Goal: Task Accomplishment & Management: Use online tool/utility

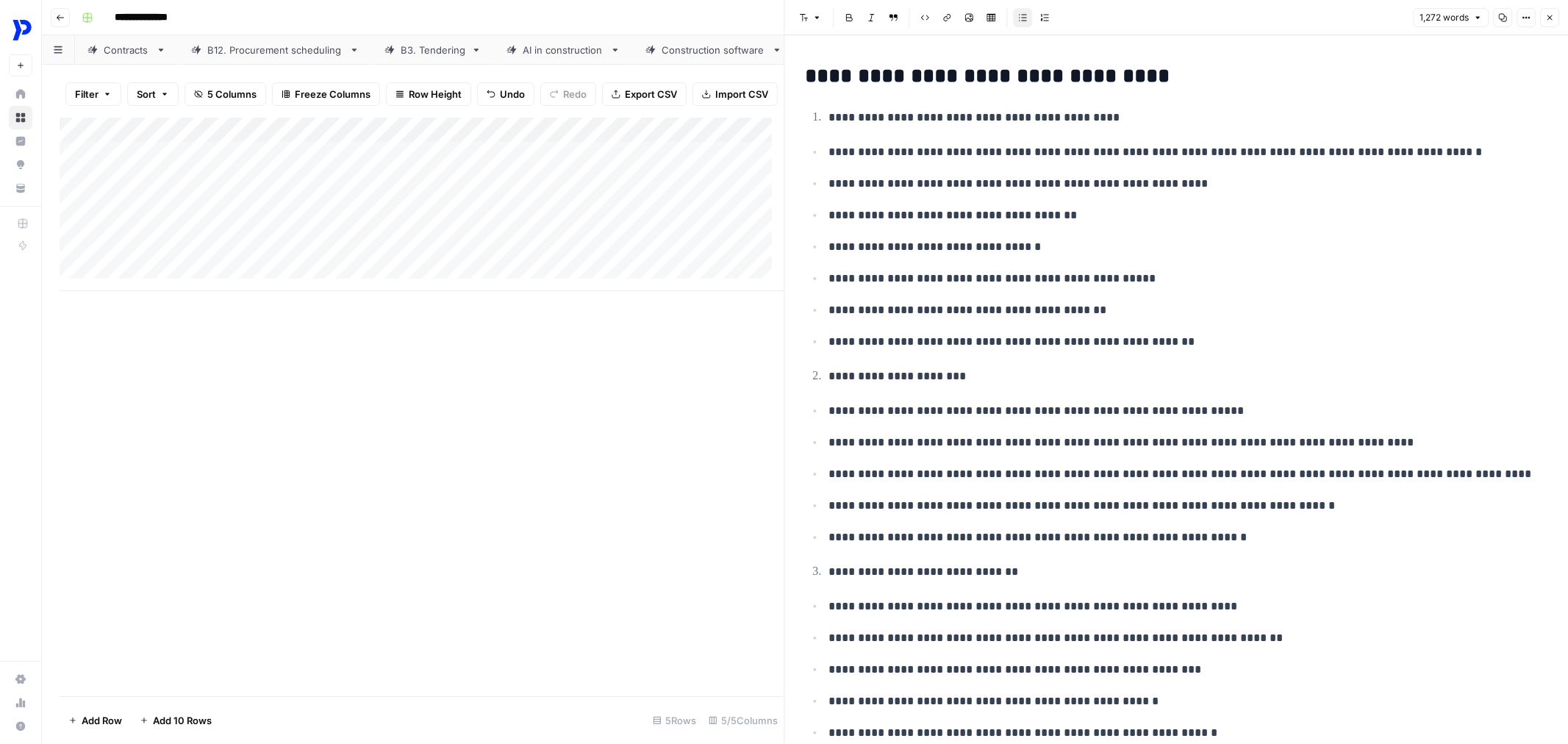
click at [1548, 13] on icon "button" at bounding box center [1550, 18] width 9 height 9
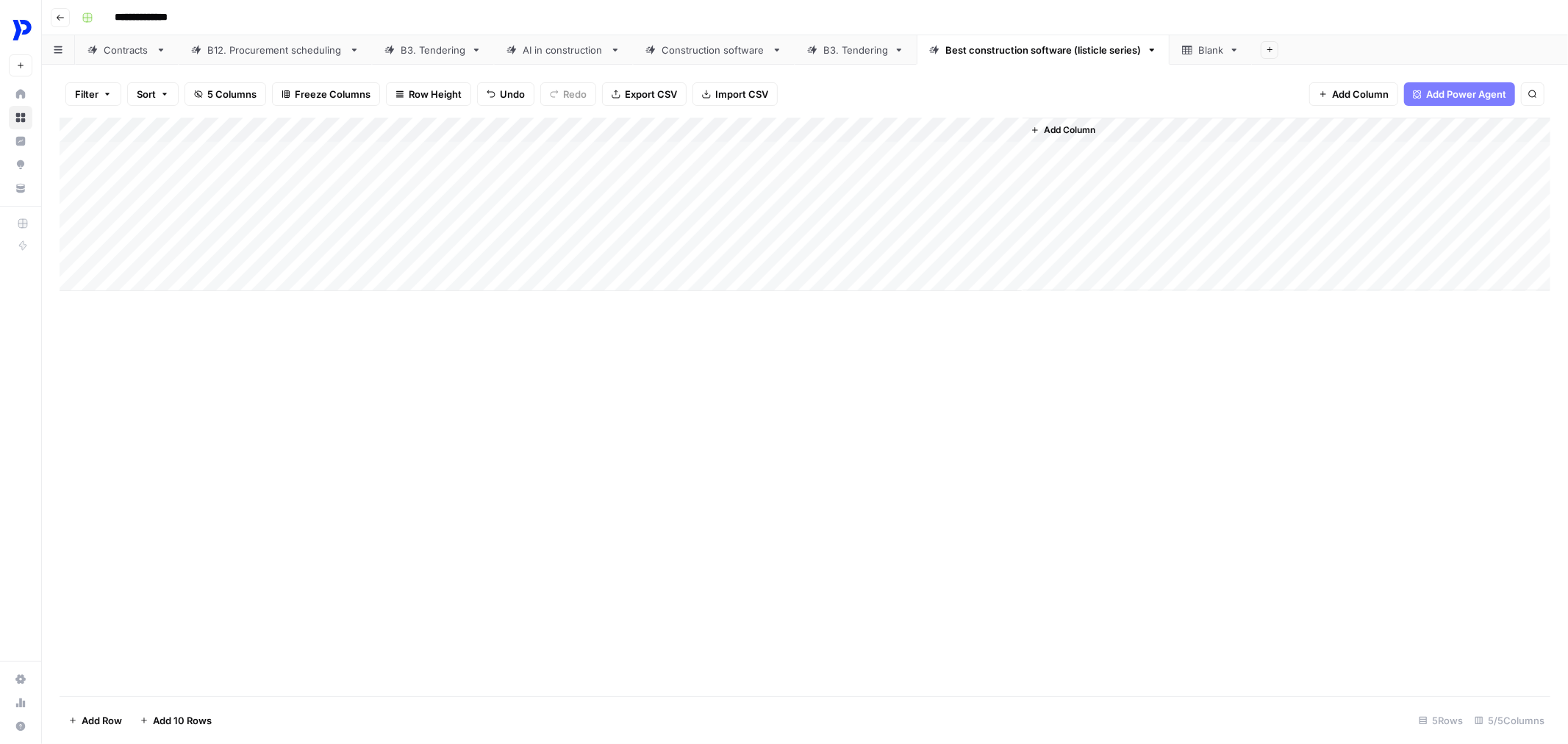
click at [802, 148] on div "Add Column" at bounding box center [804, 204] width 1491 height 174
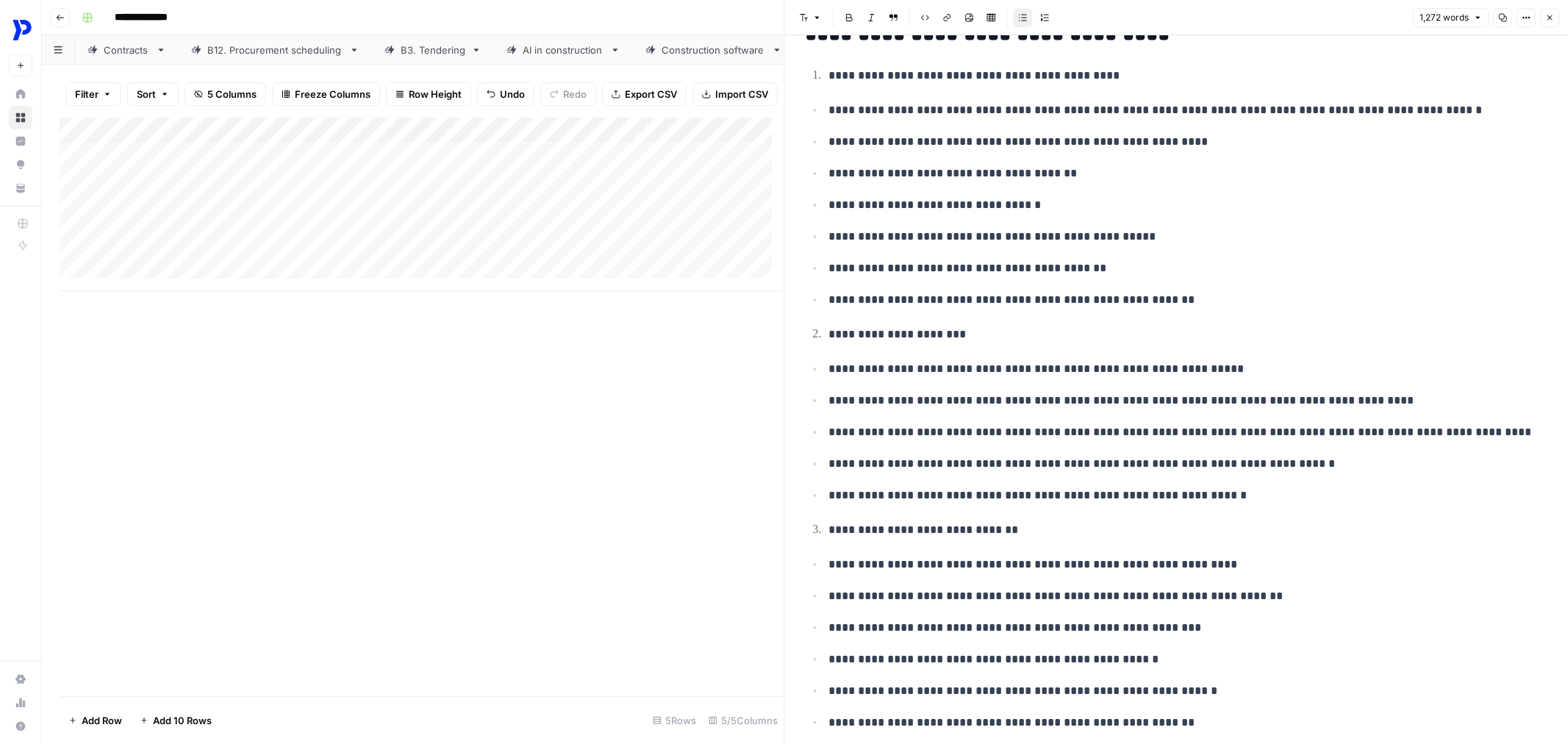
scroll to position [202, 0]
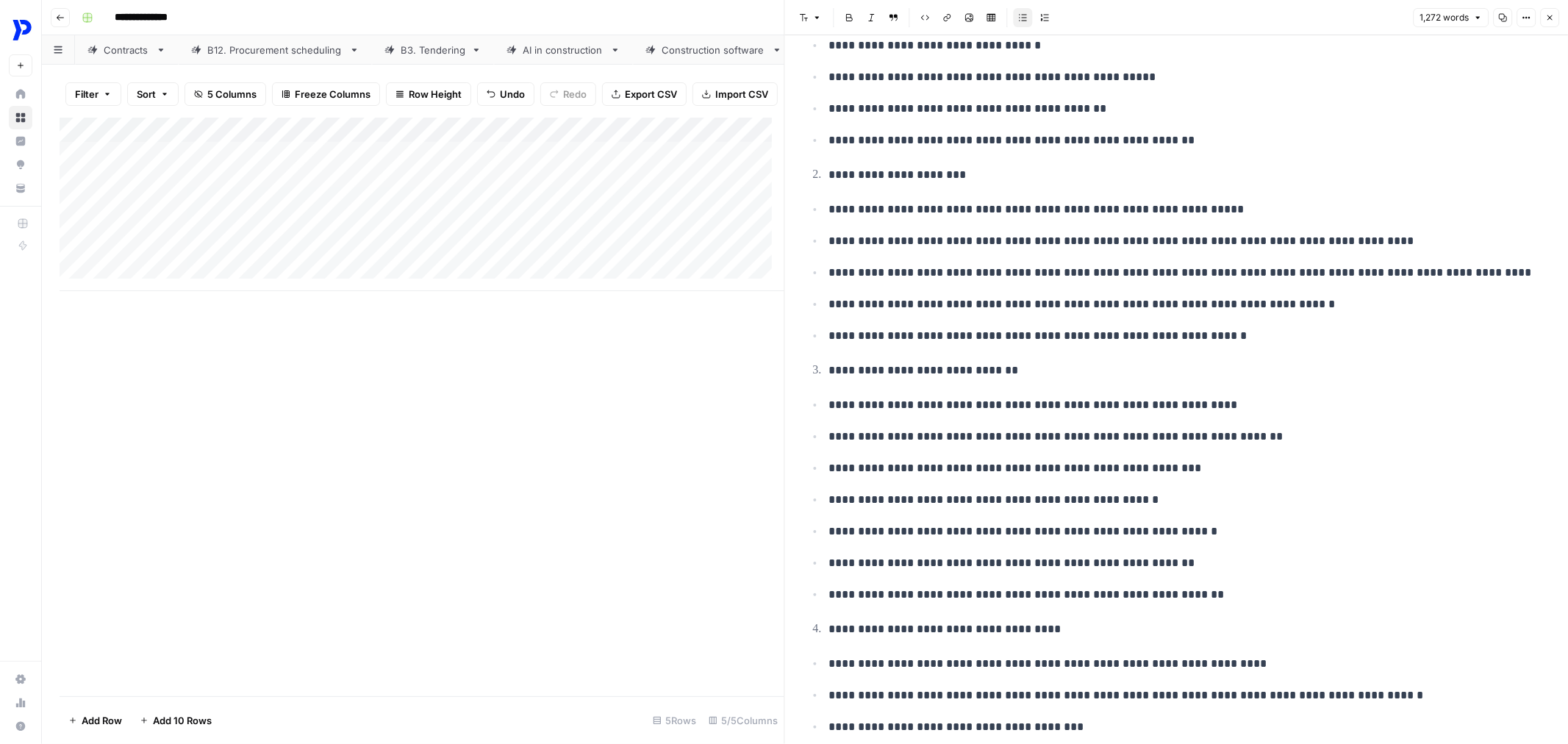
click at [1542, 18] on button "Close" at bounding box center [1549, 17] width 19 height 19
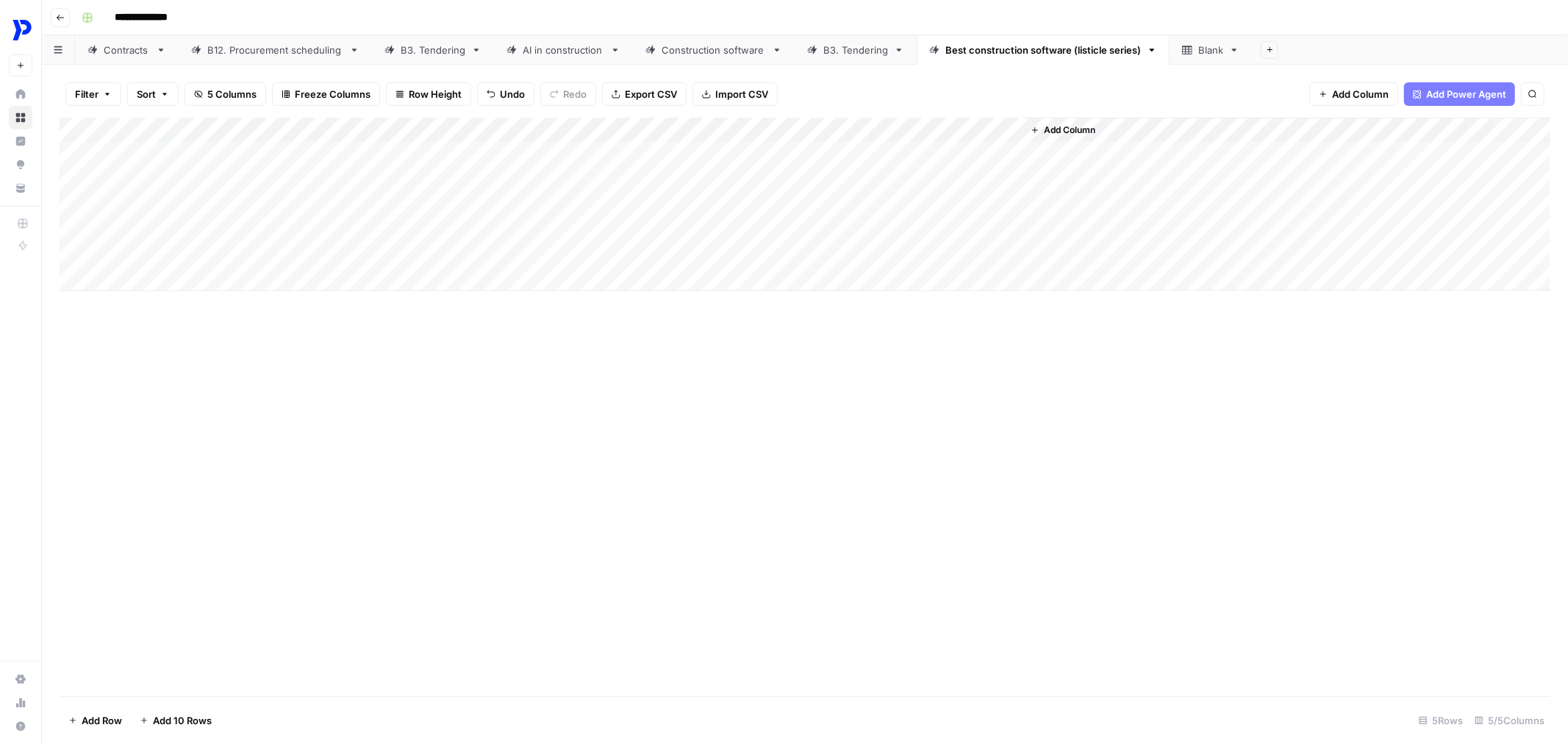
click at [130, 50] on div "Contracts" at bounding box center [126, 49] width 46 height 14
click at [85, 129] on div "Add Column" at bounding box center [804, 407] width 1491 height 578
click at [85, 130] on div "Add Column" at bounding box center [804, 407] width 1491 height 578
click at [83, 130] on div "Add Column" at bounding box center [804, 407] width 1491 height 578
click at [96, 155] on div "Add Column" at bounding box center [804, 407] width 1491 height 578
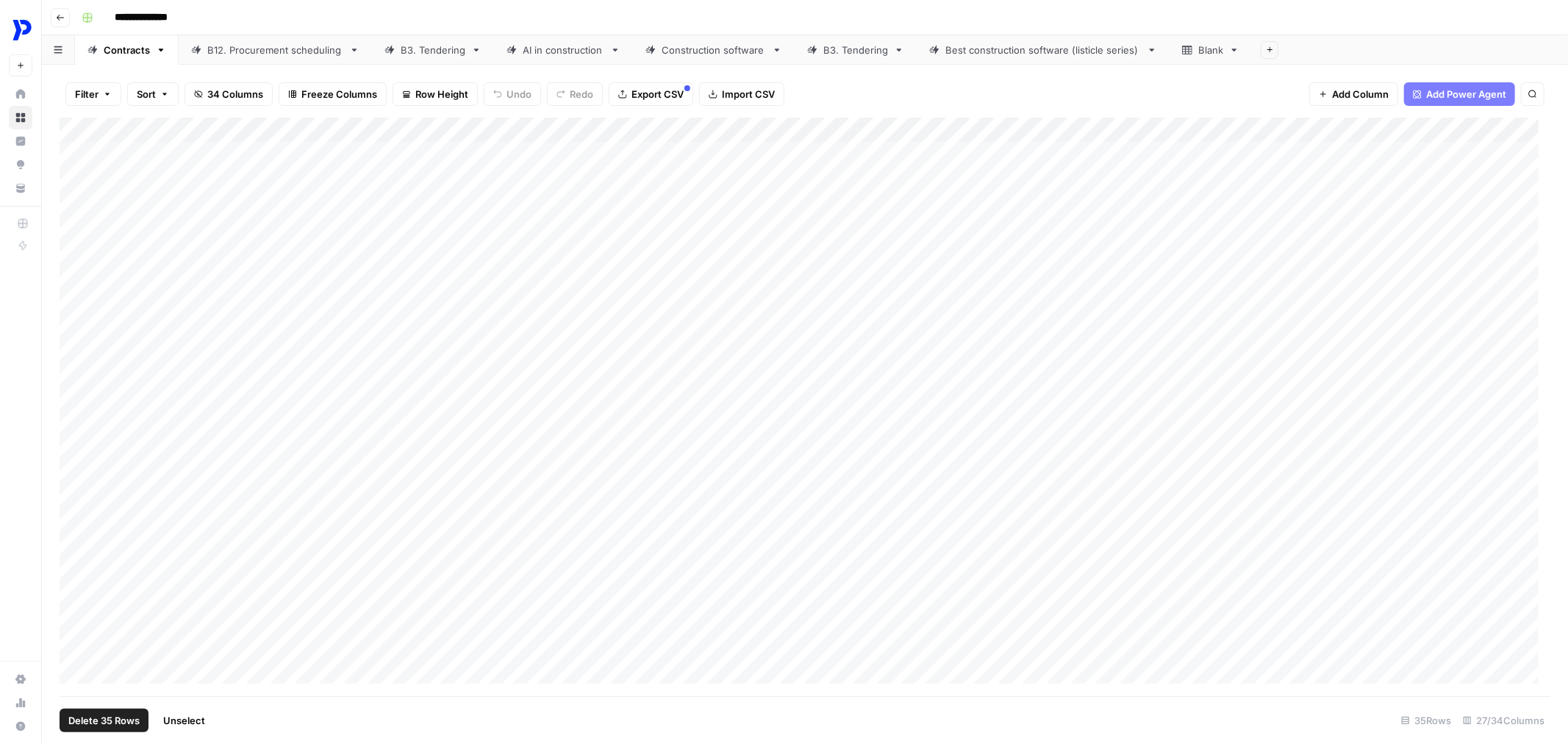
click at [86, 129] on div "Add Column" at bounding box center [804, 407] width 1491 height 578
click at [156, 50] on icon "button" at bounding box center [160, 49] width 10 height 10
click at [865, 85] on div "Filter Sort 34 Columns Freeze Columns Row Height Undo Redo Export CSV Import CS…" at bounding box center [804, 94] width 1491 height 47
click at [69, 176] on div "Add Column" at bounding box center [804, 407] width 1491 height 578
click at [72, 175] on div "Add Column" at bounding box center [804, 407] width 1491 height 578
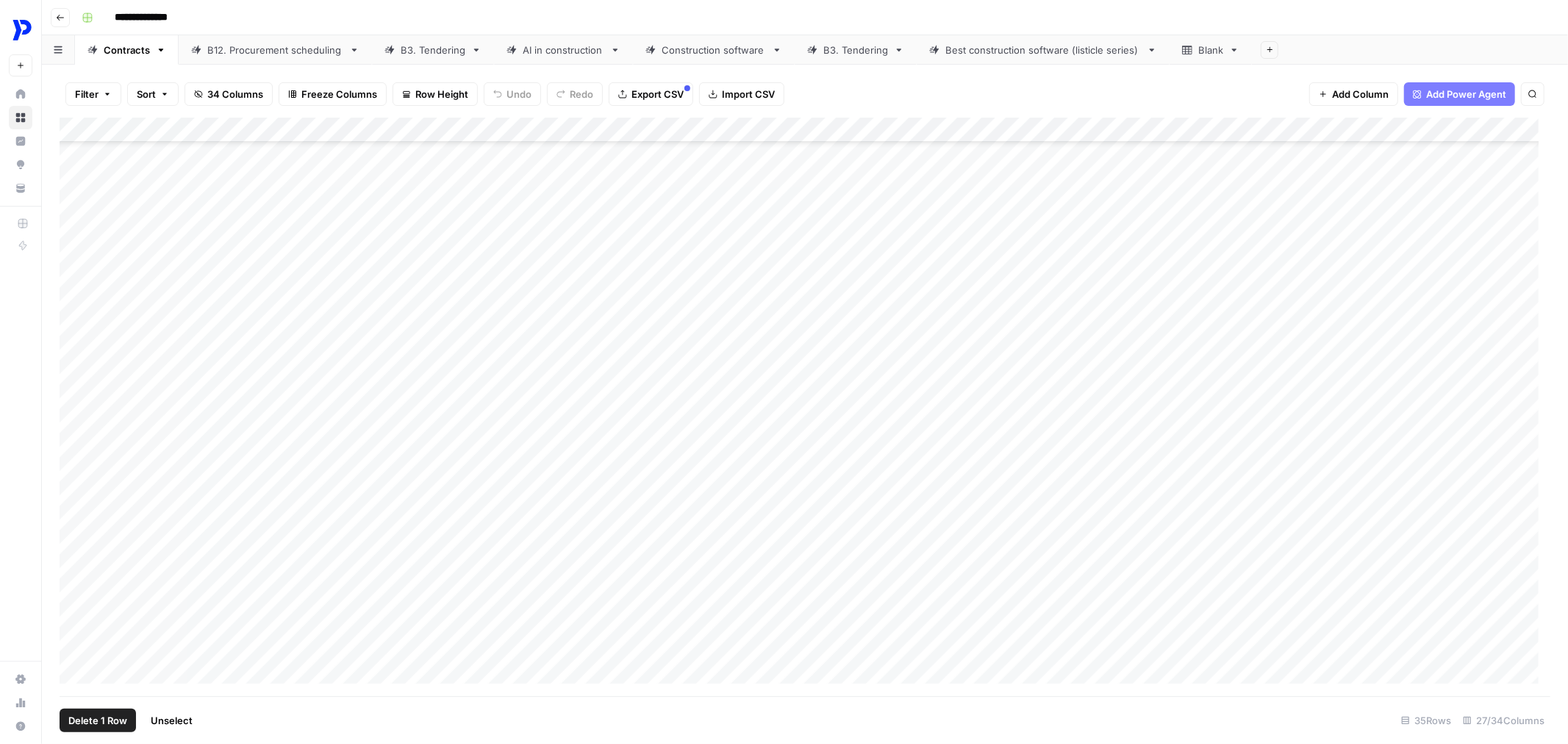
scroll to position [1571, 0]
click at [76, 664] on div "Add Column" at bounding box center [804, 407] width 1491 height 578
click at [75, 670] on div "Add Column" at bounding box center [804, 407] width 1491 height 578
click at [75, 672] on div "Add Column" at bounding box center [804, 407] width 1491 height 578
click at [75, 674] on div "Add Column" at bounding box center [804, 407] width 1491 height 578
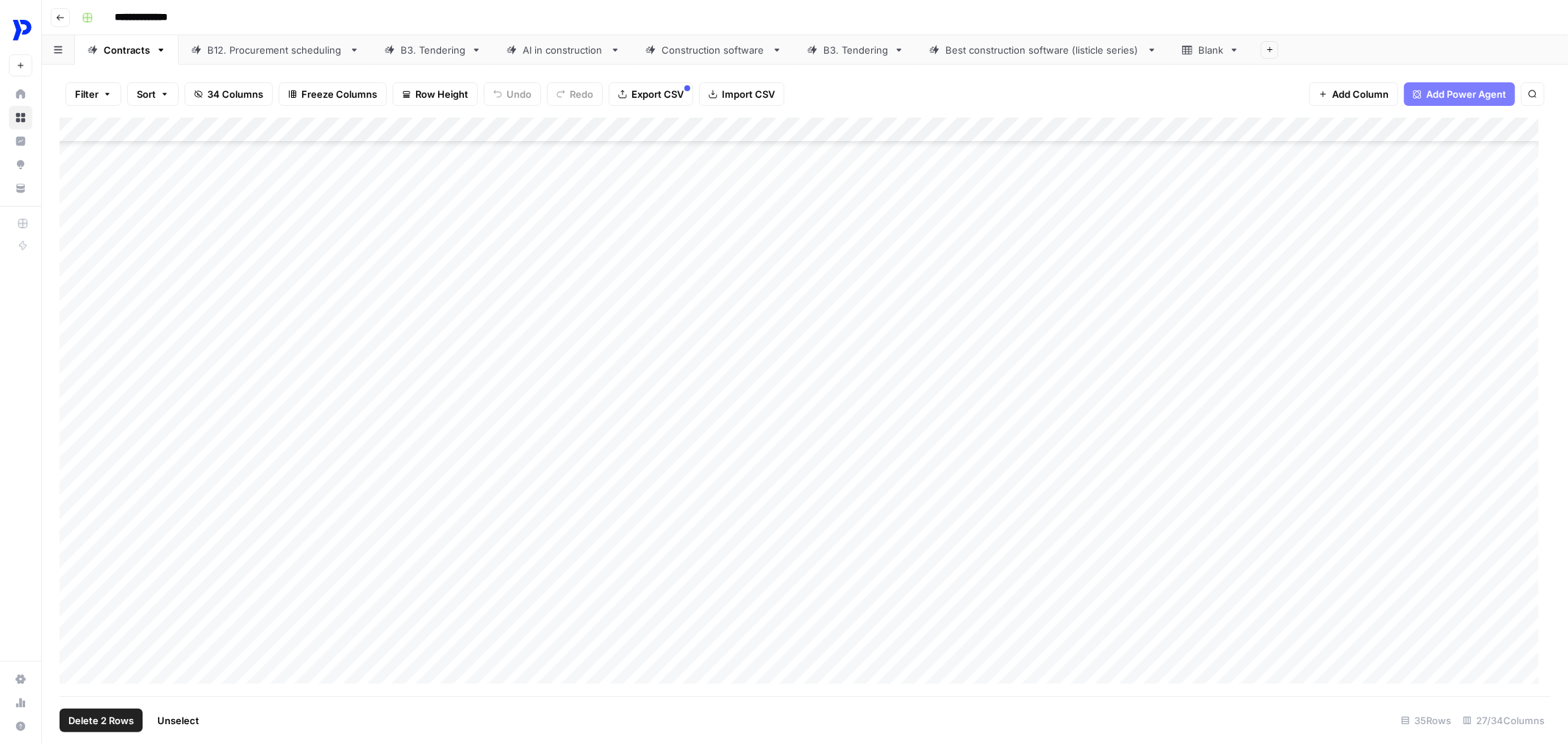
click at [75, 674] on div "Add Column" at bounding box center [804, 407] width 1491 height 578
click at [95, 215] on div "Add Column" at bounding box center [804, 407] width 1491 height 578
click at [93, 288] on div "Add Column" at bounding box center [804, 407] width 1491 height 578
click at [92, 347] on div "Add Column" at bounding box center [804, 407] width 1491 height 578
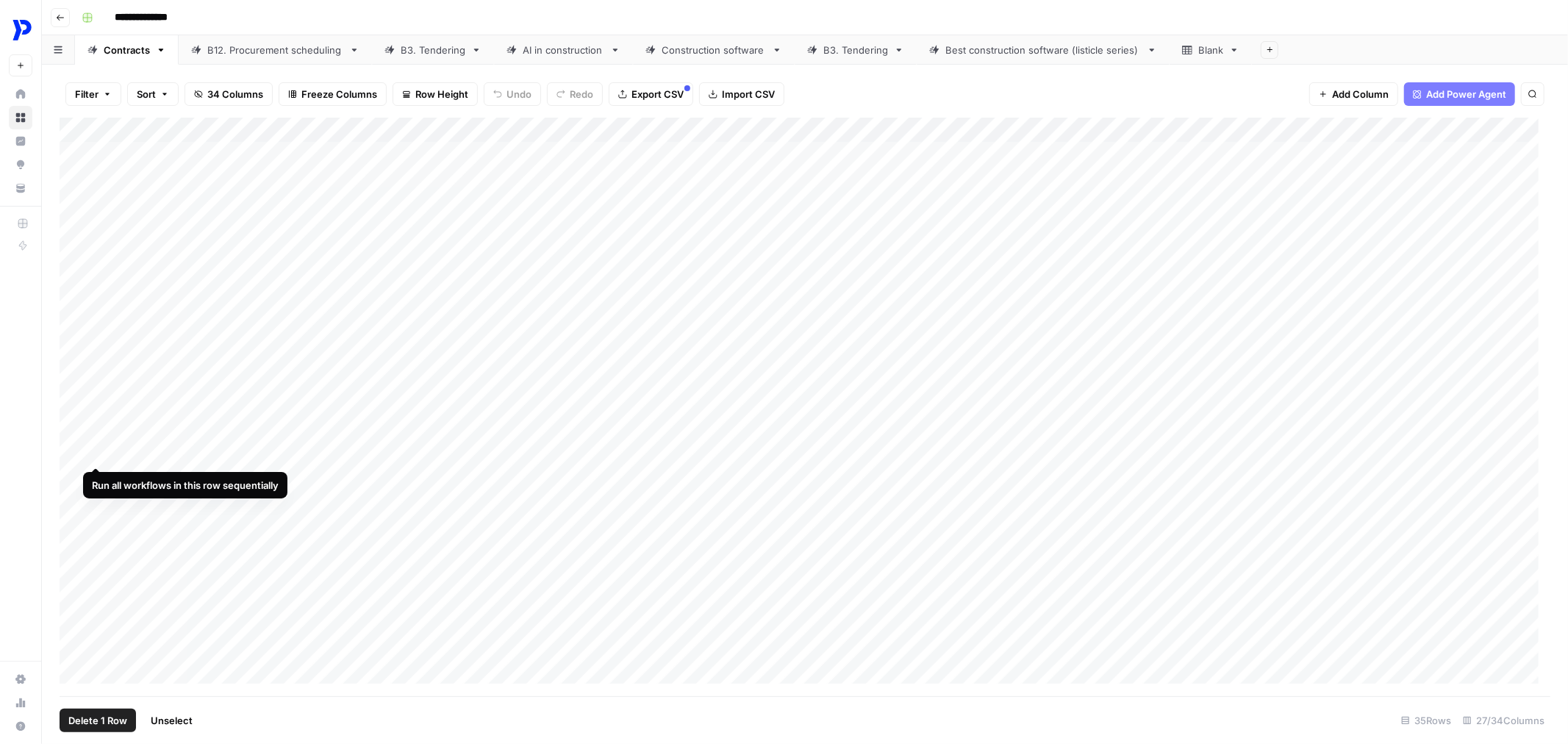
click at [92, 417] on div "Add Column" at bounding box center [804, 407] width 1491 height 578
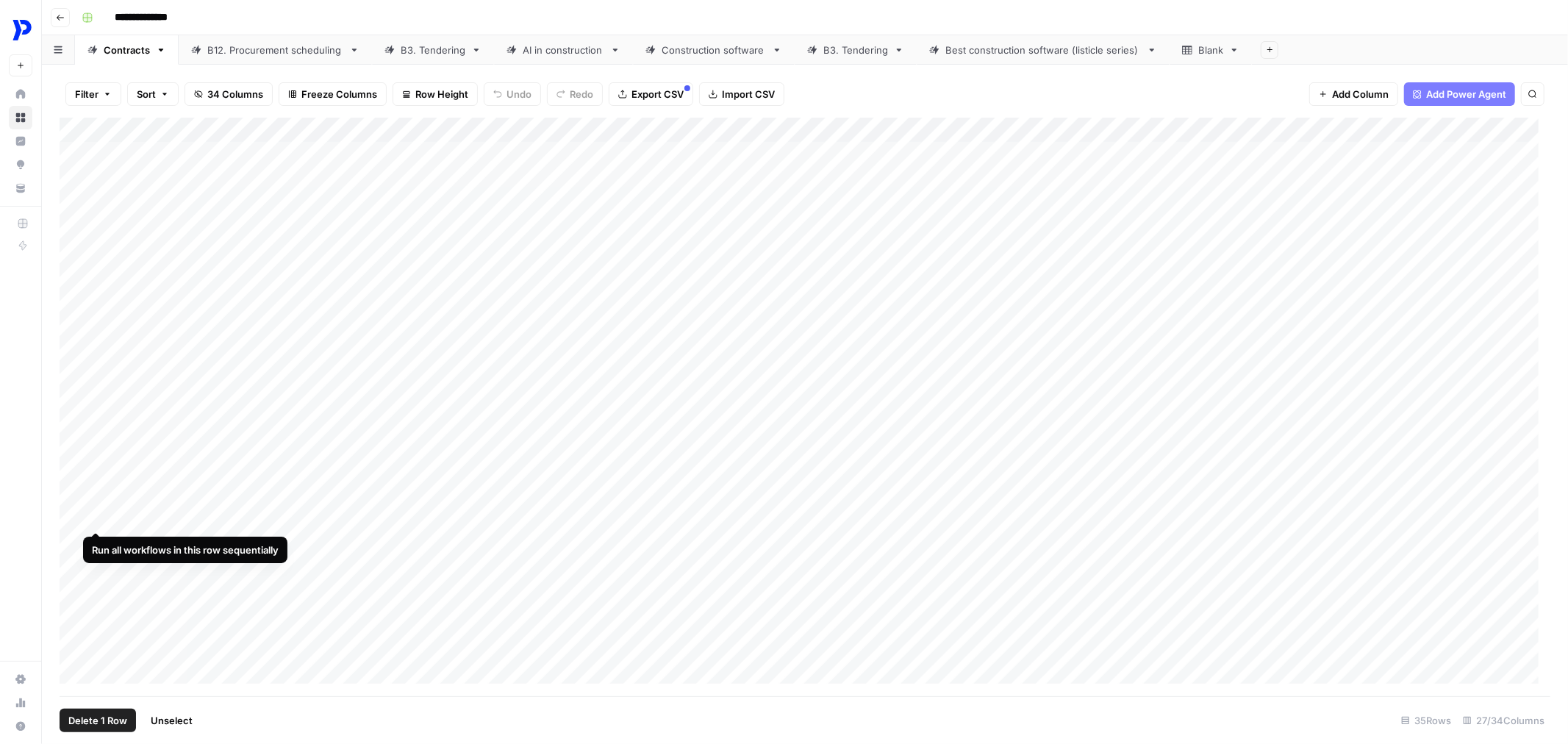
click at [95, 474] on div "Add Column" at bounding box center [804, 407] width 1491 height 578
click at [96, 548] on div "Add Column" at bounding box center [804, 407] width 1491 height 578
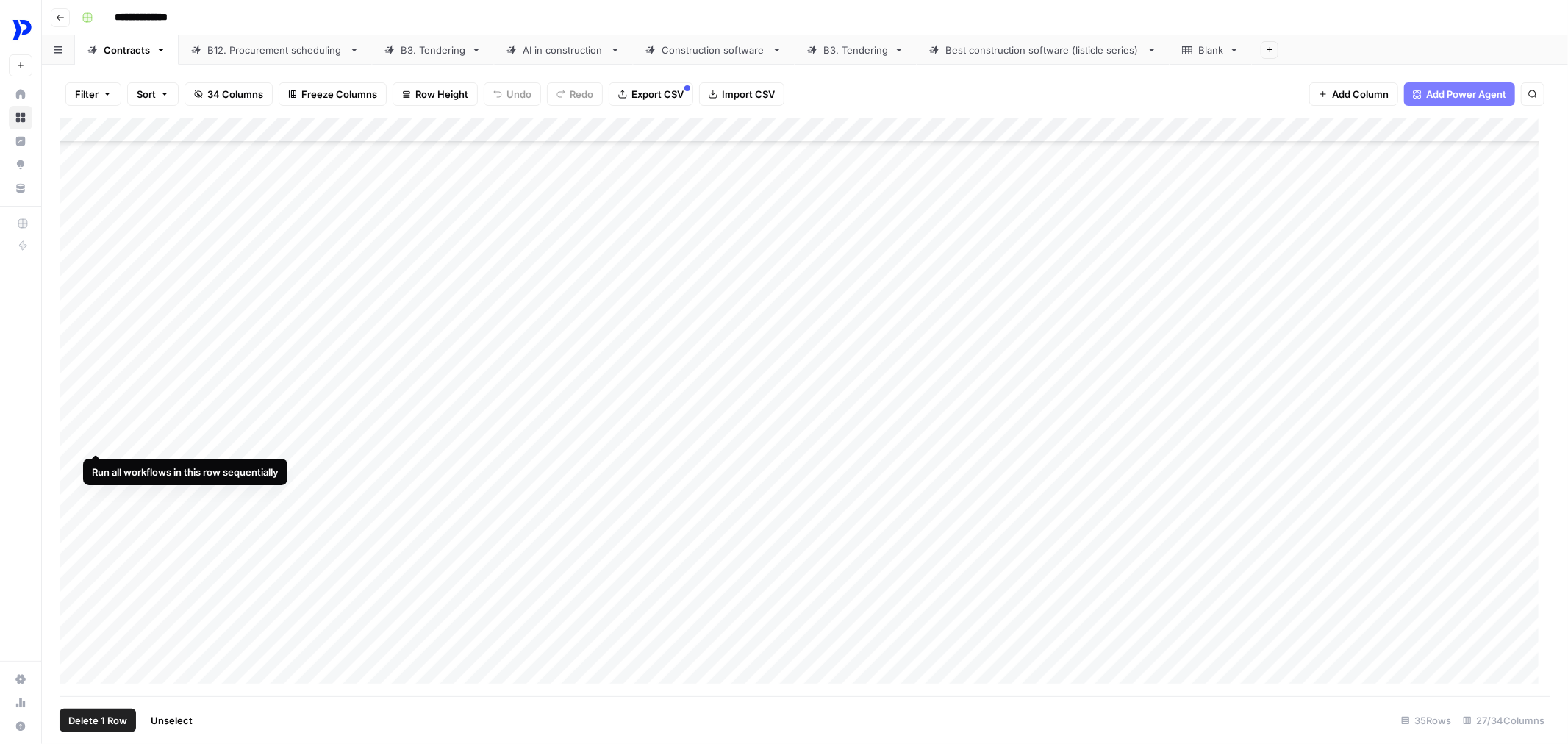
click at [92, 399] on div "Add Column" at bounding box center [804, 407] width 1491 height 578
click at [92, 467] on div "Add Column" at bounding box center [804, 407] width 1491 height 578
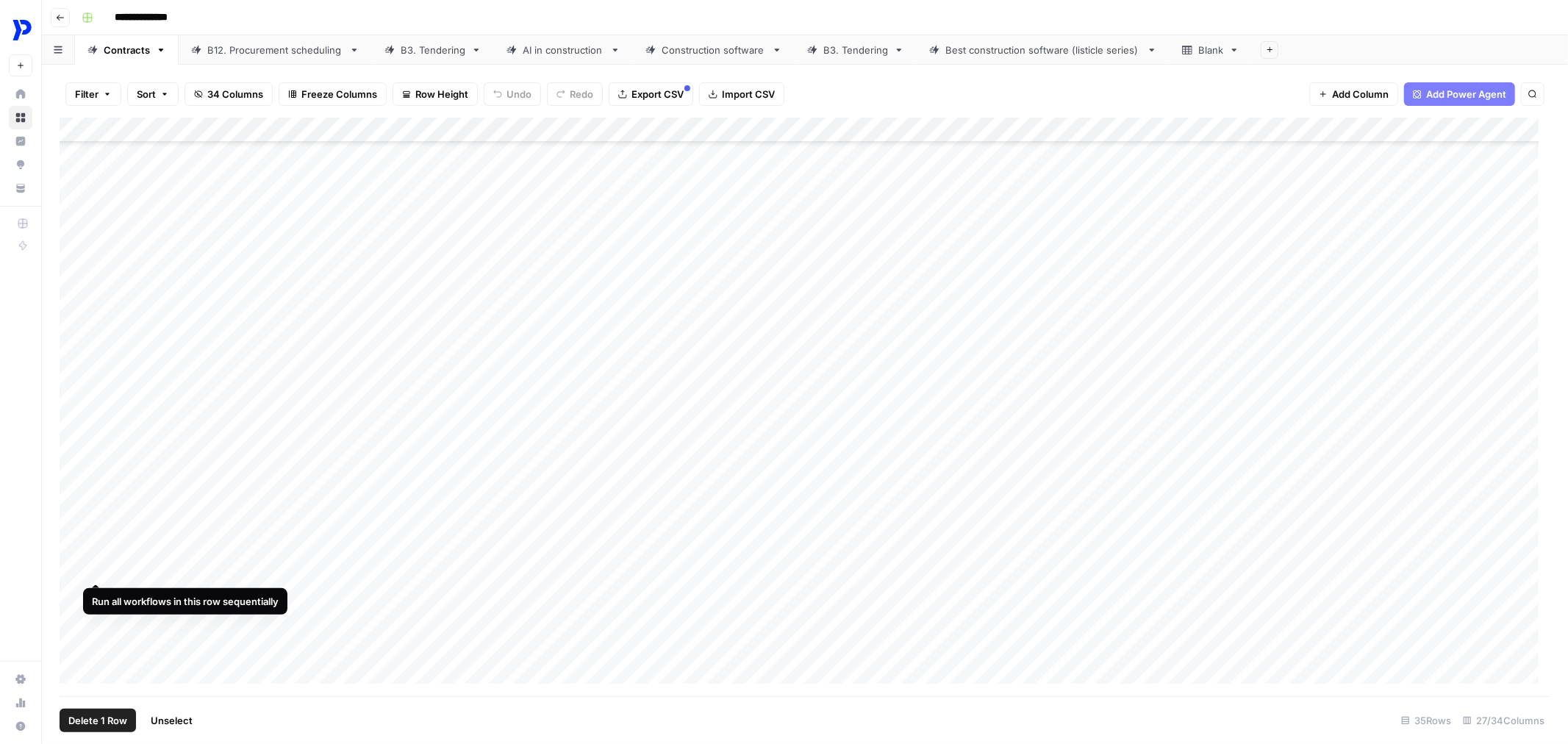
click at [100, 525] on div "Add Column" at bounding box center [804, 407] width 1491 height 578
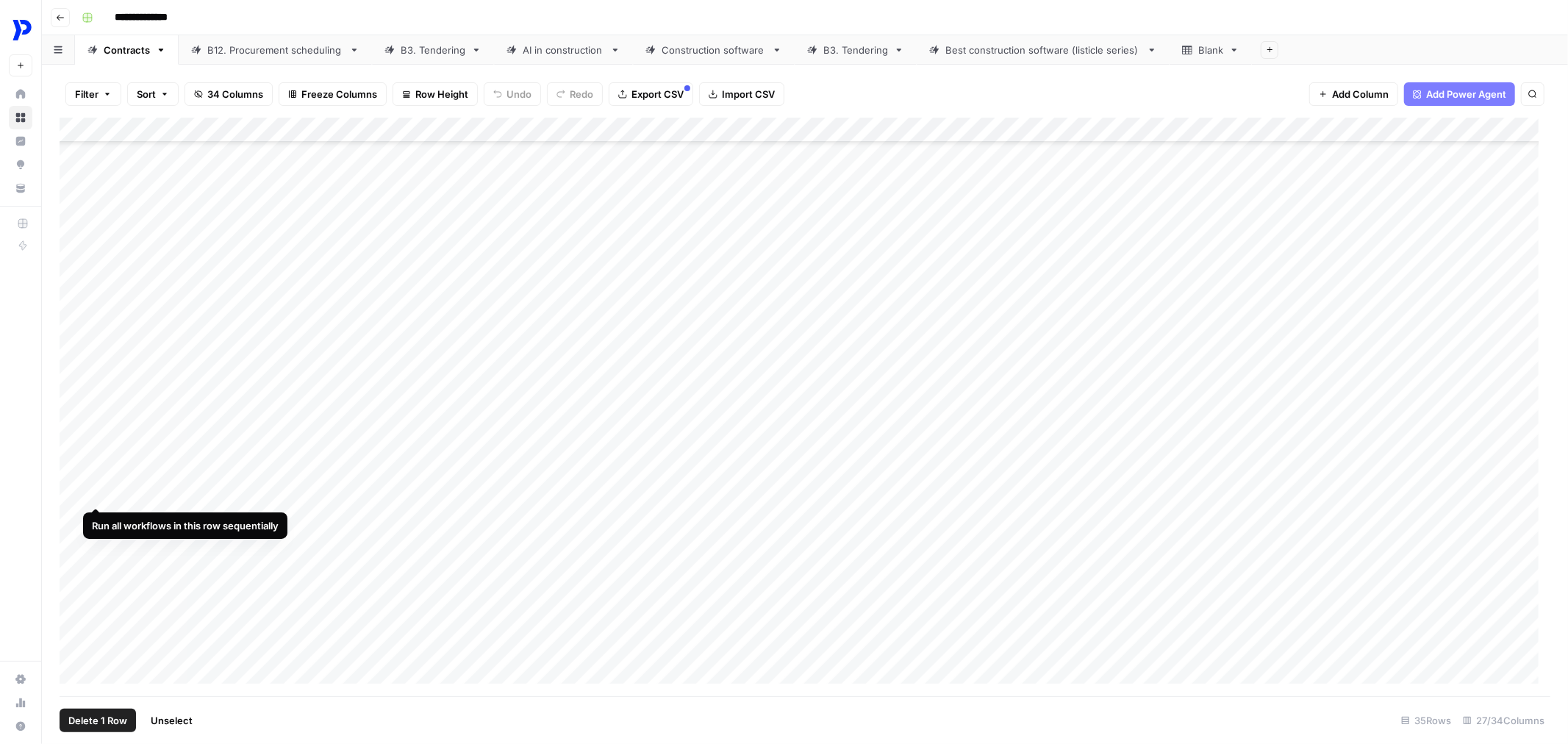
click at [98, 453] on div "Add Column" at bounding box center [804, 407] width 1491 height 578
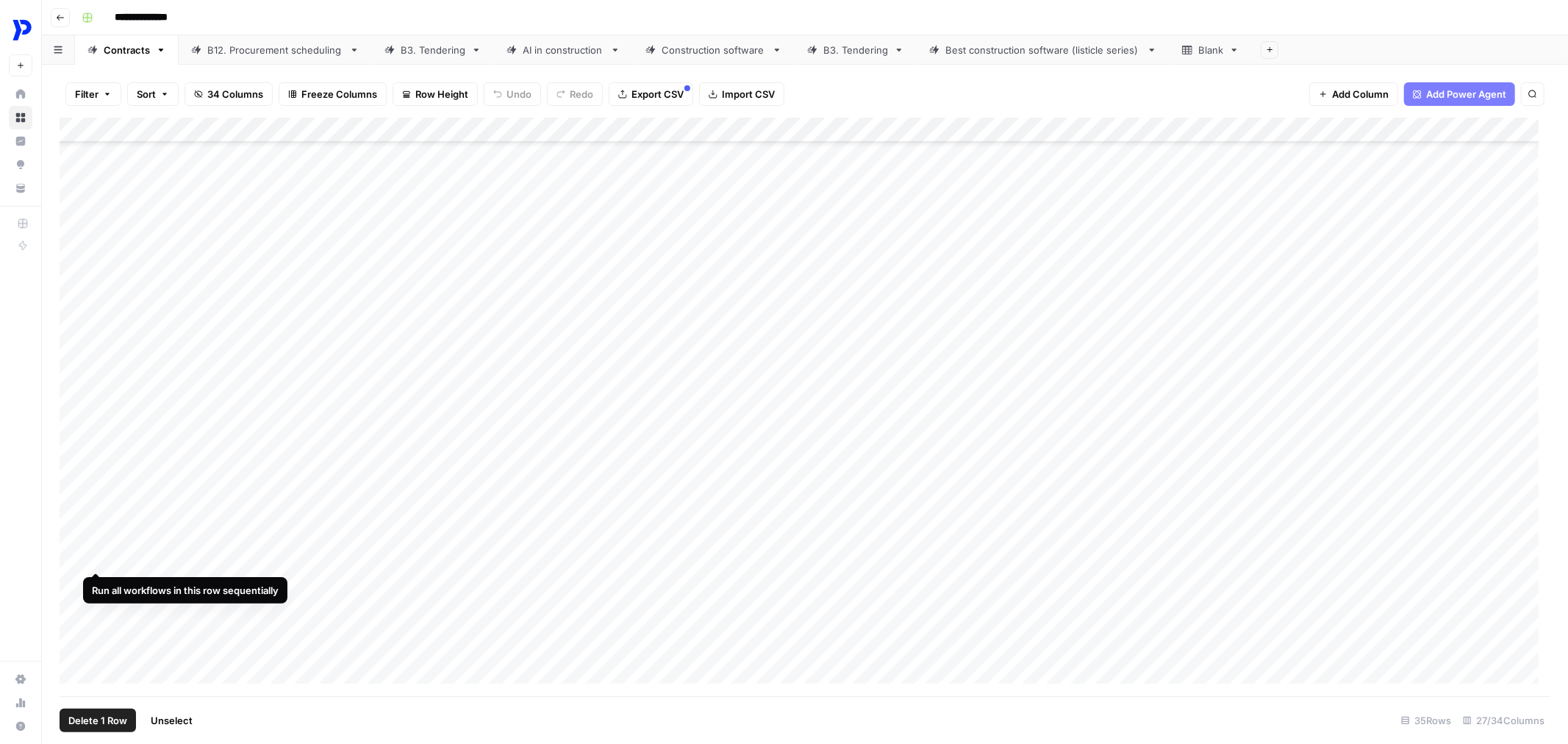
click at [91, 509] on div "Add Column" at bounding box center [804, 407] width 1491 height 578
click at [91, 332] on div "Add Column" at bounding box center [804, 407] width 1491 height 578
click at [93, 390] on div "Add Column" at bounding box center [804, 407] width 1491 height 578
click at [96, 459] on div "Add Column" at bounding box center [804, 407] width 1491 height 578
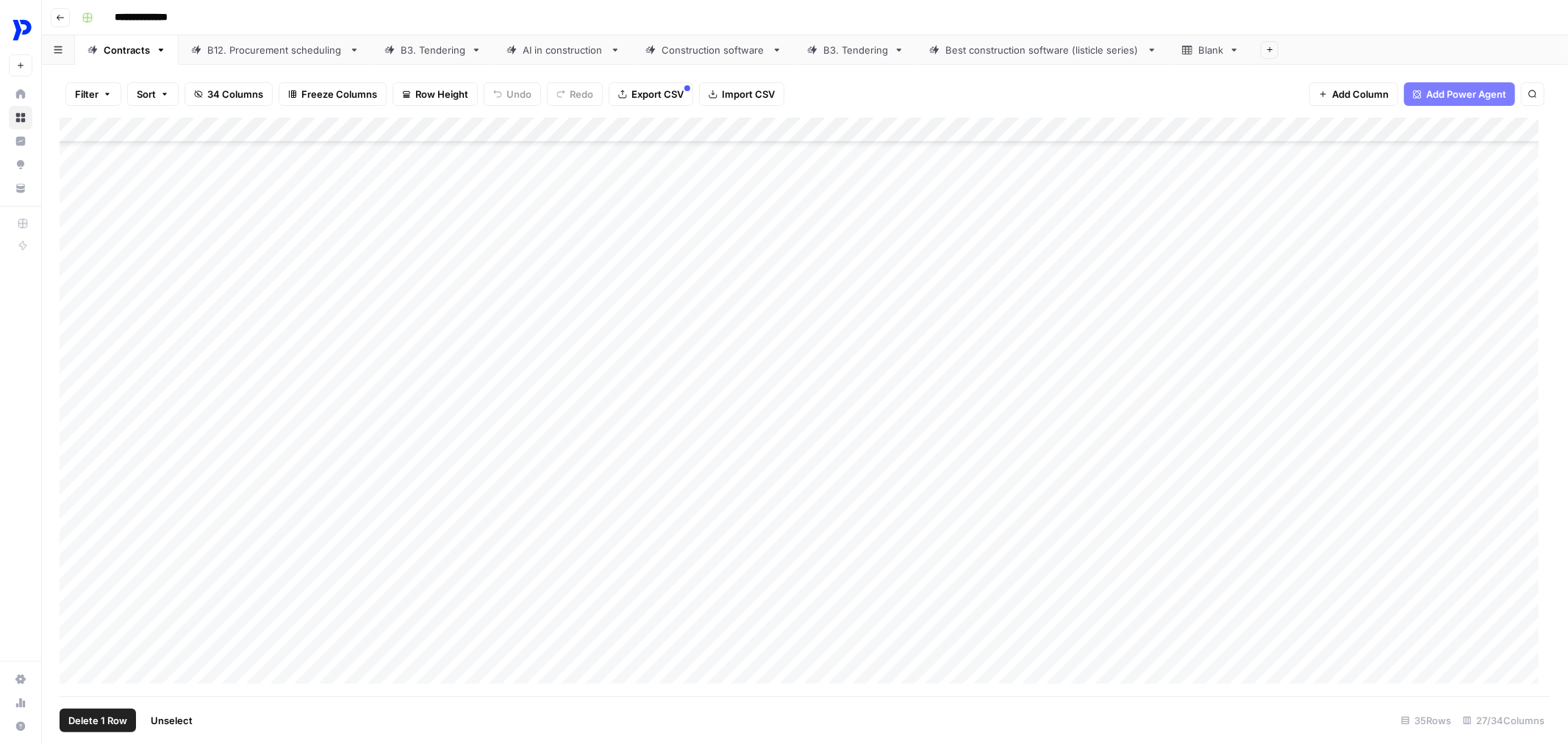
click at [100, 527] on div "Add Column" at bounding box center [804, 407] width 1491 height 578
click at [96, 586] on div "Add Column" at bounding box center [804, 407] width 1491 height 578
click at [96, 653] on div "Add Column" at bounding box center [804, 407] width 1491 height 578
click at [92, 225] on div "Add Column" at bounding box center [804, 407] width 1491 height 578
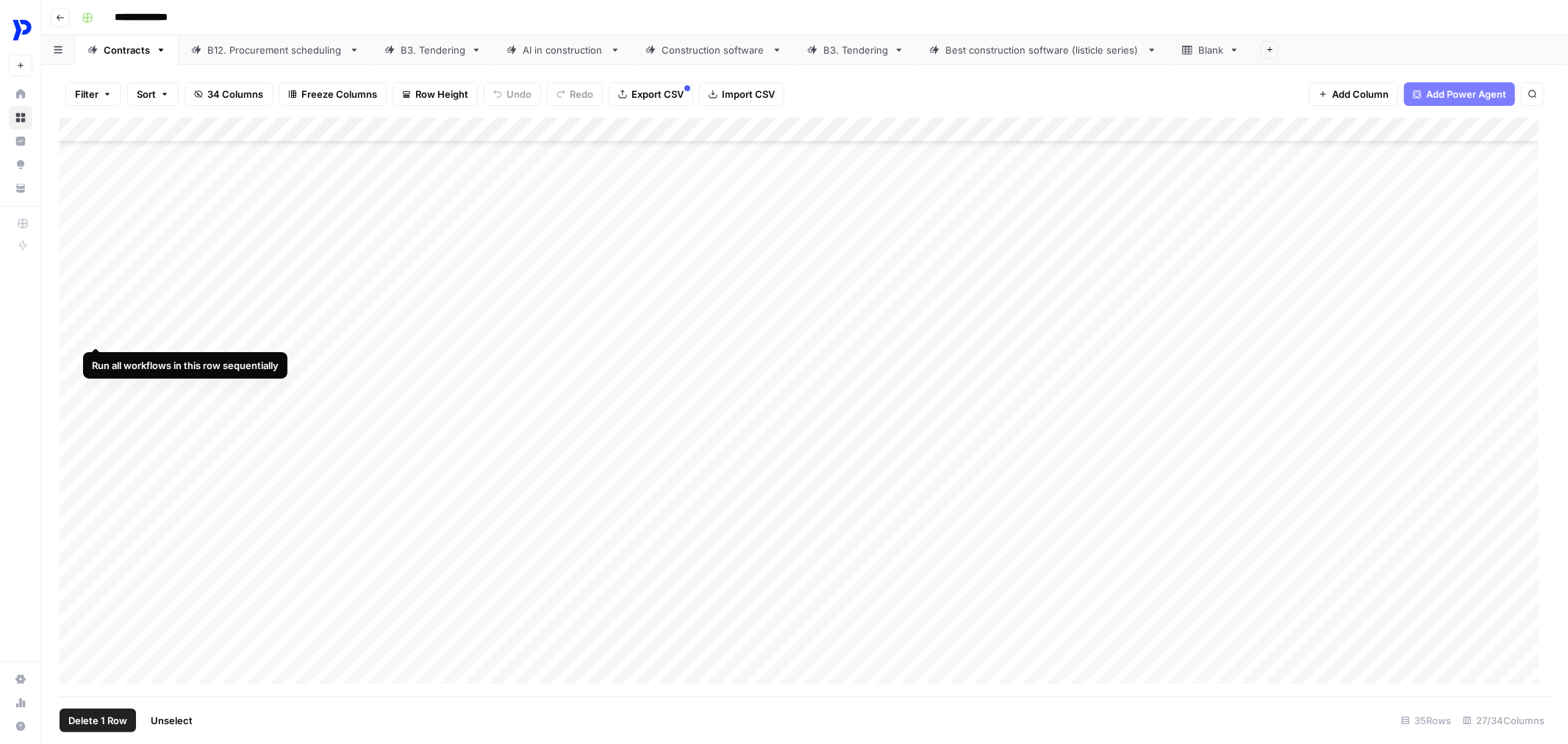
click at [93, 291] on div "Add Column" at bounding box center [804, 407] width 1491 height 578
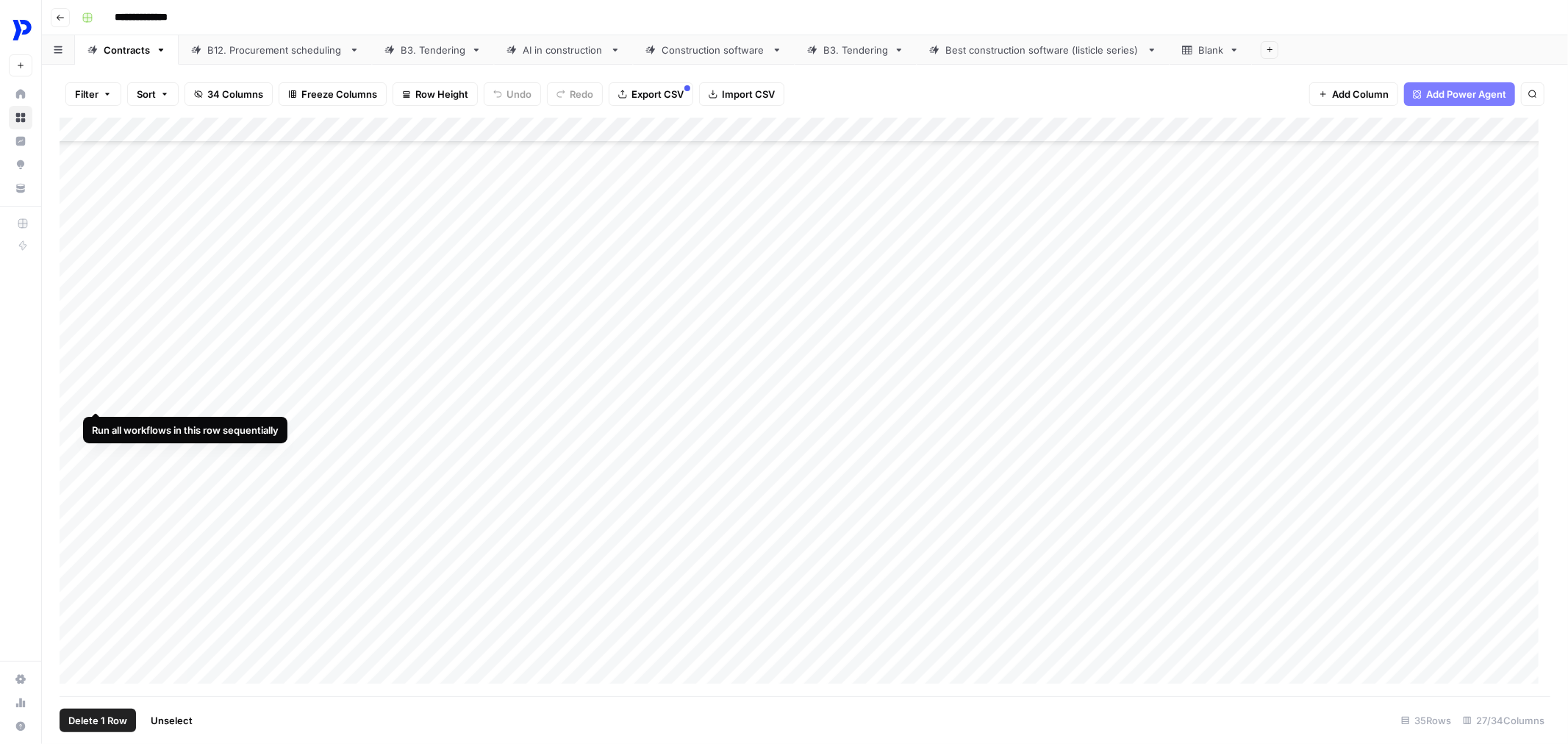
click at [97, 354] on div "Add Column" at bounding box center [804, 407] width 1491 height 578
click at [94, 422] on div "Add Column" at bounding box center [804, 407] width 1491 height 578
click at [95, 486] on div "Add Column" at bounding box center [804, 407] width 1491 height 578
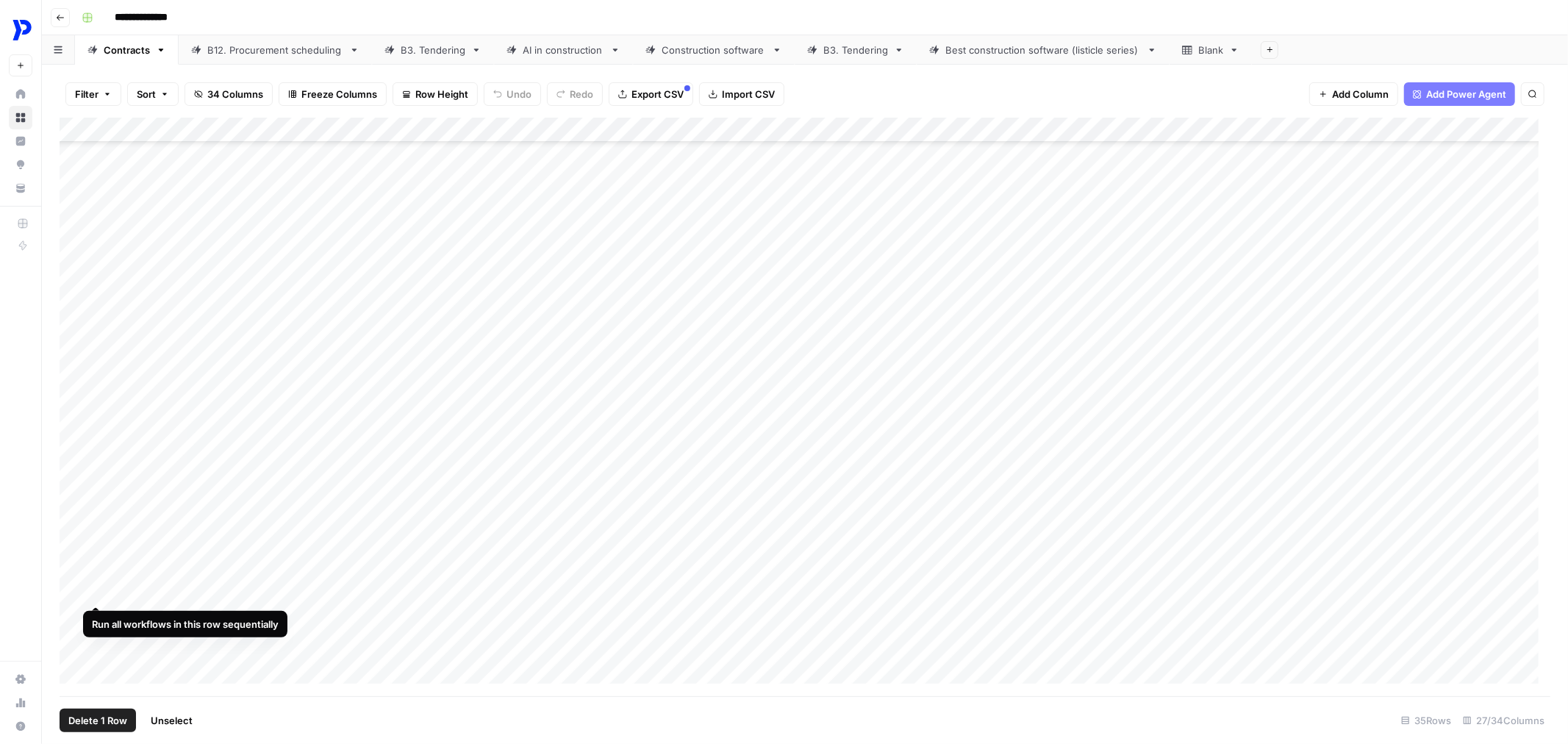
click at [94, 557] on div "Add Column" at bounding box center [804, 407] width 1491 height 578
click at [98, 626] on div "Add Column" at bounding box center [804, 407] width 1491 height 578
click at [96, 619] on div "Add Column" at bounding box center [804, 407] width 1491 height 578
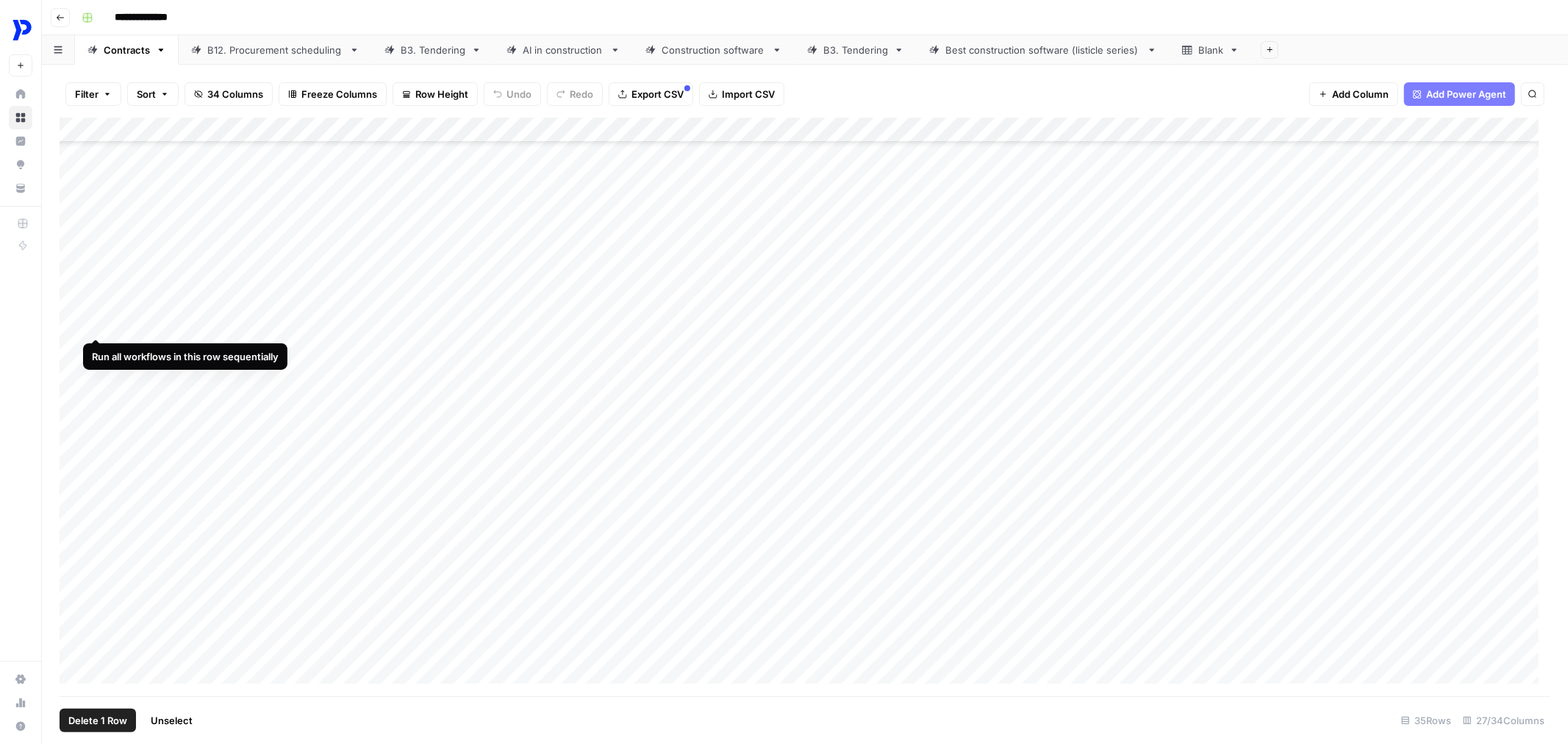
click at [98, 284] on div "Add Column" at bounding box center [804, 407] width 1491 height 578
click at [99, 344] on div "Add Column" at bounding box center [804, 407] width 1491 height 578
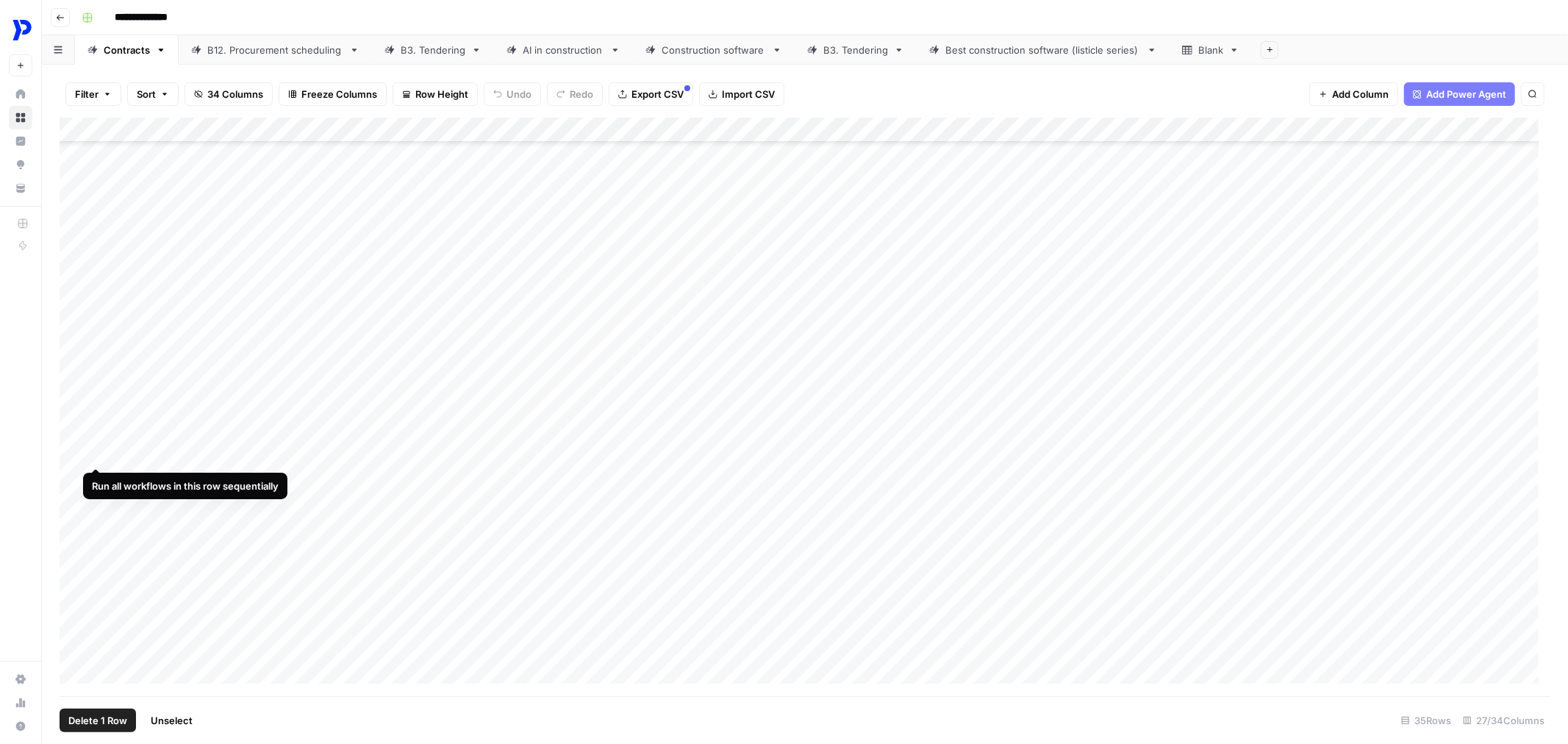
click at [96, 414] on div "Add Column" at bounding box center [804, 407] width 1491 height 578
click at [92, 482] on div "Add Column" at bounding box center [804, 407] width 1491 height 578
click at [91, 535] on div "Add Column" at bounding box center [804, 407] width 1491 height 578
click at [98, 607] on div "Add Column" at bounding box center [804, 407] width 1491 height 578
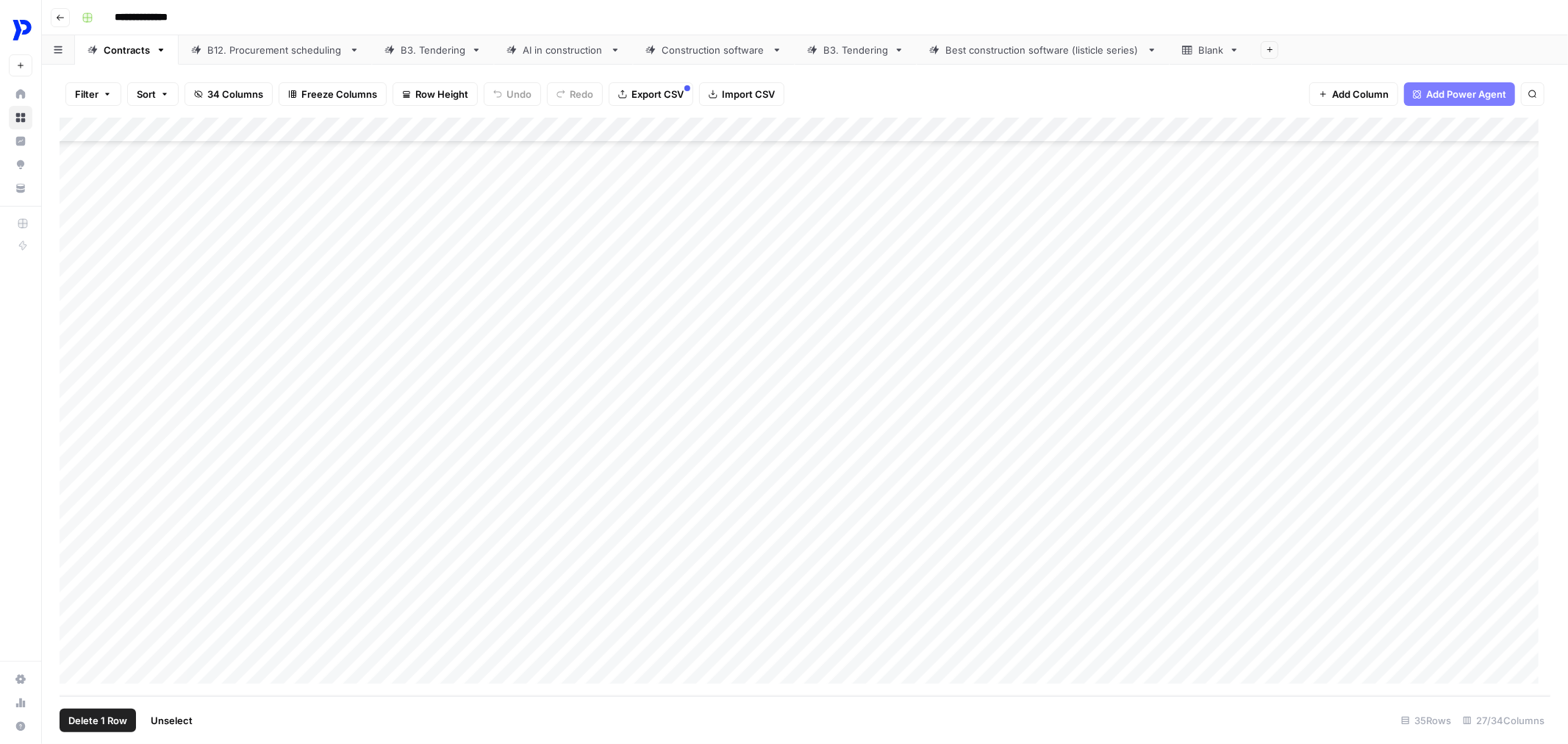
click at [95, 408] on div "Add Column" at bounding box center [804, 407] width 1491 height 578
click at [99, 480] on div "Add Column" at bounding box center [804, 407] width 1491 height 578
click at [99, 540] on div "Add Column" at bounding box center [804, 407] width 1491 height 578
click at [93, 608] on div "Add Column" at bounding box center [804, 407] width 1491 height 578
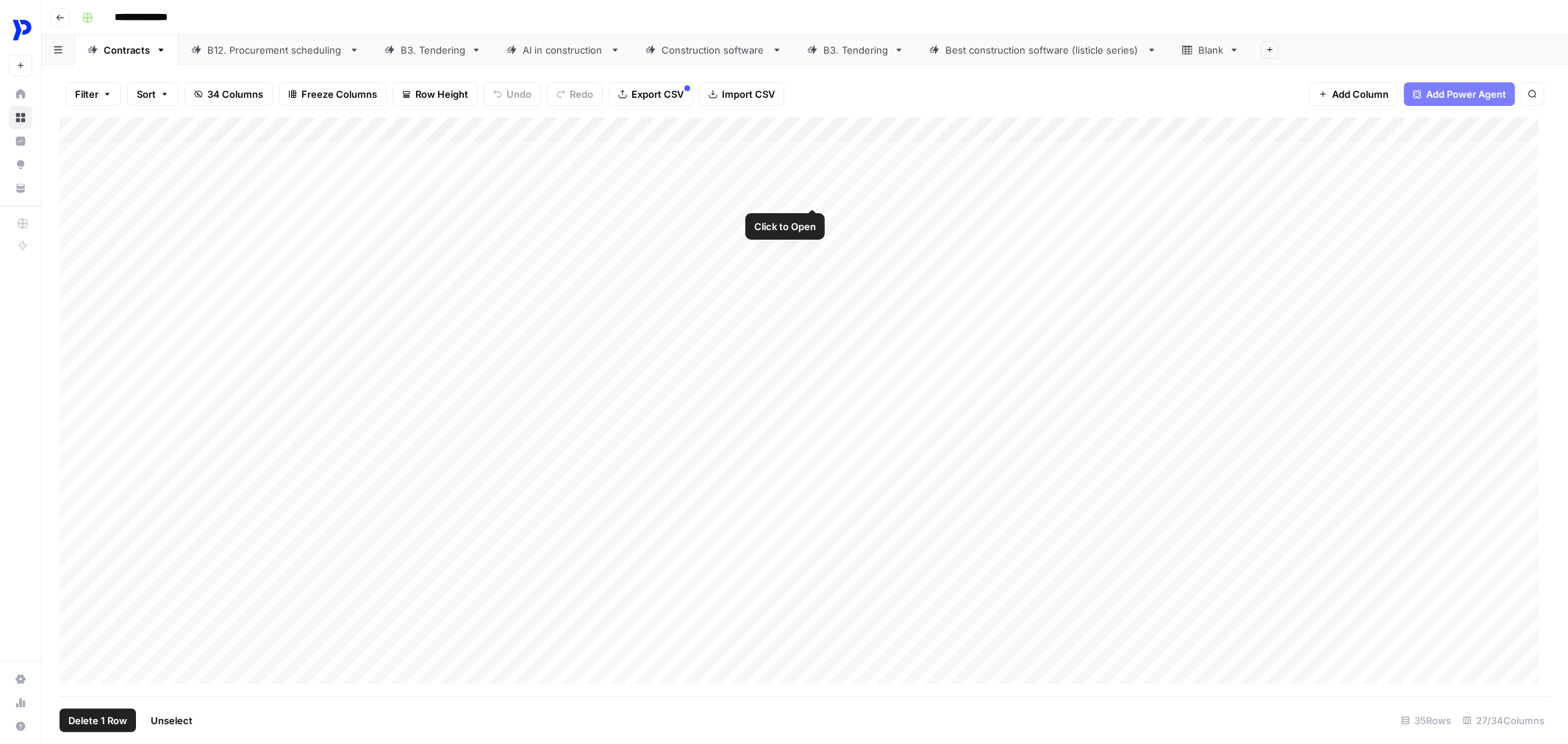
click at [800, 155] on div "Add Column" at bounding box center [804, 407] width 1491 height 578
click at [811, 151] on div "Add Column" at bounding box center [804, 407] width 1491 height 578
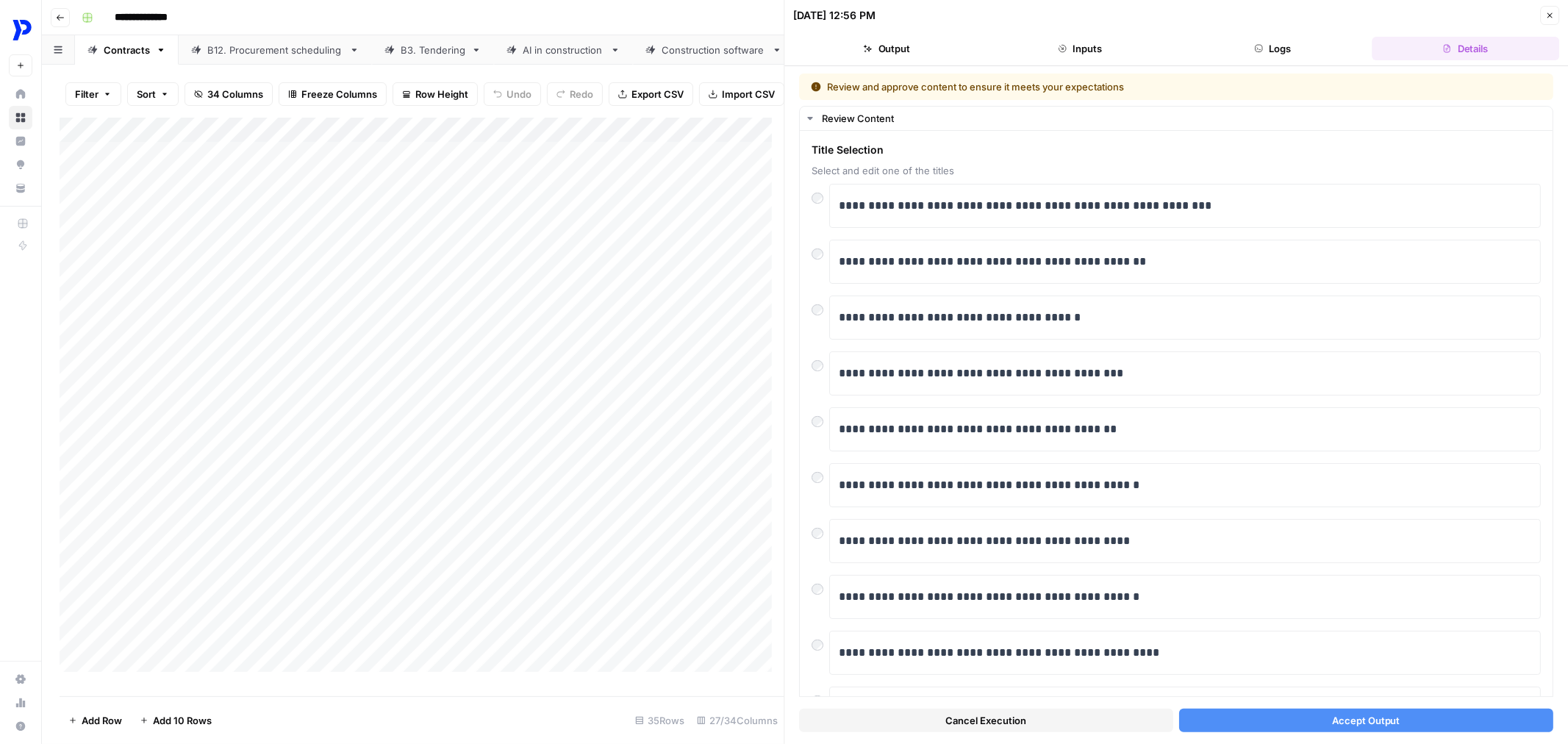
click at [1340, 726] on span "Accept Output" at bounding box center [1366, 721] width 68 height 14
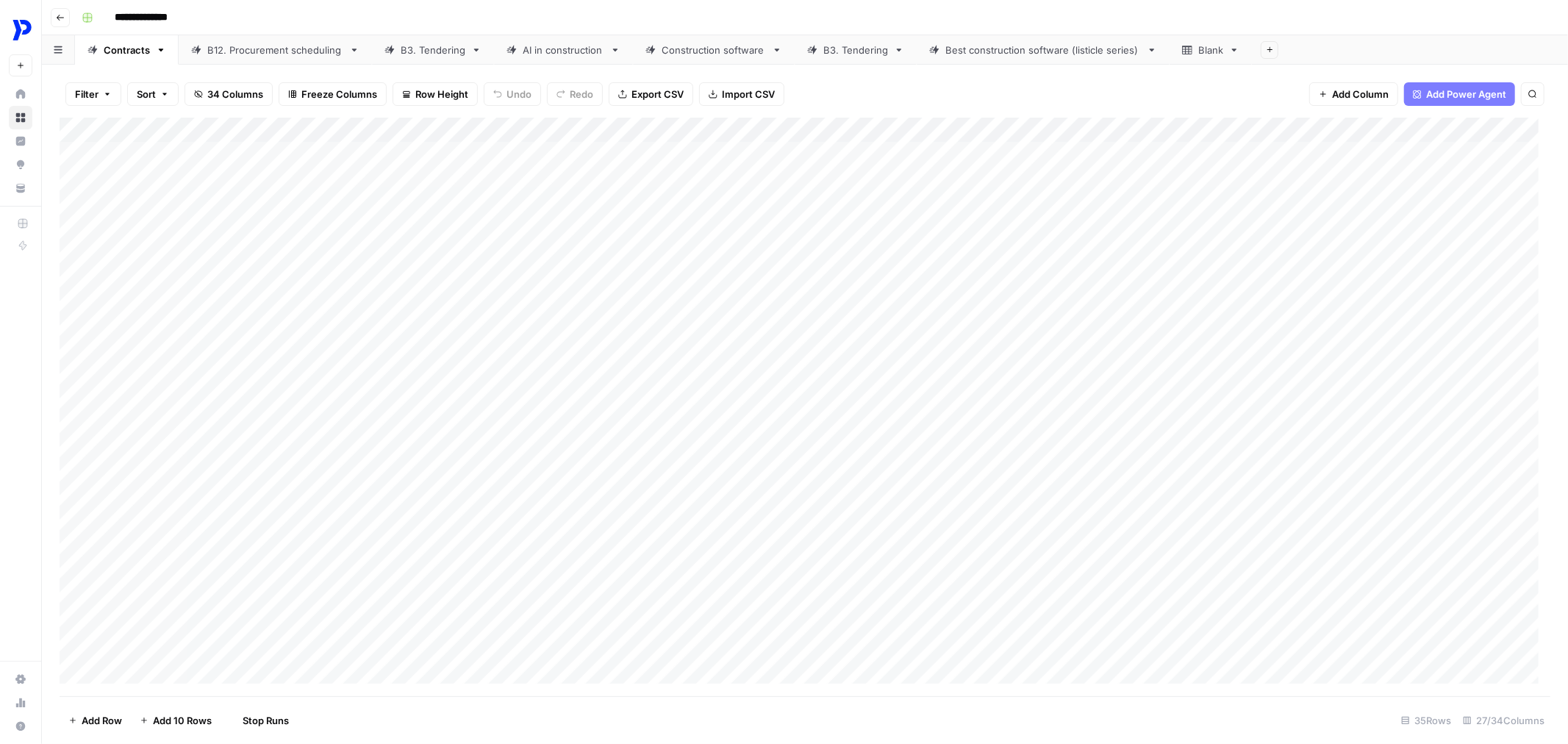
click at [798, 126] on div "Add Column" at bounding box center [804, 407] width 1491 height 578
click at [917, 91] on div "Filter Sort 34 Columns Freeze Columns Row Height Undo Redo Export CSV Import CS…" at bounding box center [804, 94] width 1491 height 47
click at [811, 218] on div "Add Column" at bounding box center [804, 407] width 1491 height 578
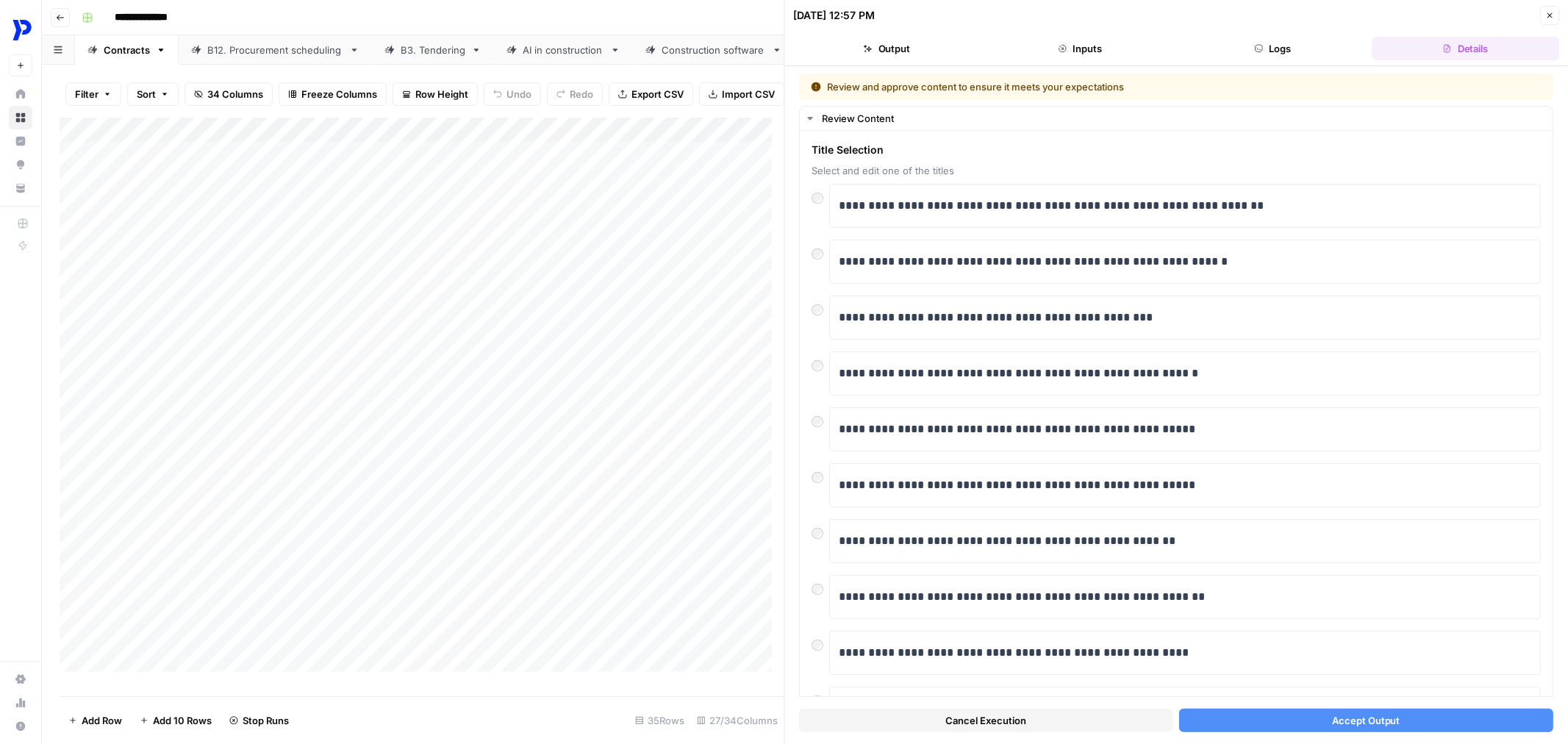
click at [1402, 714] on button "Accept Output" at bounding box center [1366, 721] width 374 height 23
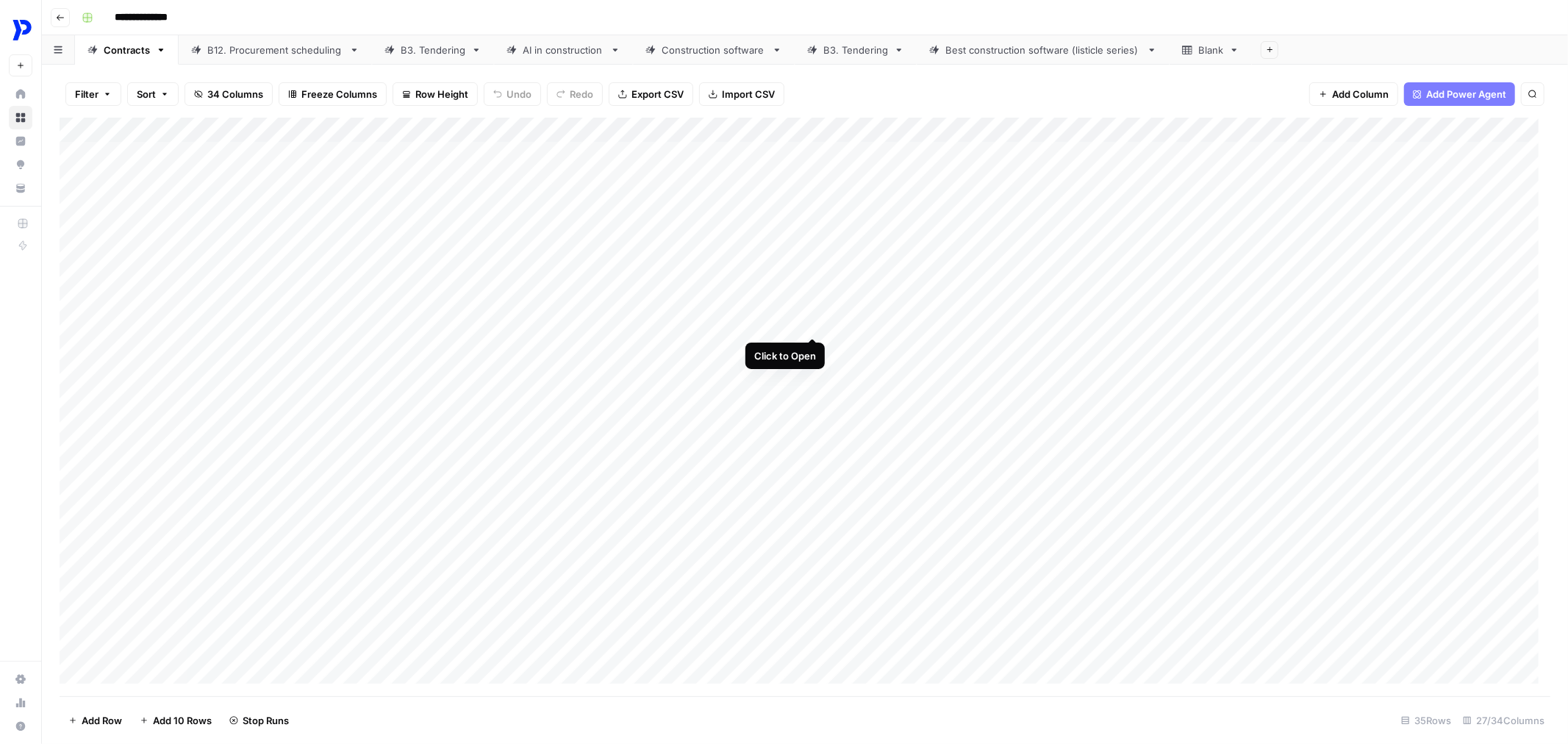
click at [820, 281] on div "Add Column" at bounding box center [804, 407] width 1491 height 578
click at [813, 345] on div "Add Column" at bounding box center [804, 407] width 1491 height 578
click at [811, 415] on div "Add Column" at bounding box center [804, 407] width 1491 height 578
click at [814, 481] on div "Add Column" at bounding box center [804, 407] width 1491 height 578
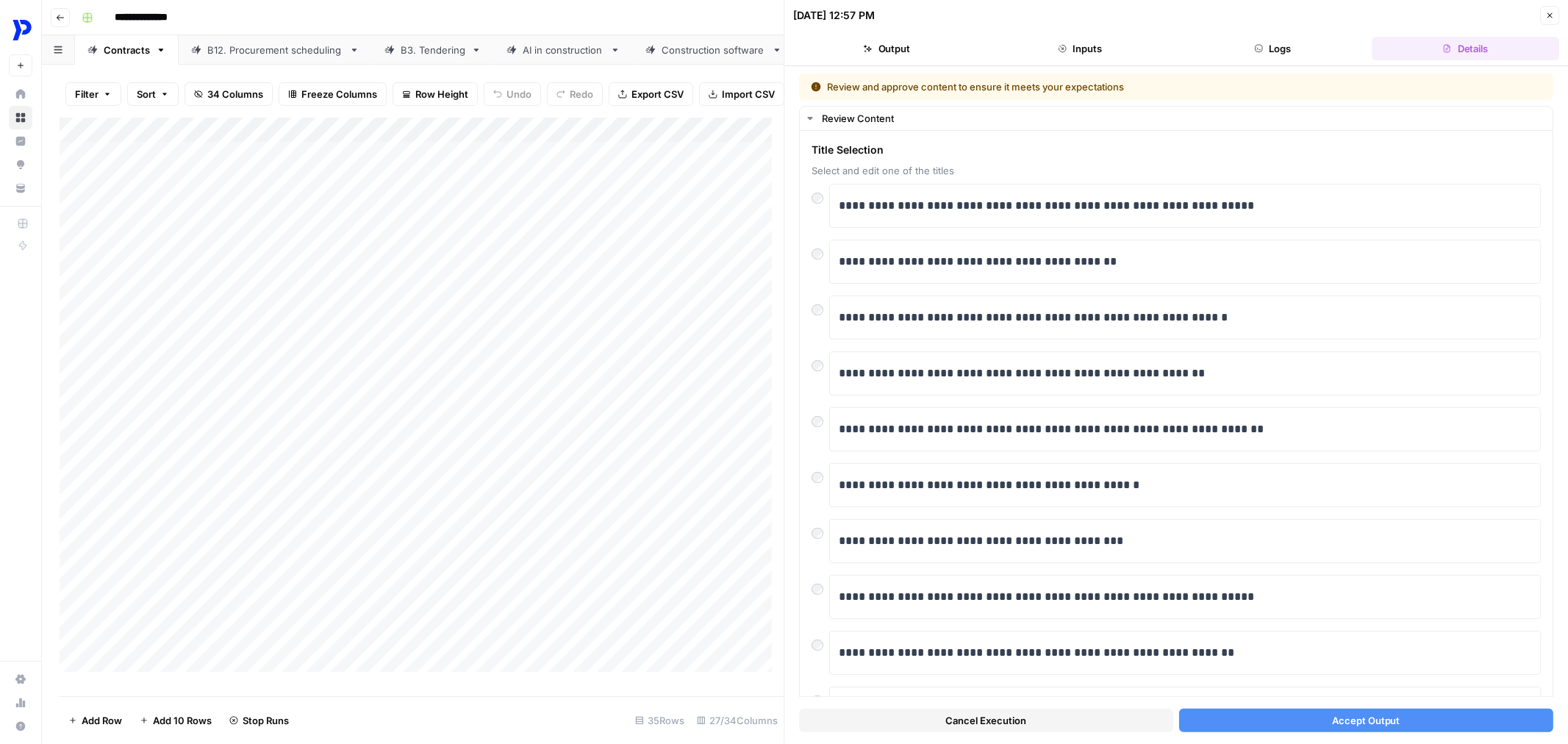
click at [1314, 710] on button "Accept Output" at bounding box center [1366, 721] width 374 height 23
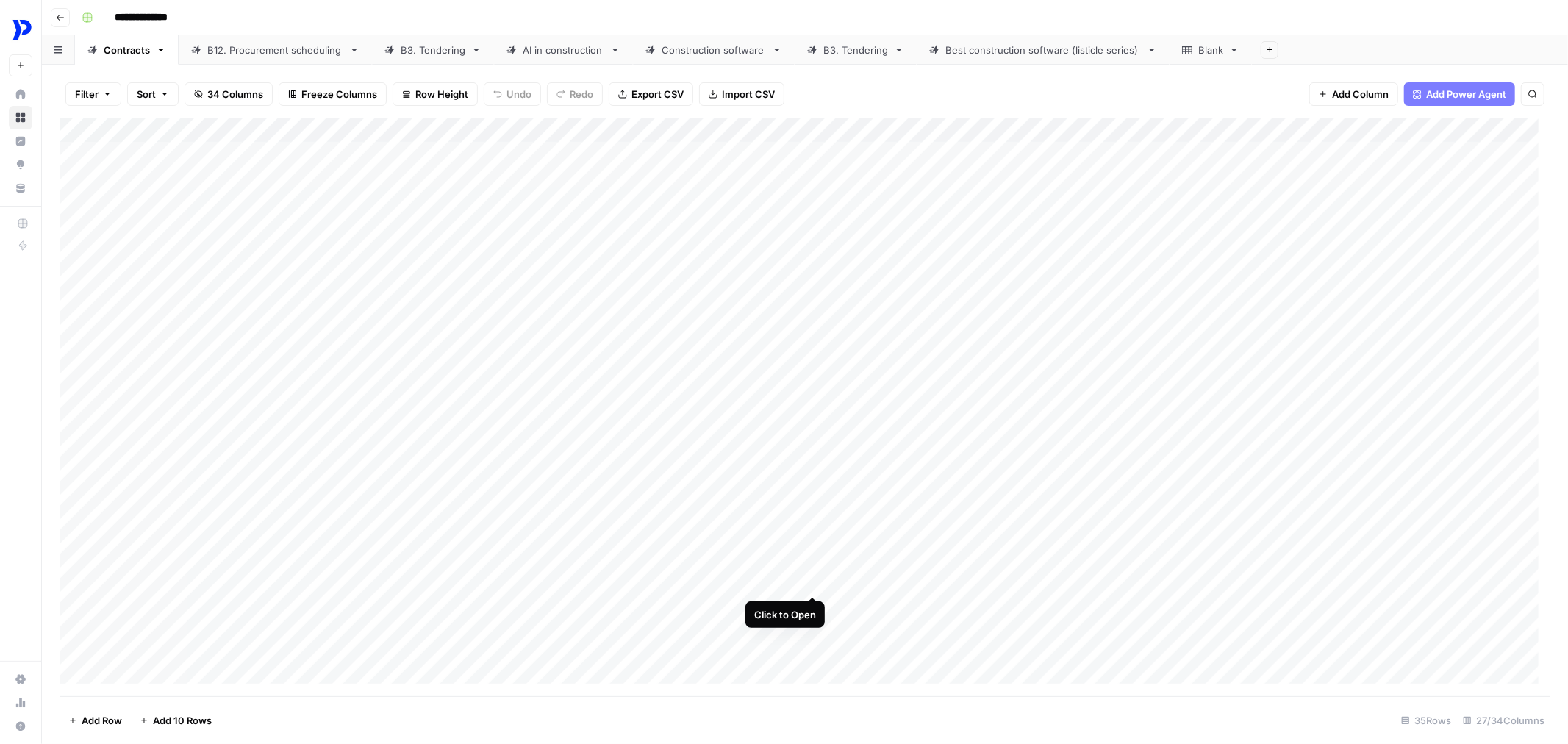
click at [816, 544] on div "Add Column" at bounding box center [804, 407] width 1491 height 578
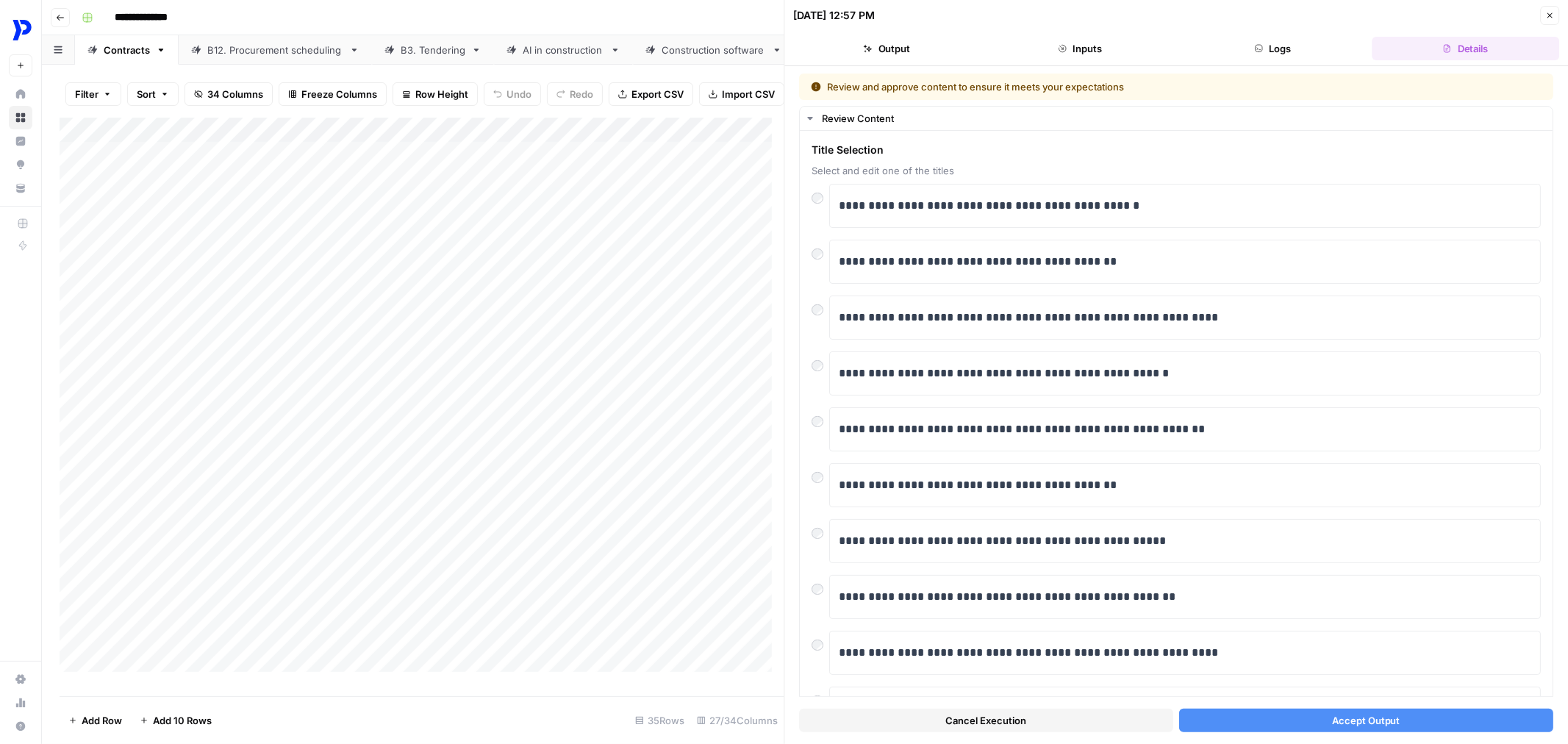
click at [1336, 713] on span "Accept Output" at bounding box center [1366, 721] width 68 height 14
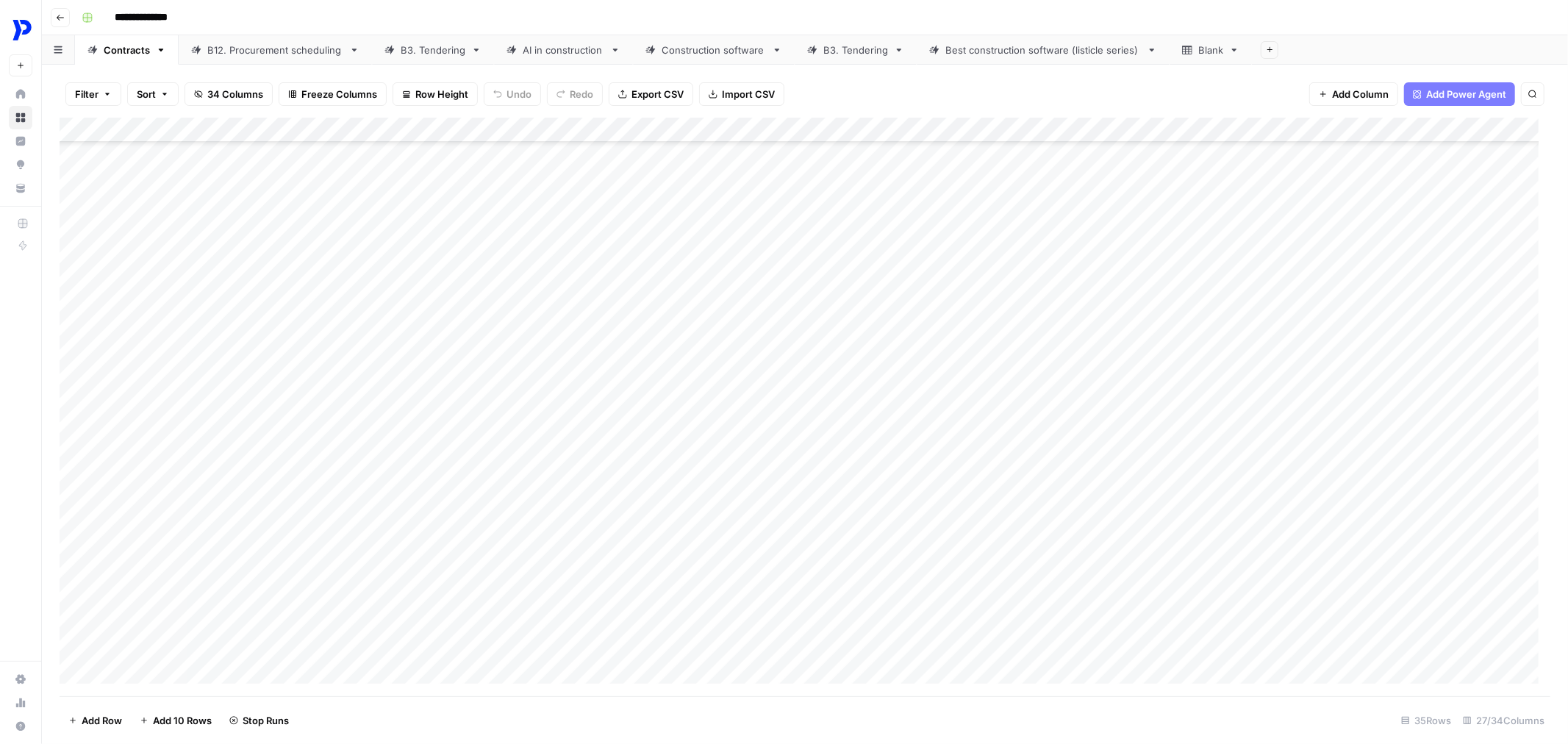
scroll to position [435, 0]
click at [811, 171] on div "Add Column" at bounding box center [804, 407] width 1491 height 578
click at [814, 236] on div "Add Column" at bounding box center [804, 407] width 1491 height 578
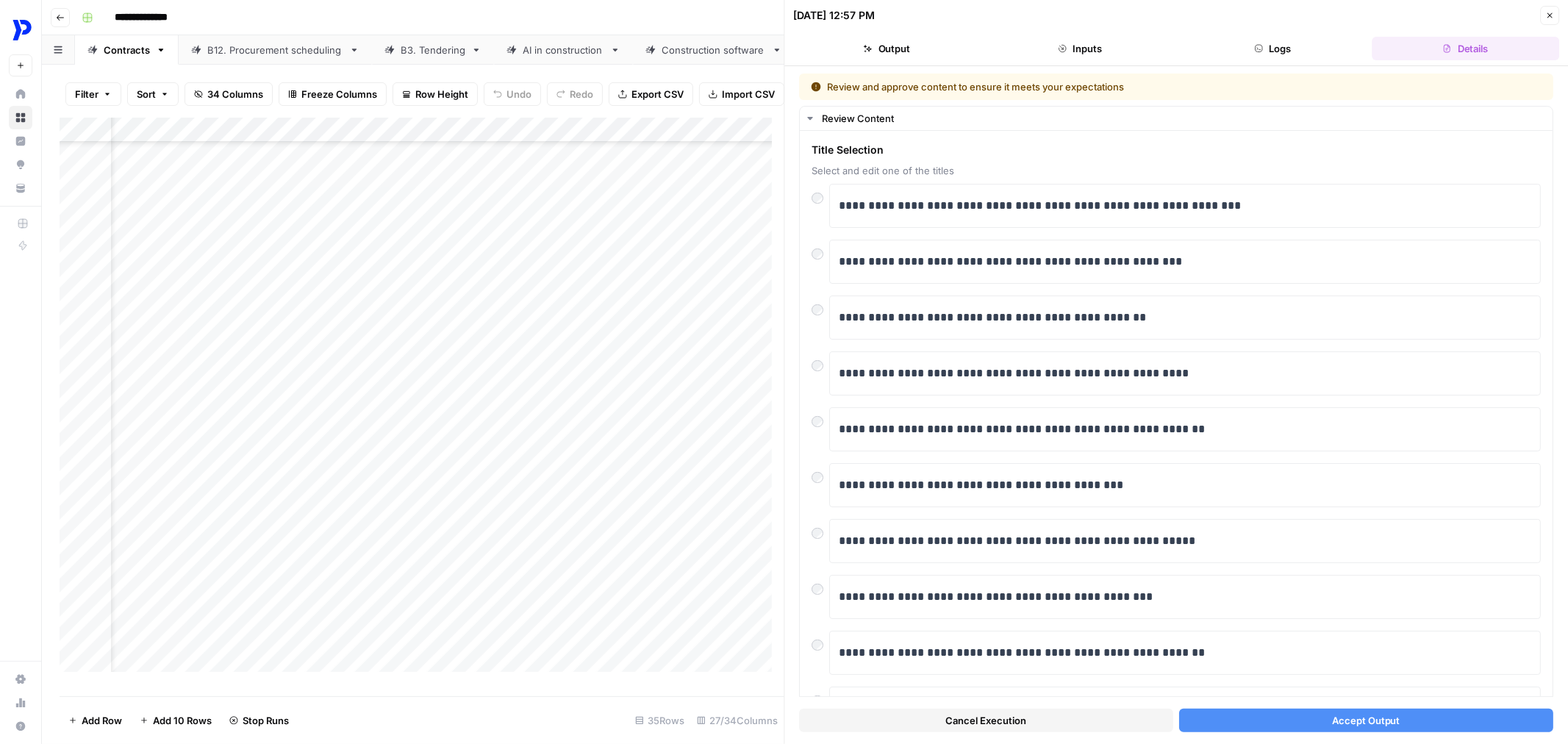
scroll to position [435, 55]
click at [721, 284] on div "Add Column" at bounding box center [422, 400] width 725 height 566
click at [1221, 714] on button "Accept Output" at bounding box center [1366, 721] width 374 height 23
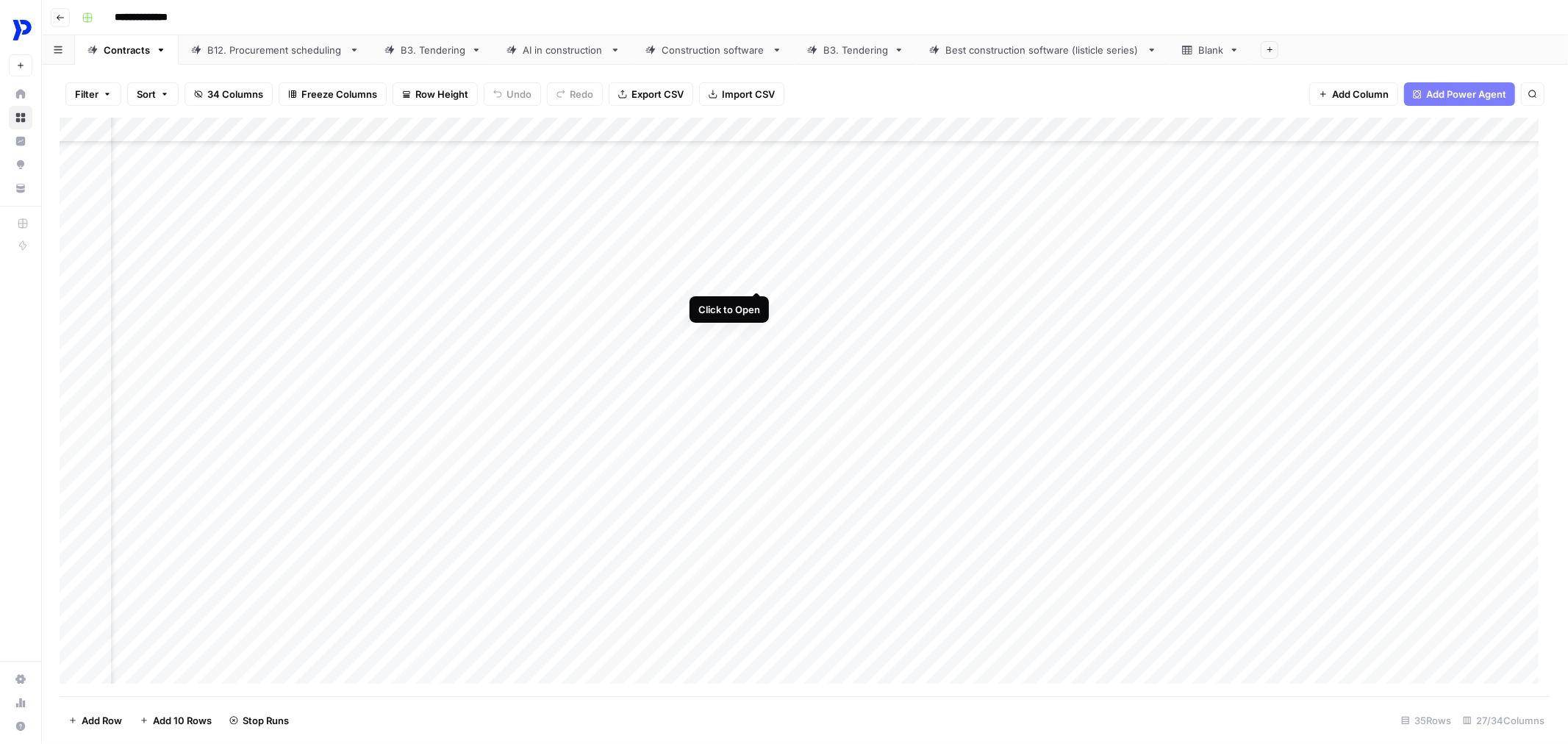
click at [755, 236] on div "Add Column" at bounding box center [804, 407] width 1491 height 578
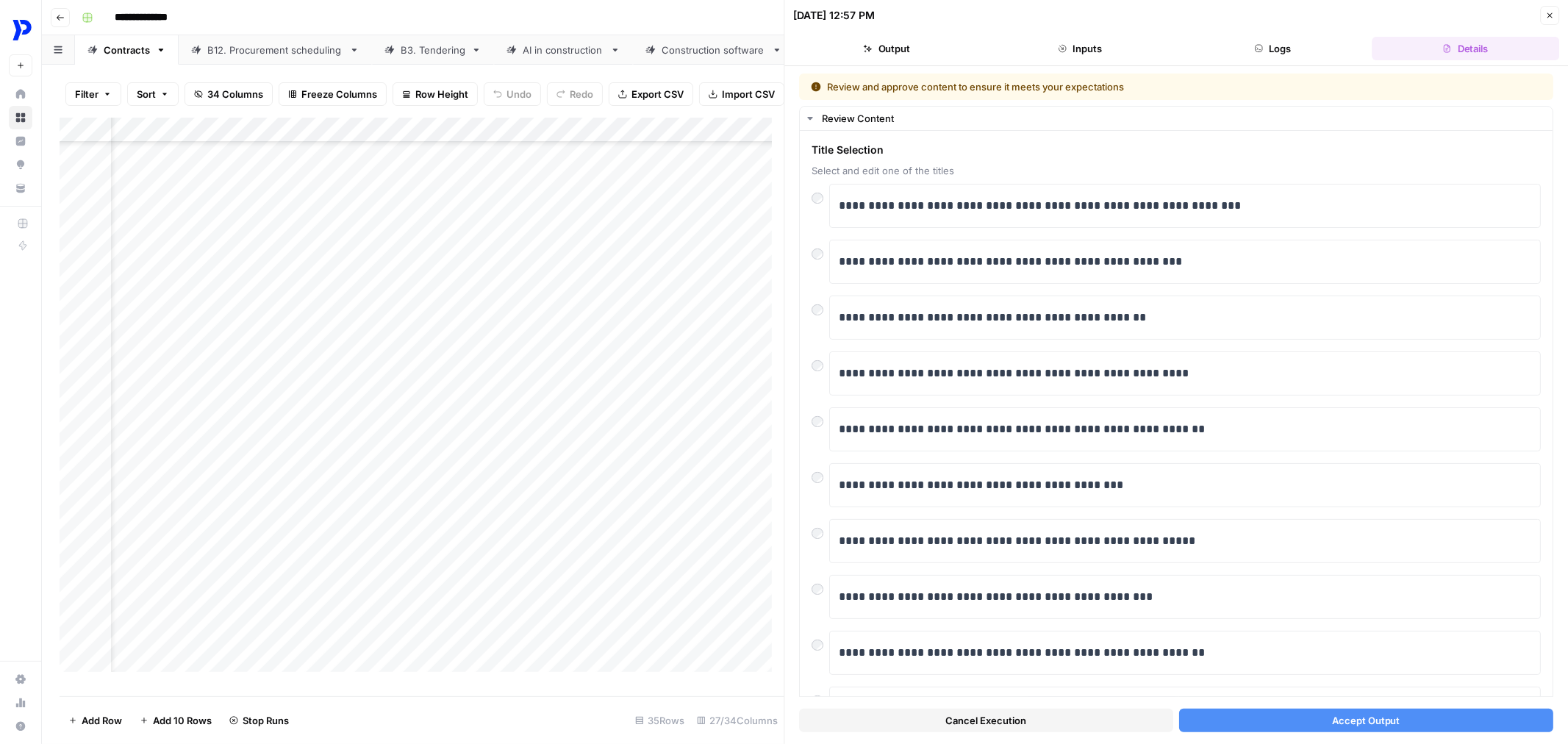
click at [1250, 724] on button "Accept Output" at bounding box center [1366, 721] width 374 height 23
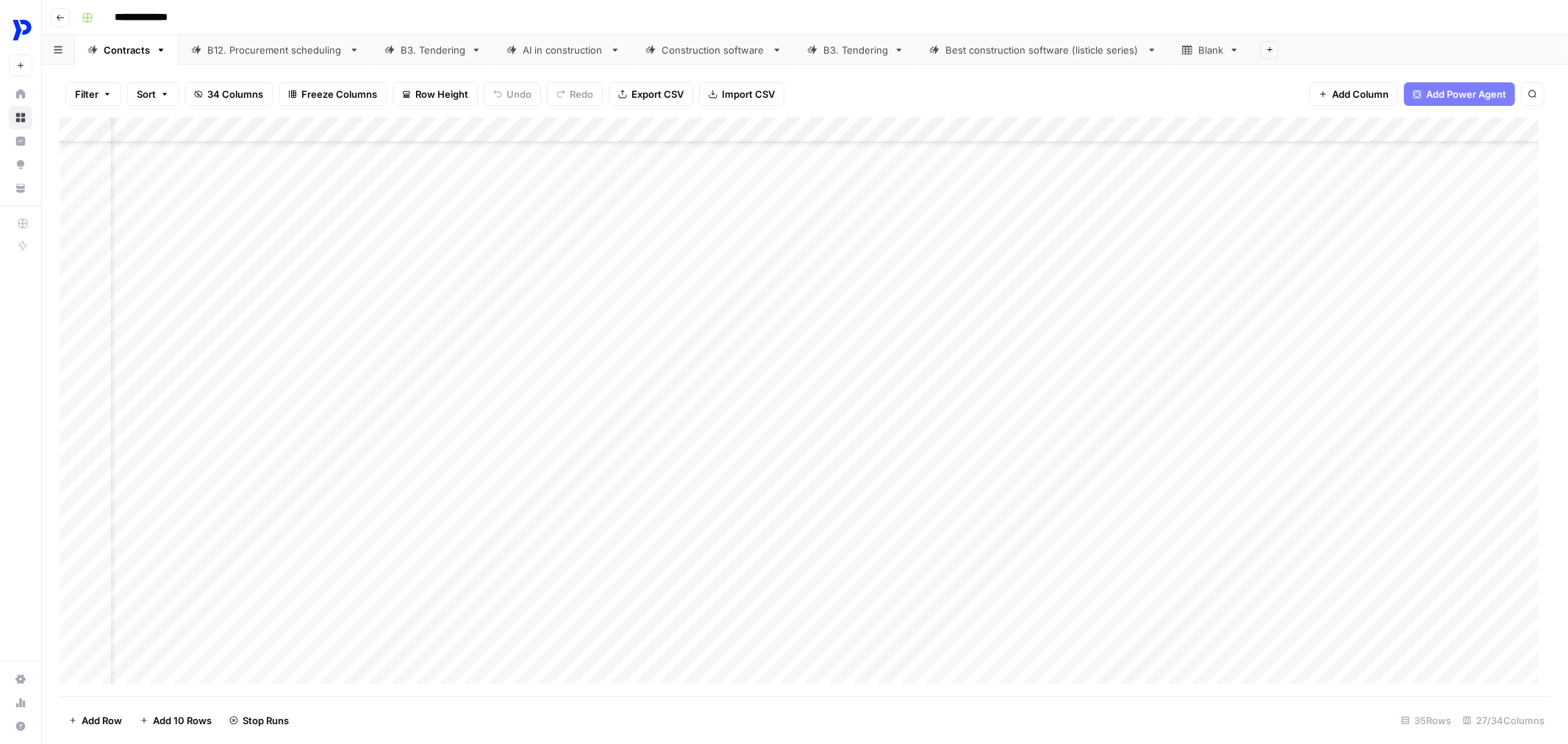
click at [755, 300] on div "Add Column" at bounding box center [804, 407] width 1491 height 578
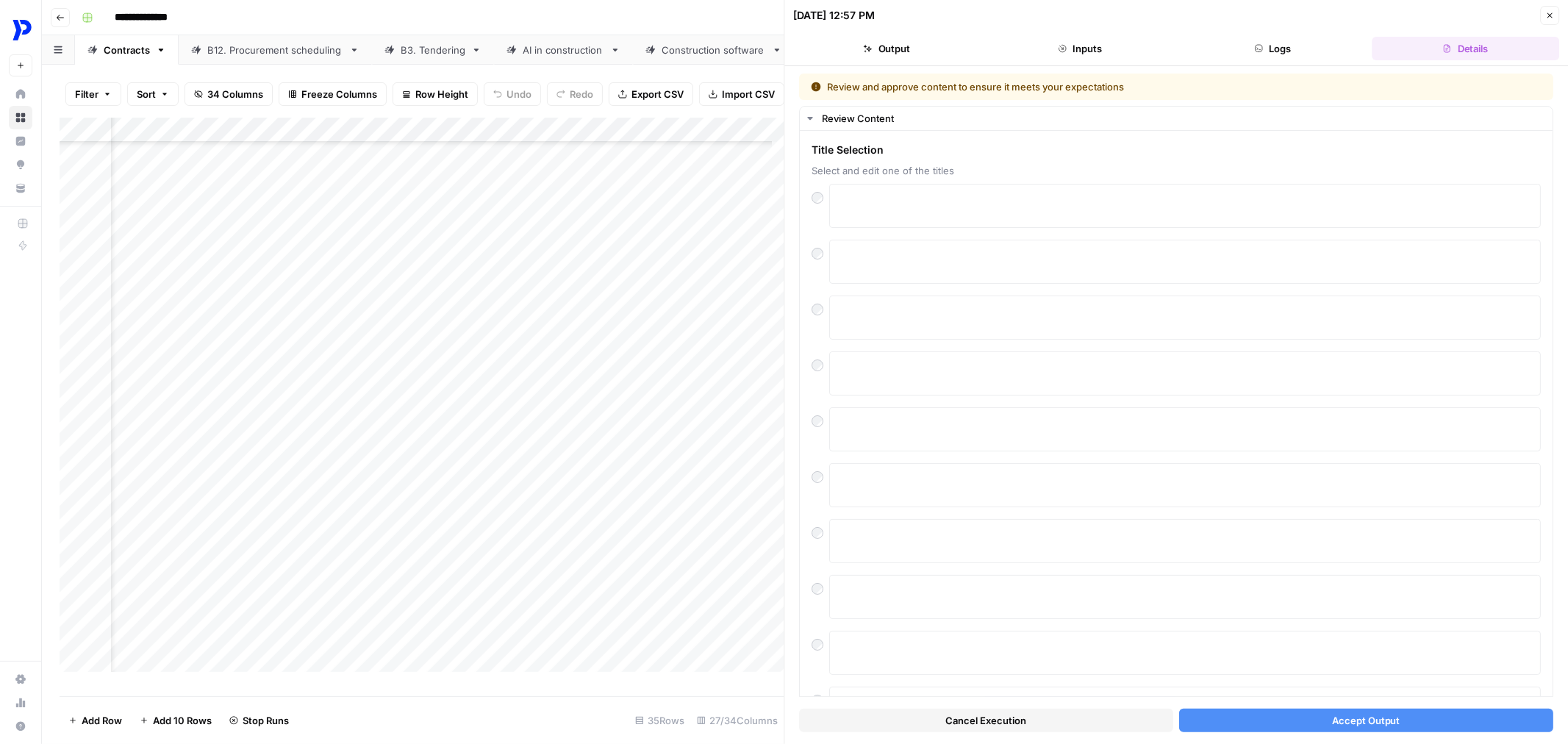
click at [1231, 726] on button "Accept Output" at bounding box center [1366, 721] width 374 height 23
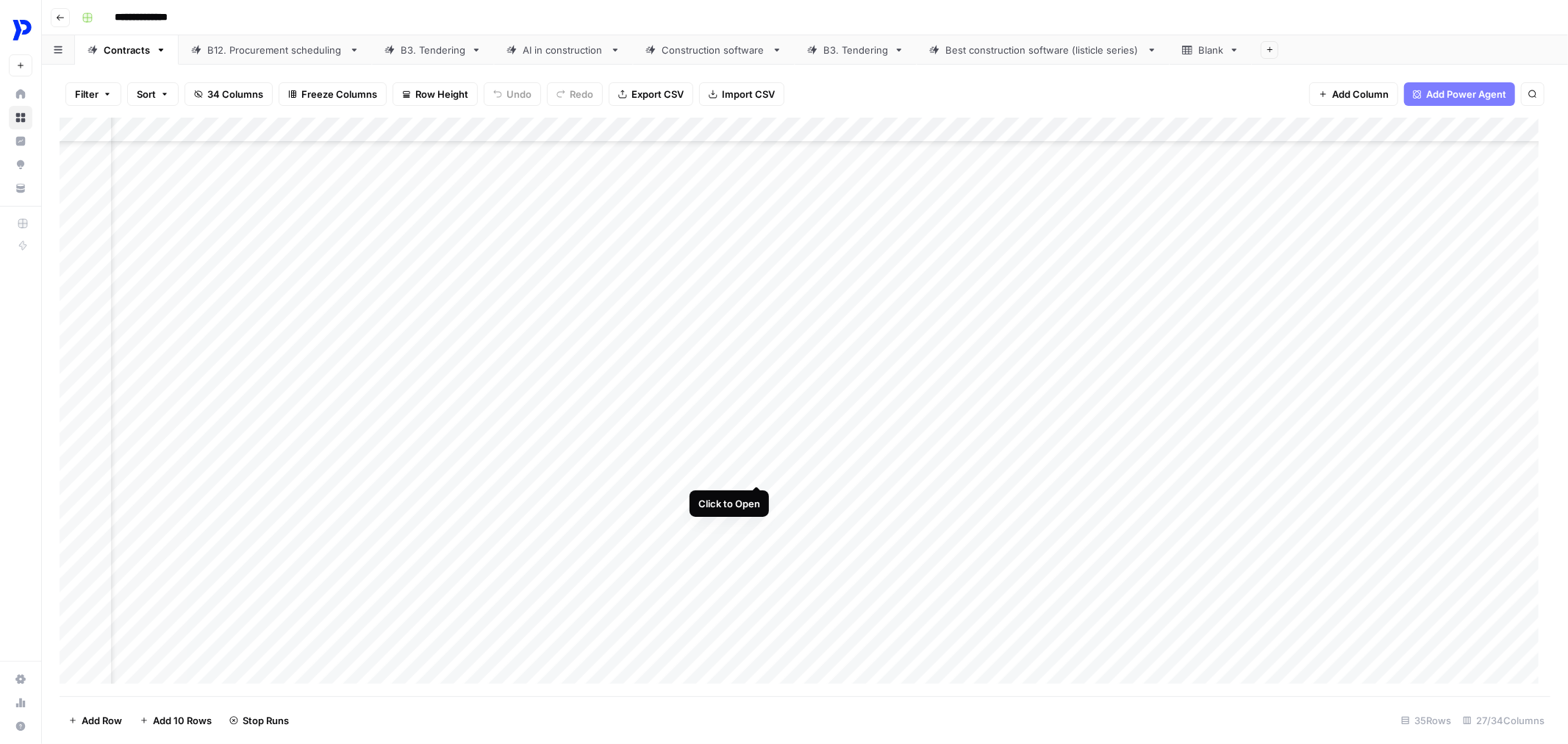
click at [757, 428] on div "Add Column" at bounding box center [804, 407] width 1491 height 578
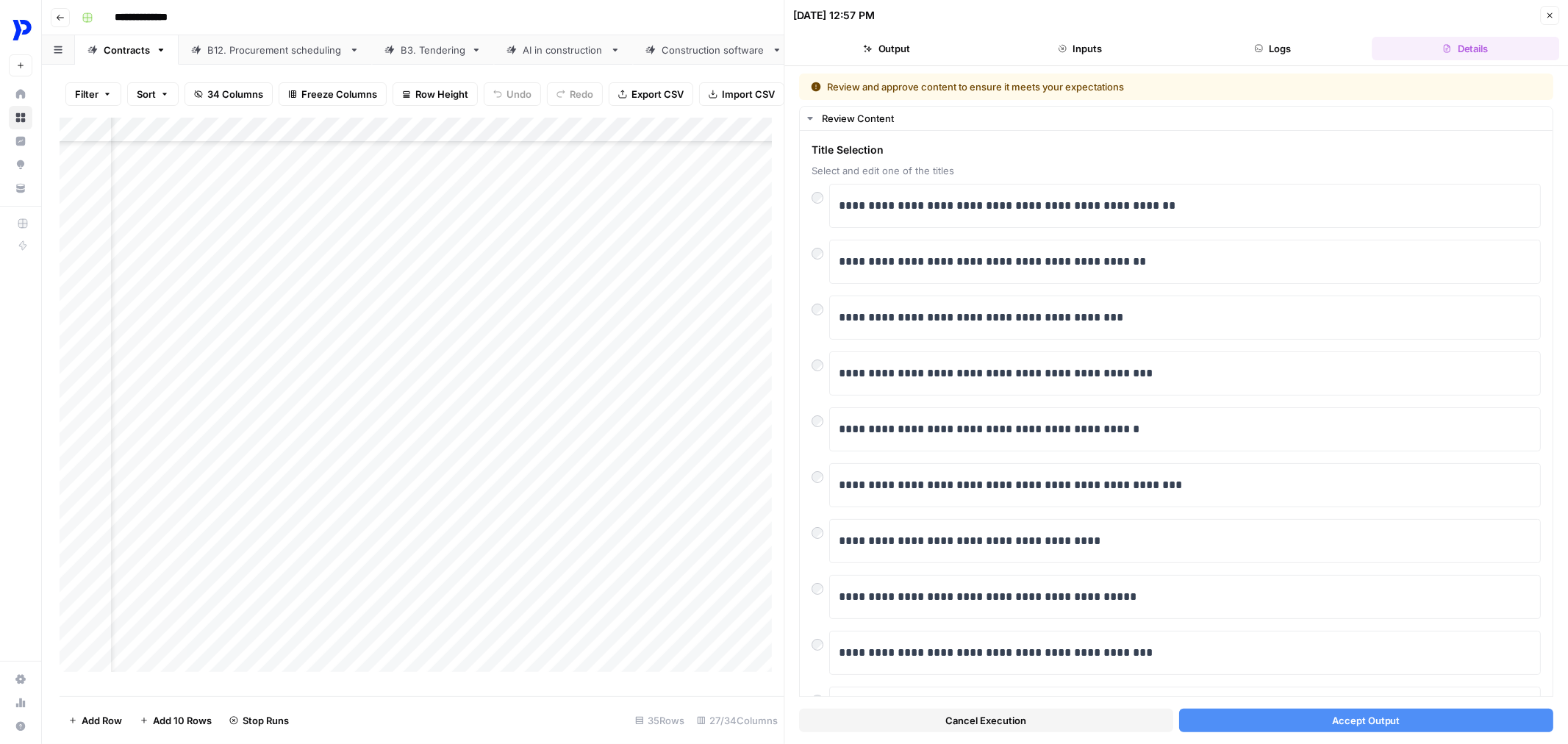
click at [1332, 717] on span "Accept Output" at bounding box center [1366, 721] width 68 height 14
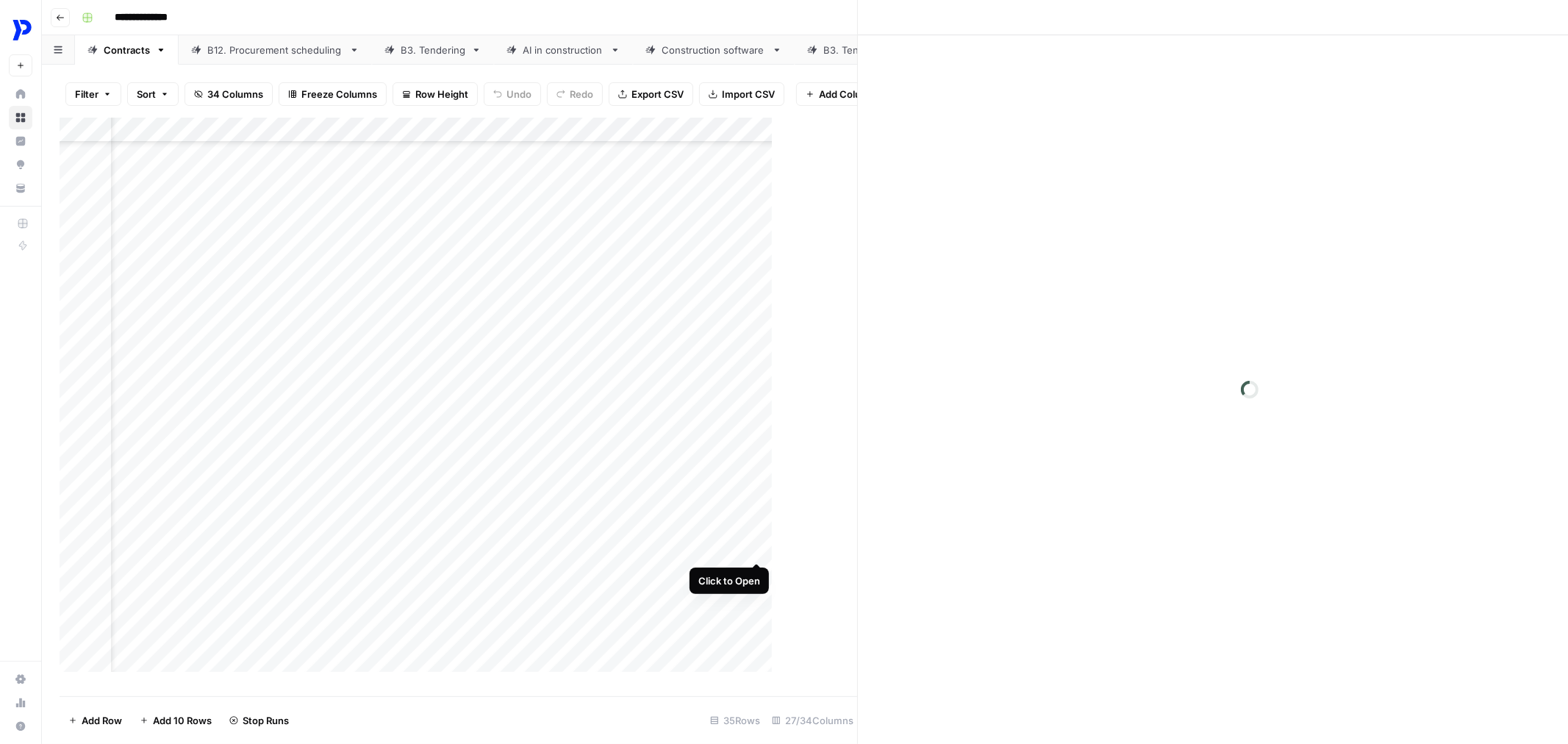
click at [757, 507] on div "Add Column" at bounding box center [453, 400] width 788 height 566
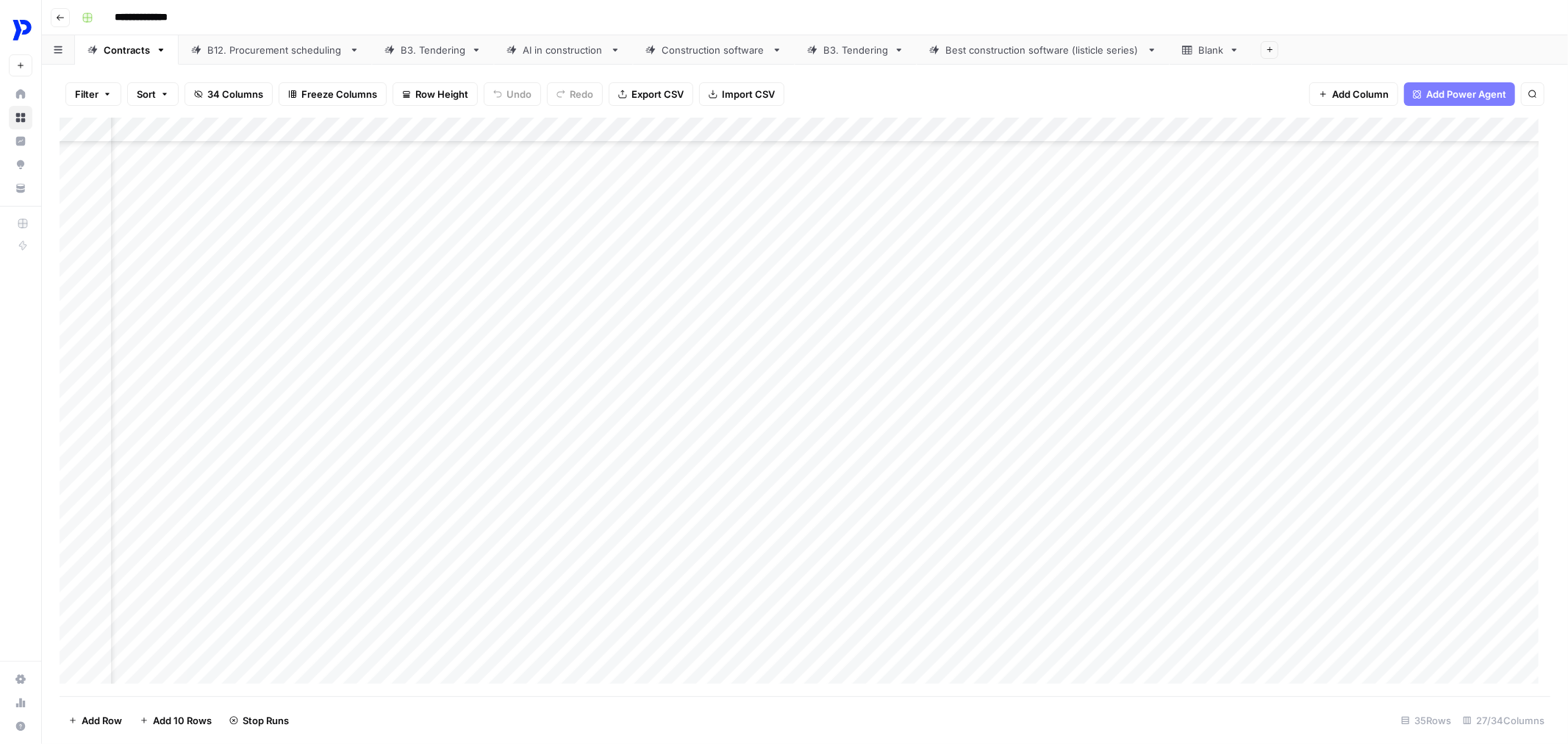
click at [757, 498] on div "Add Column" at bounding box center [804, 407] width 1491 height 578
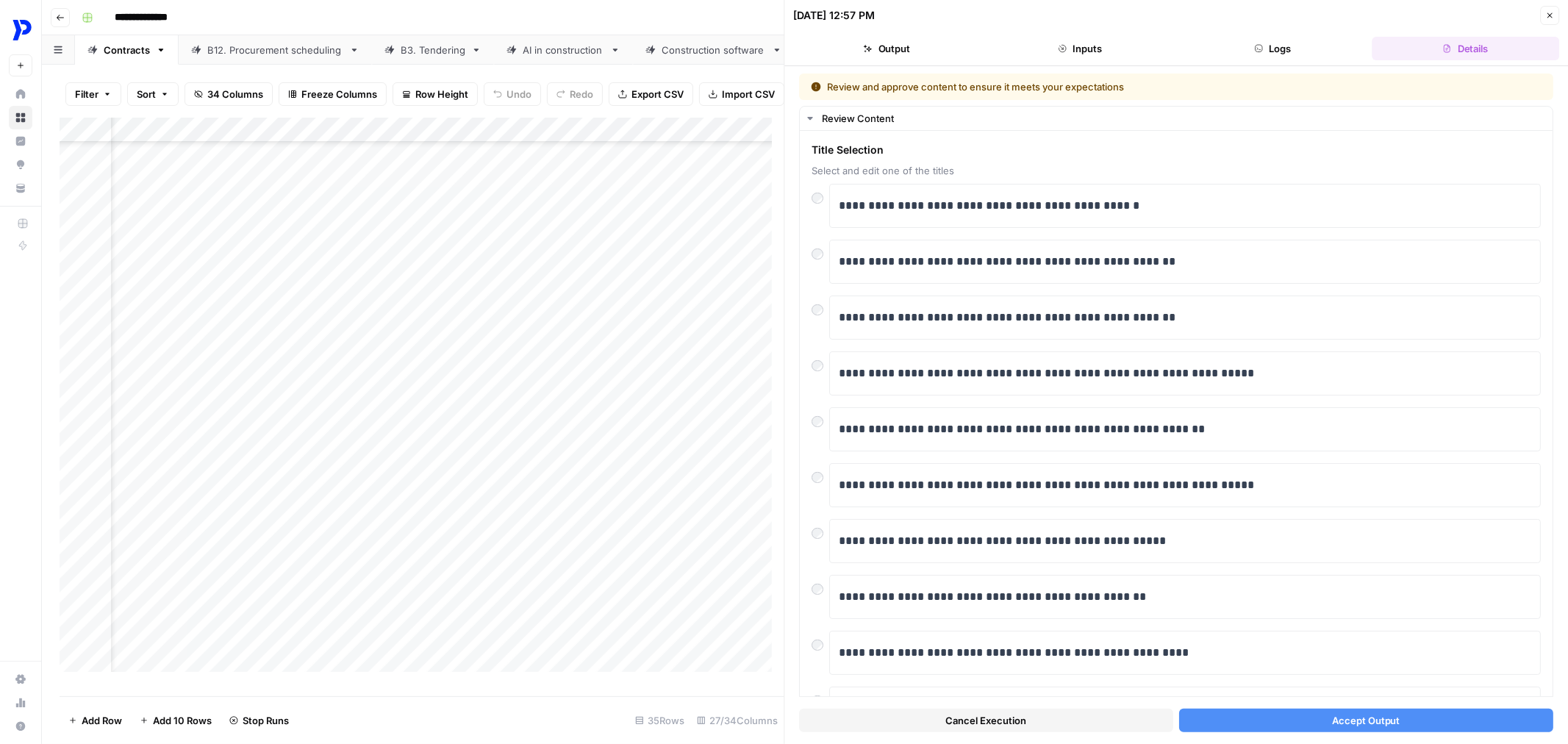
click at [1269, 721] on button "Accept Output" at bounding box center [1366, 721] width 374 height 23
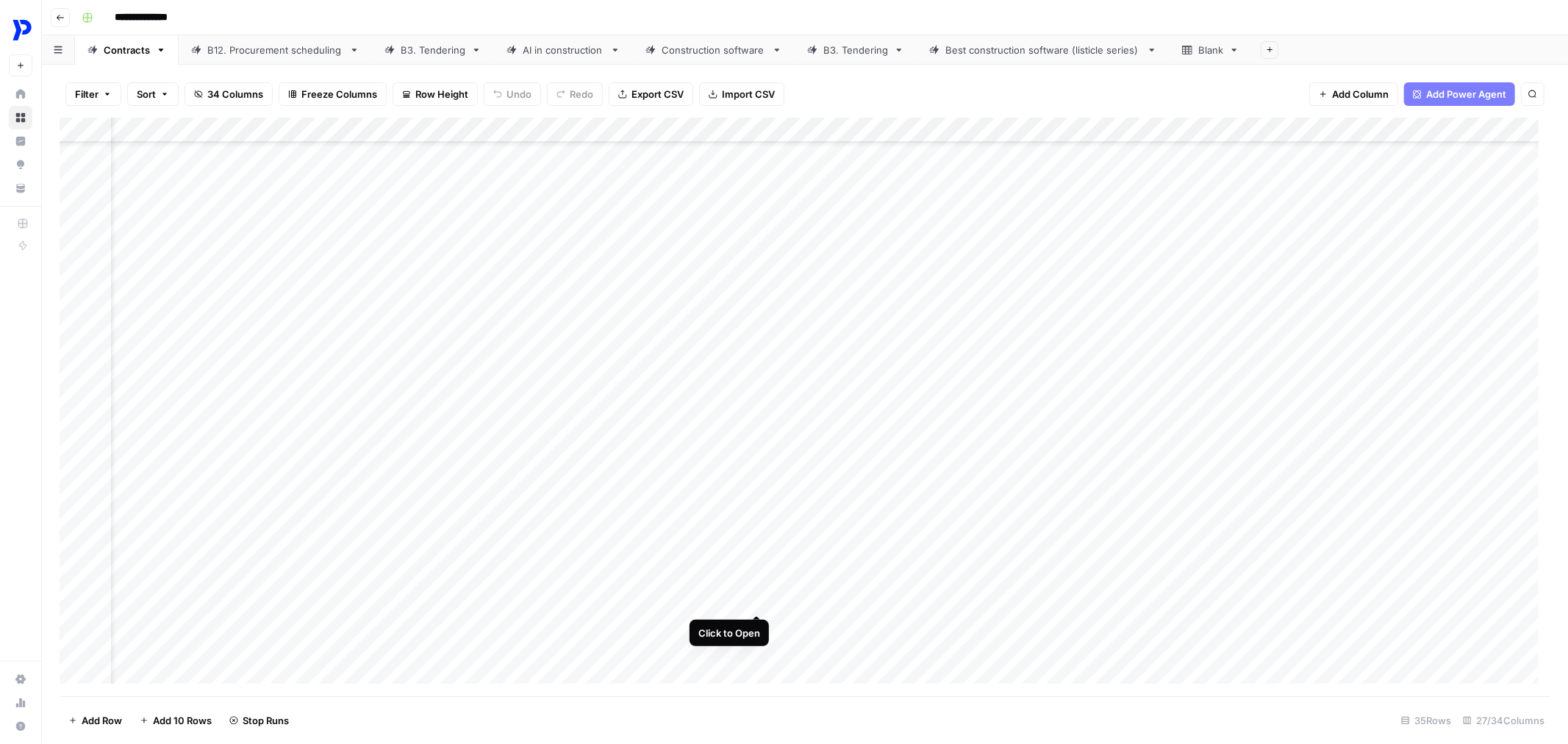
click at [755, 557] on div "Add Column" at bounding box center [804, 407] width 1491 height 578
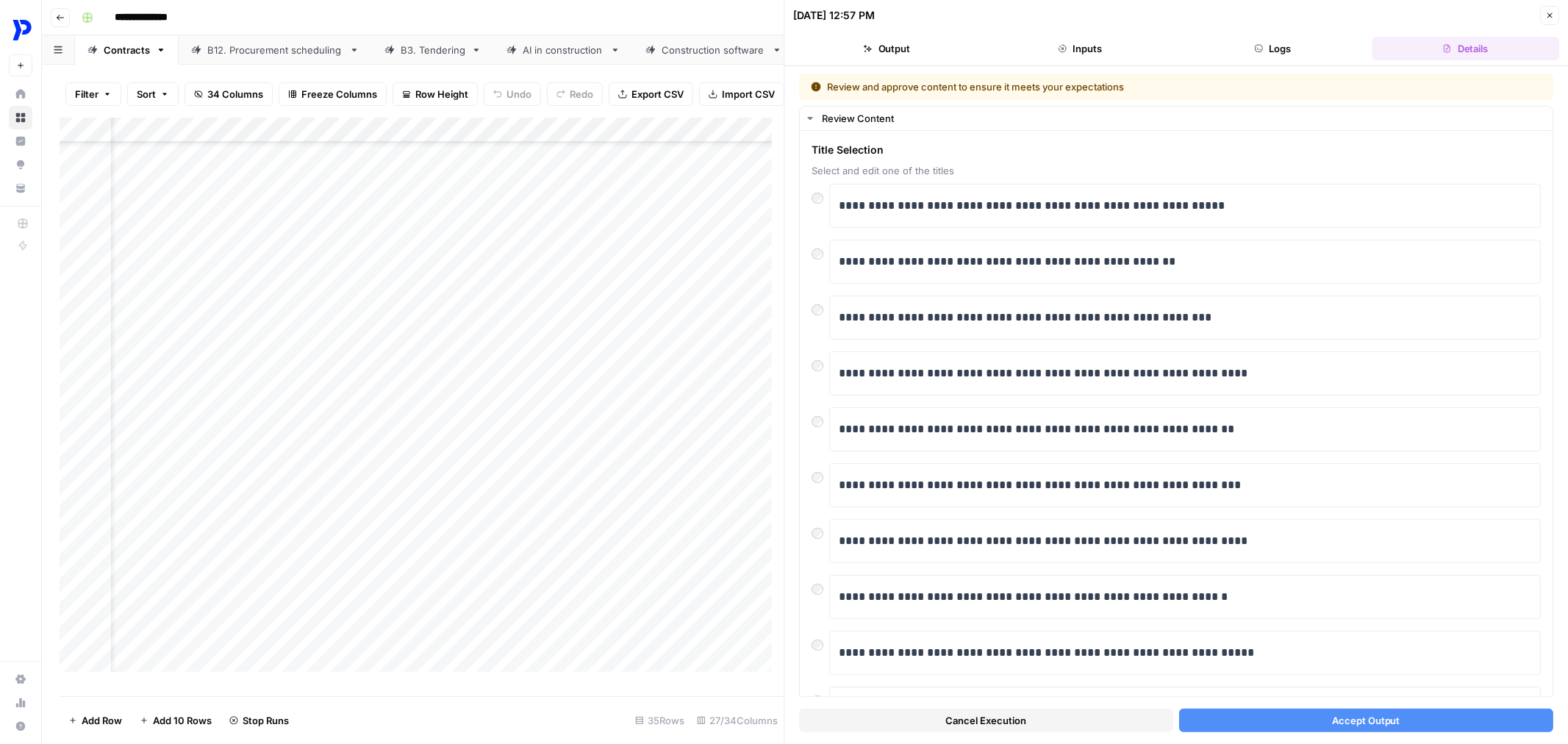
click at [1314, 729] on button "Accept Output" at bounding box center [1366, 721] width 374 height 23
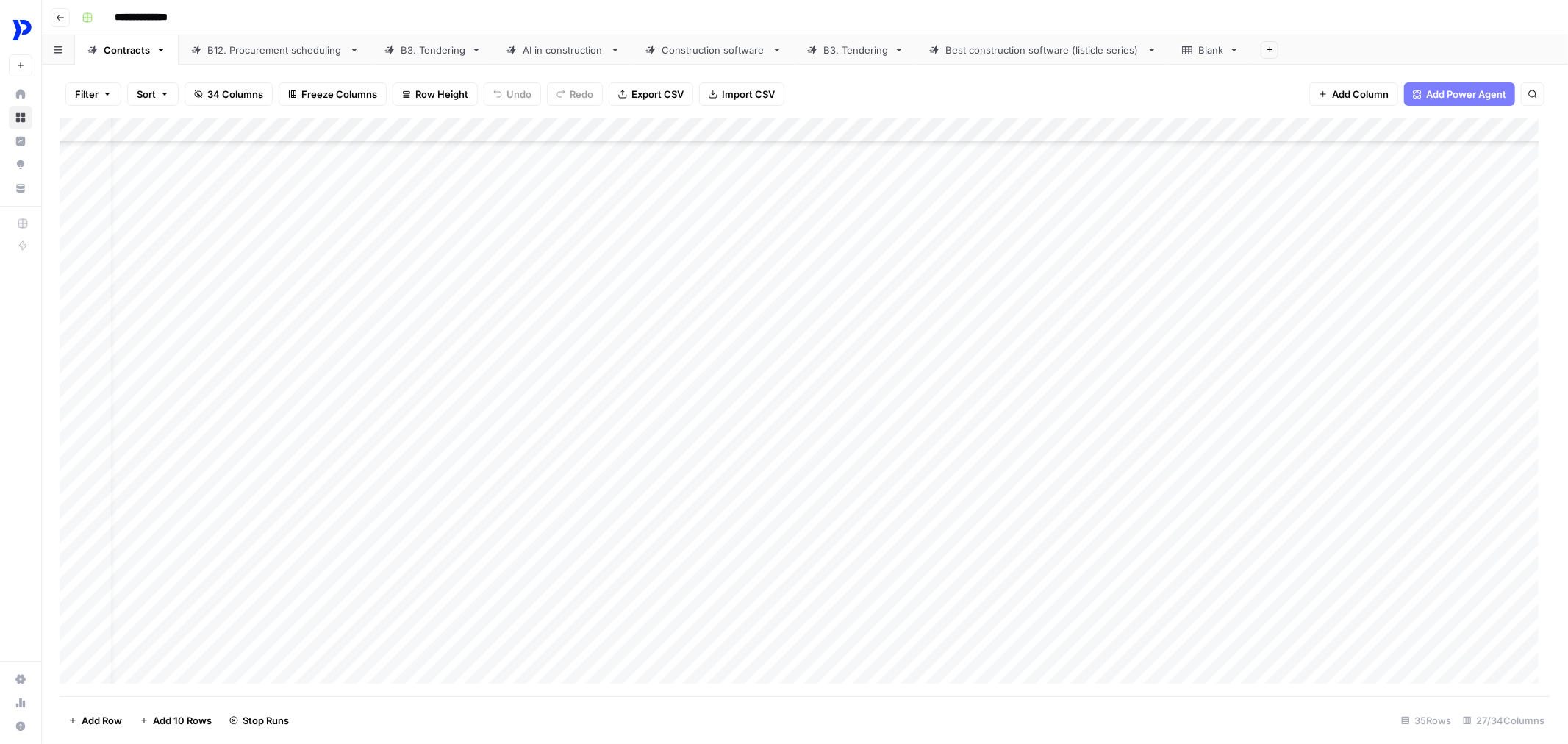
scroll to position [827, 24]
click at [788, 228] on div "Add Column" at bounding box center [804, 407] width 1491 height 578
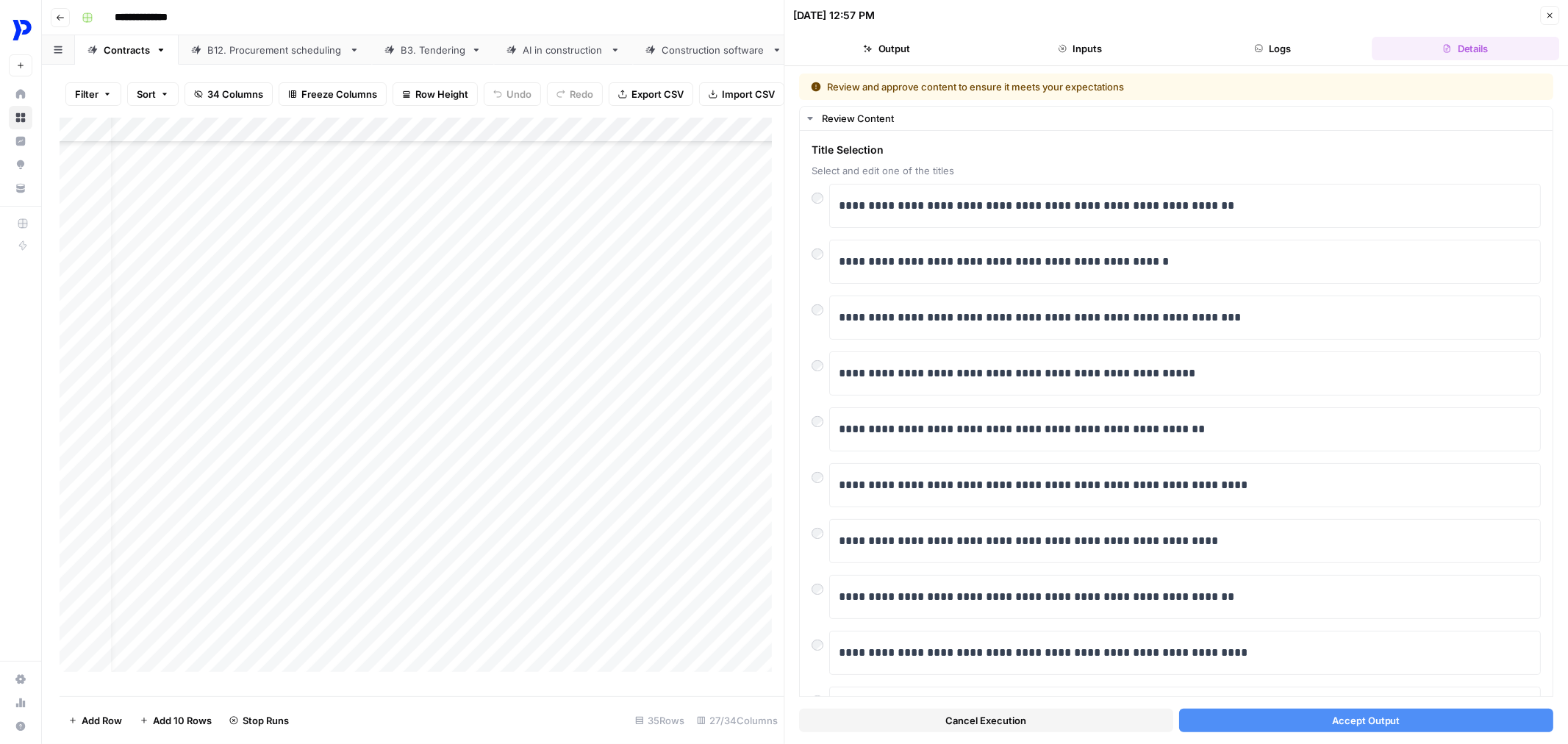
click at [1277, 717] on button "Accept Output" at bounding box center [1366, 721] width 374 height 23
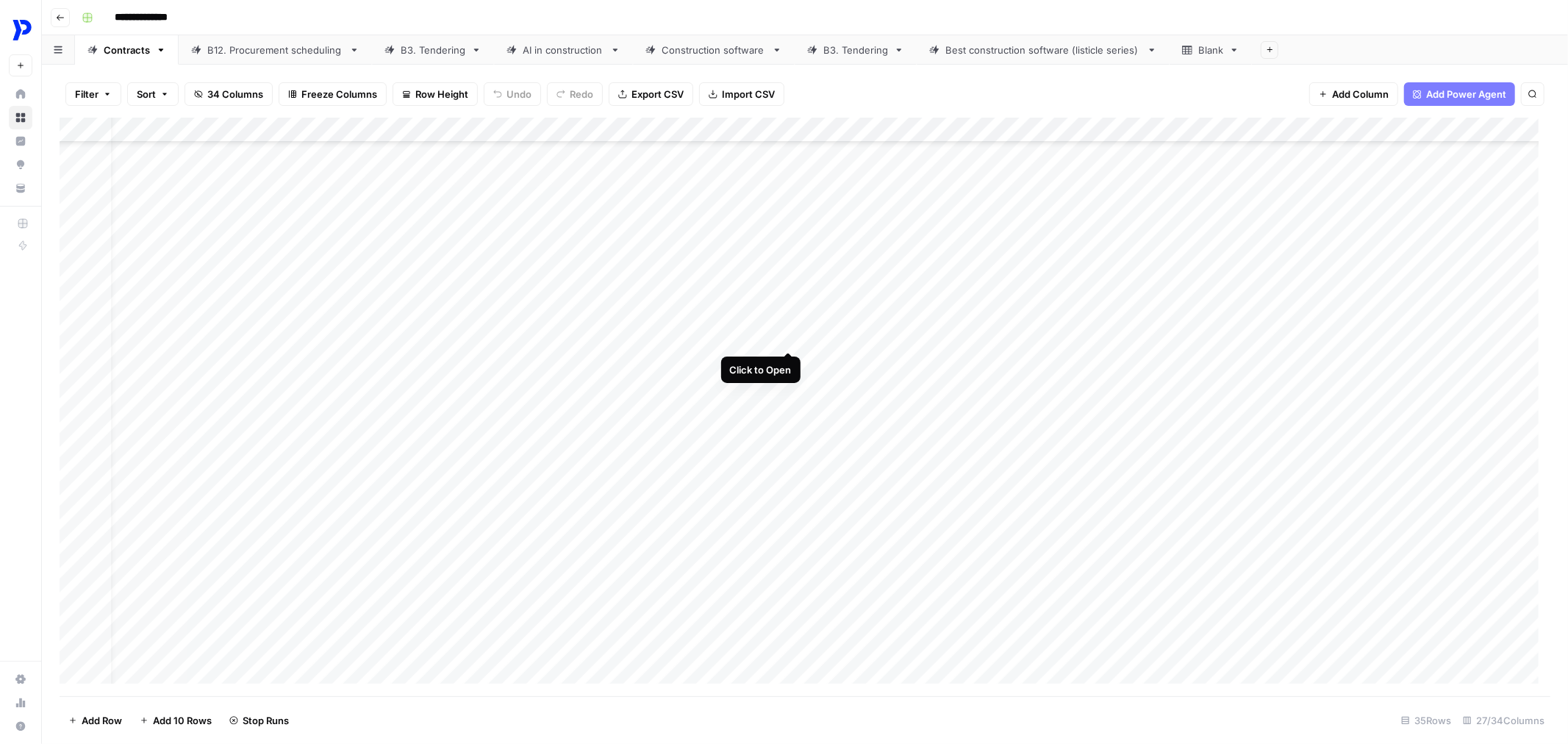
click at [786, 295] on div "Add Column" at bounding box center [804, 407] width 1491 height 578
click at [785, 356] on div "Add Column" at bounding box center [804, 407] width 1491 height 578
click at [786, 420] on div "Add Column" at bounding box center [804, 407] width 1491 height 578
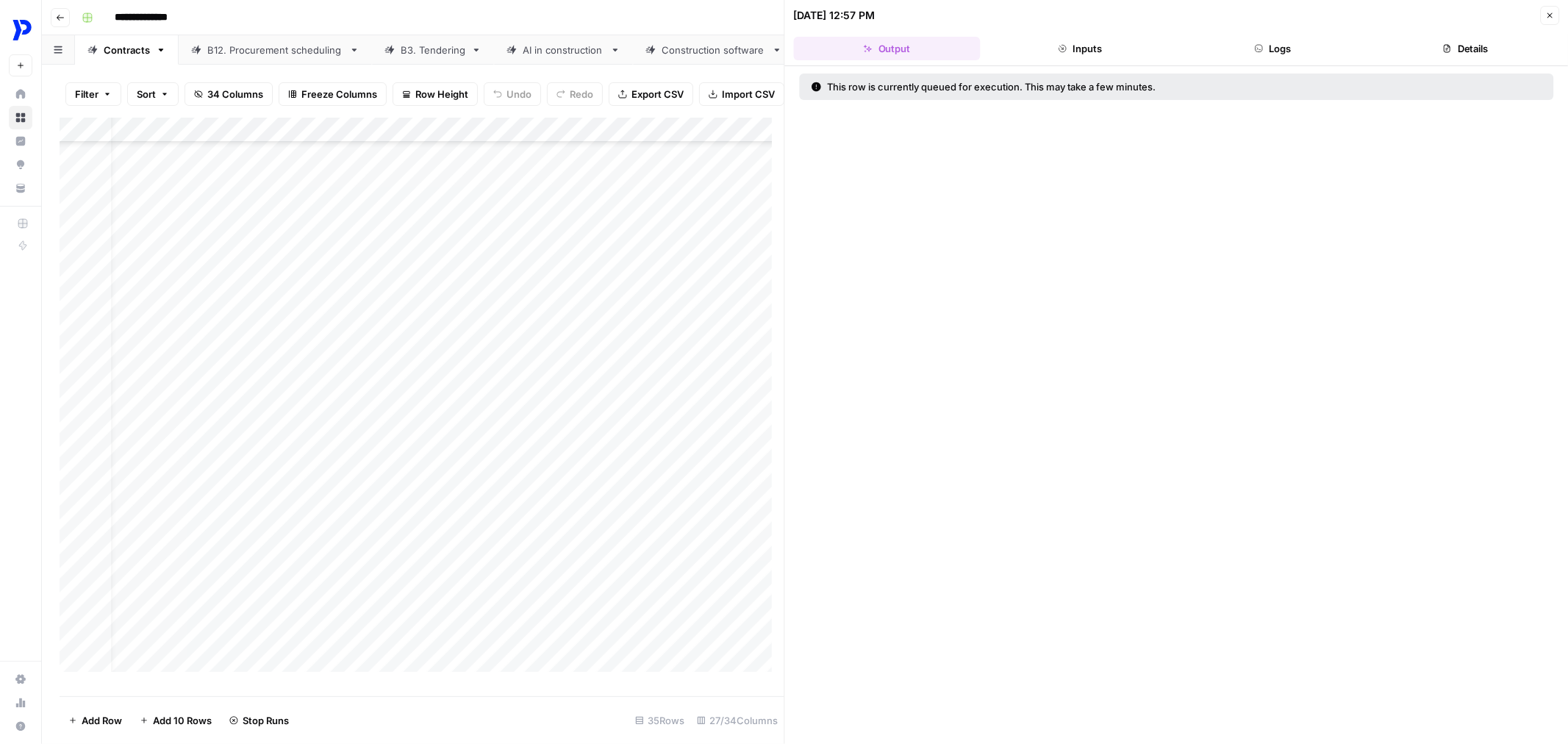
click at [761, 517] on div "Add Column" at bounding box center [422, 400] width 725 height 566
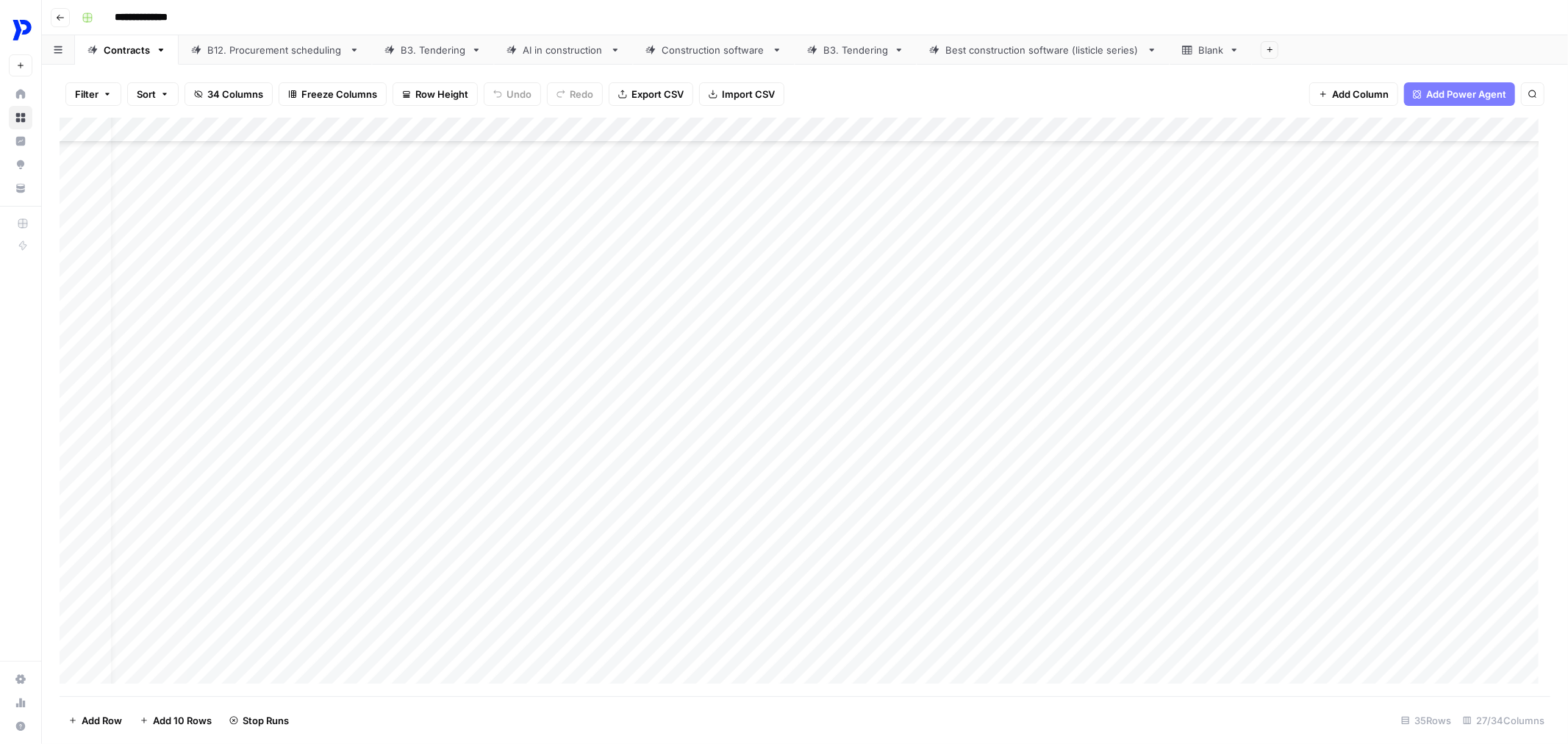
click at [788, 488] on div "Add Column" at bounding box center [804, 407] width 1491 height 578
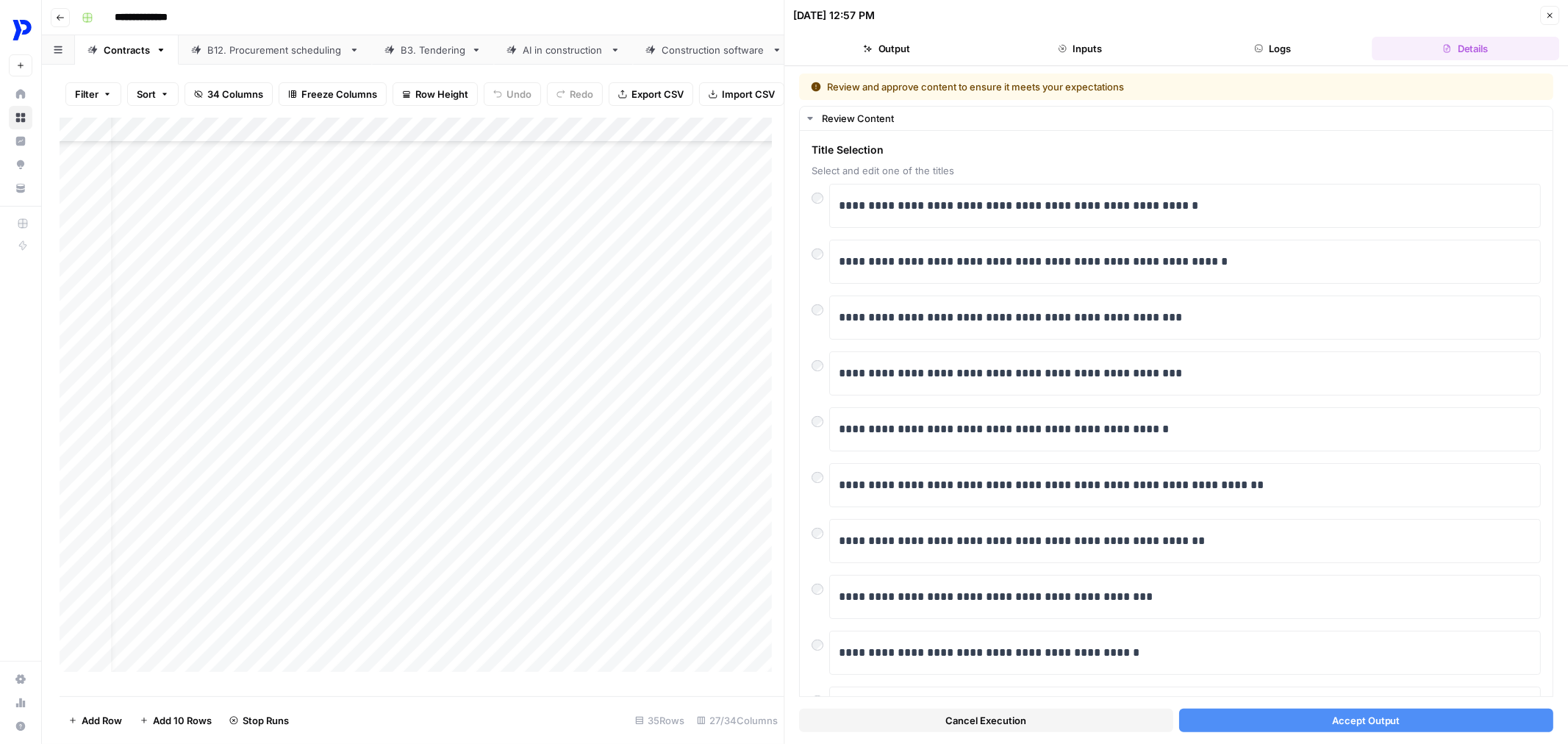
click at [1232, 728] on button "Accept Output" at bounding box center [1366, 721] width 374 height 23
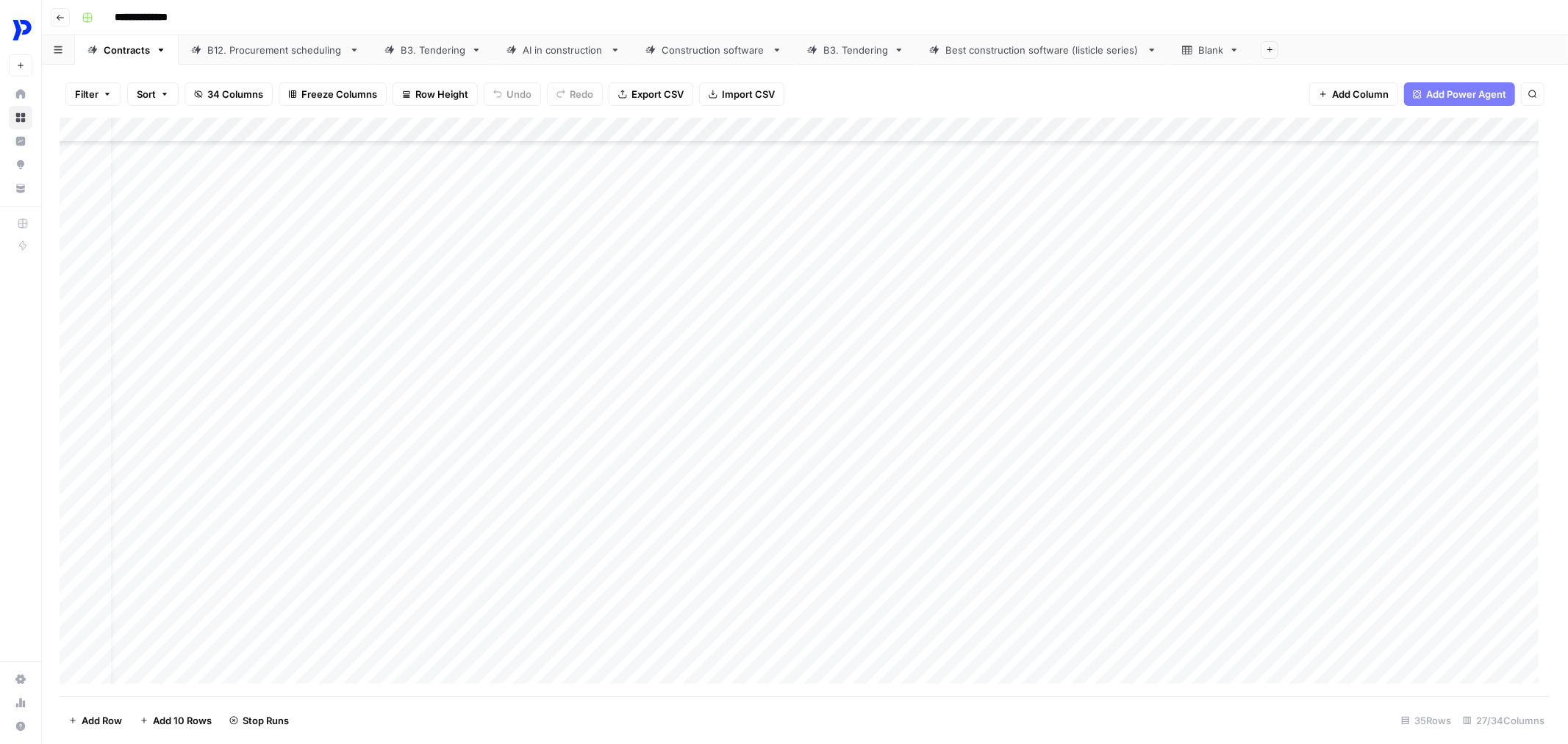
scroll to position [823, 25]
click at [792, 546] on div "Add Column" at bounding box center [804, 407] width 1491 height 578
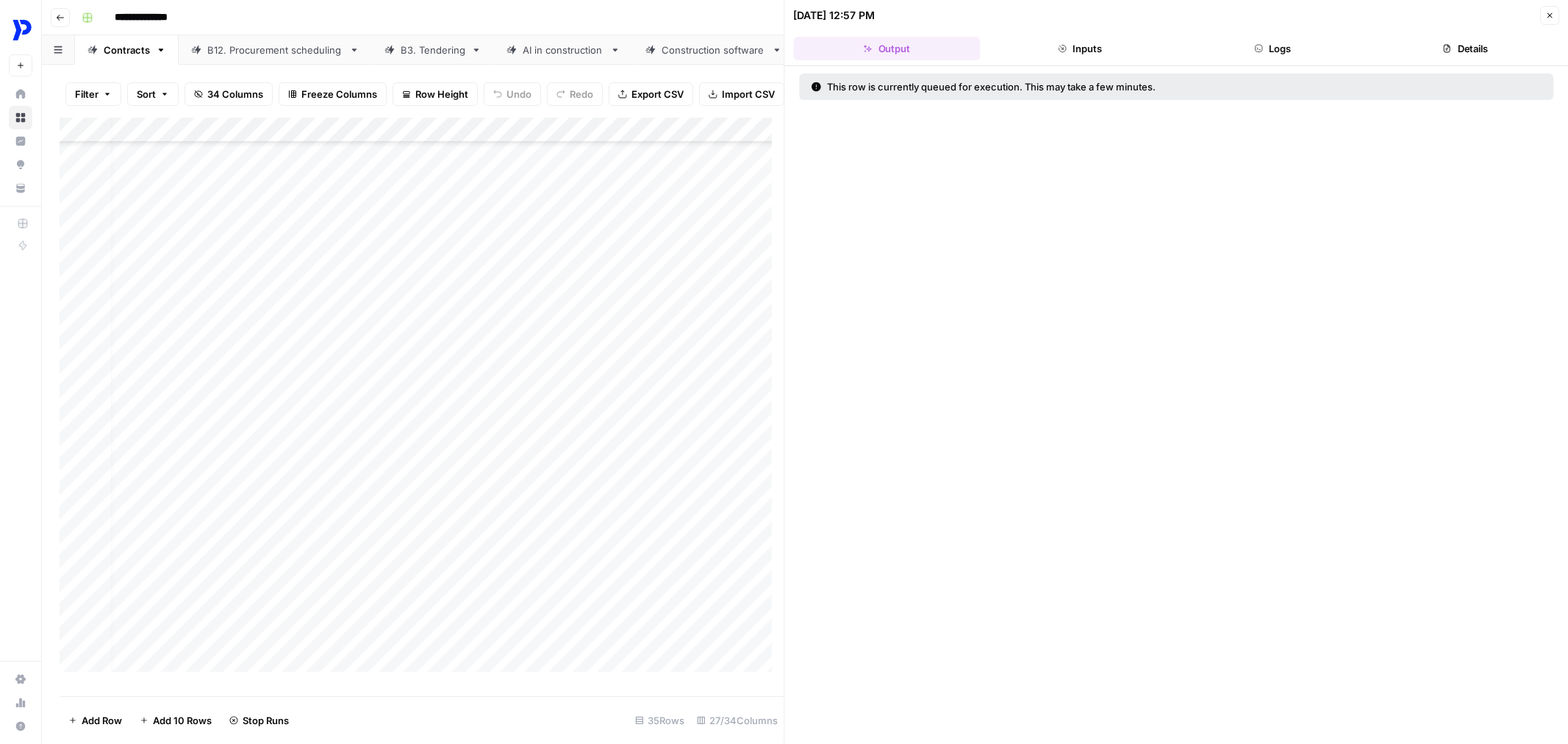
scroll to position [897, 13]
click at [753, 533] on div at bounding box center [748, 515] width 111 height 67
click at [735, 511] on div at bounding box center [748, 515] width 111 height 67
click at [740, 504] on div at bounding box center [748, 515] width 111 height 67
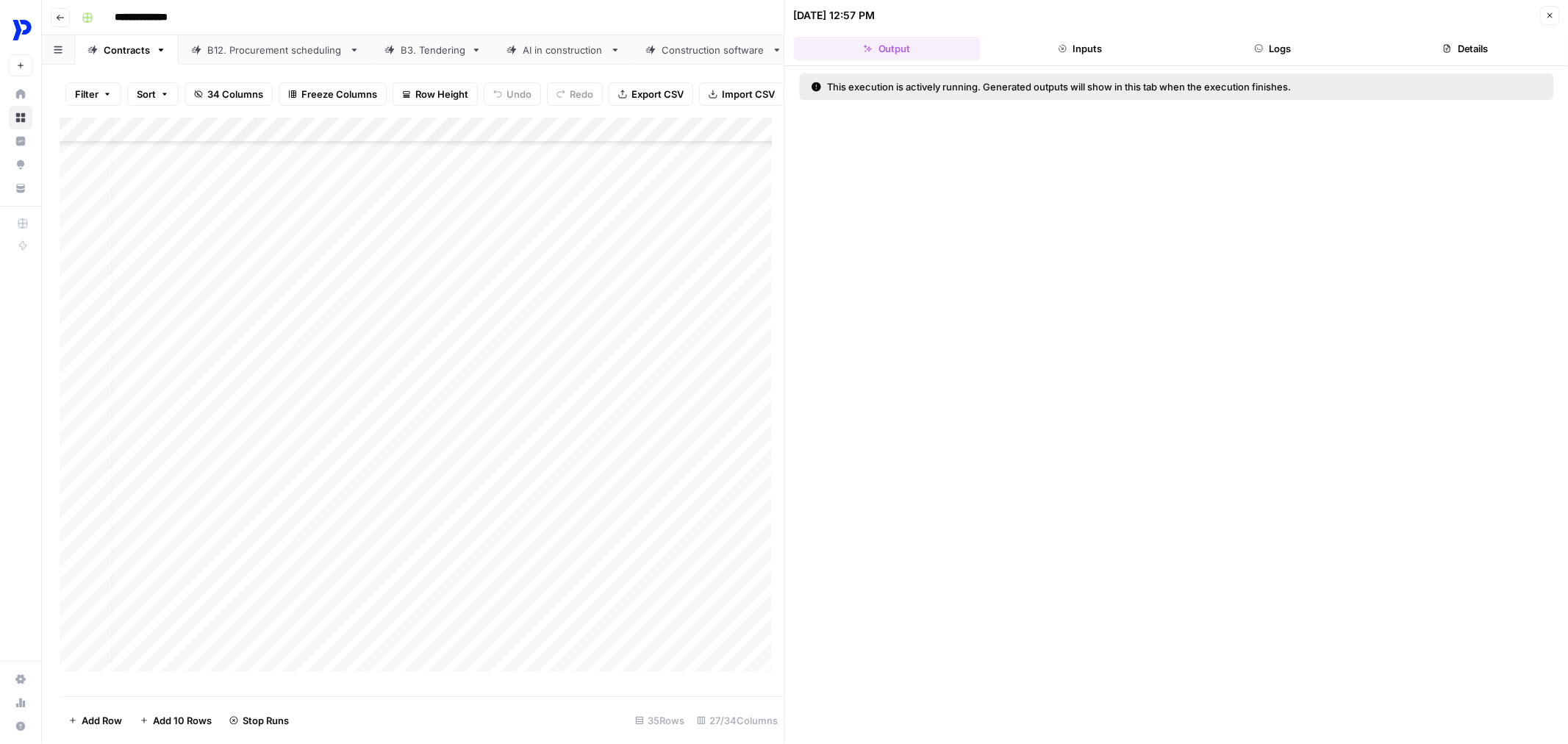
click at [1546, 13] on icon "button" at bounding box center [1550, 15] width 9 height 9
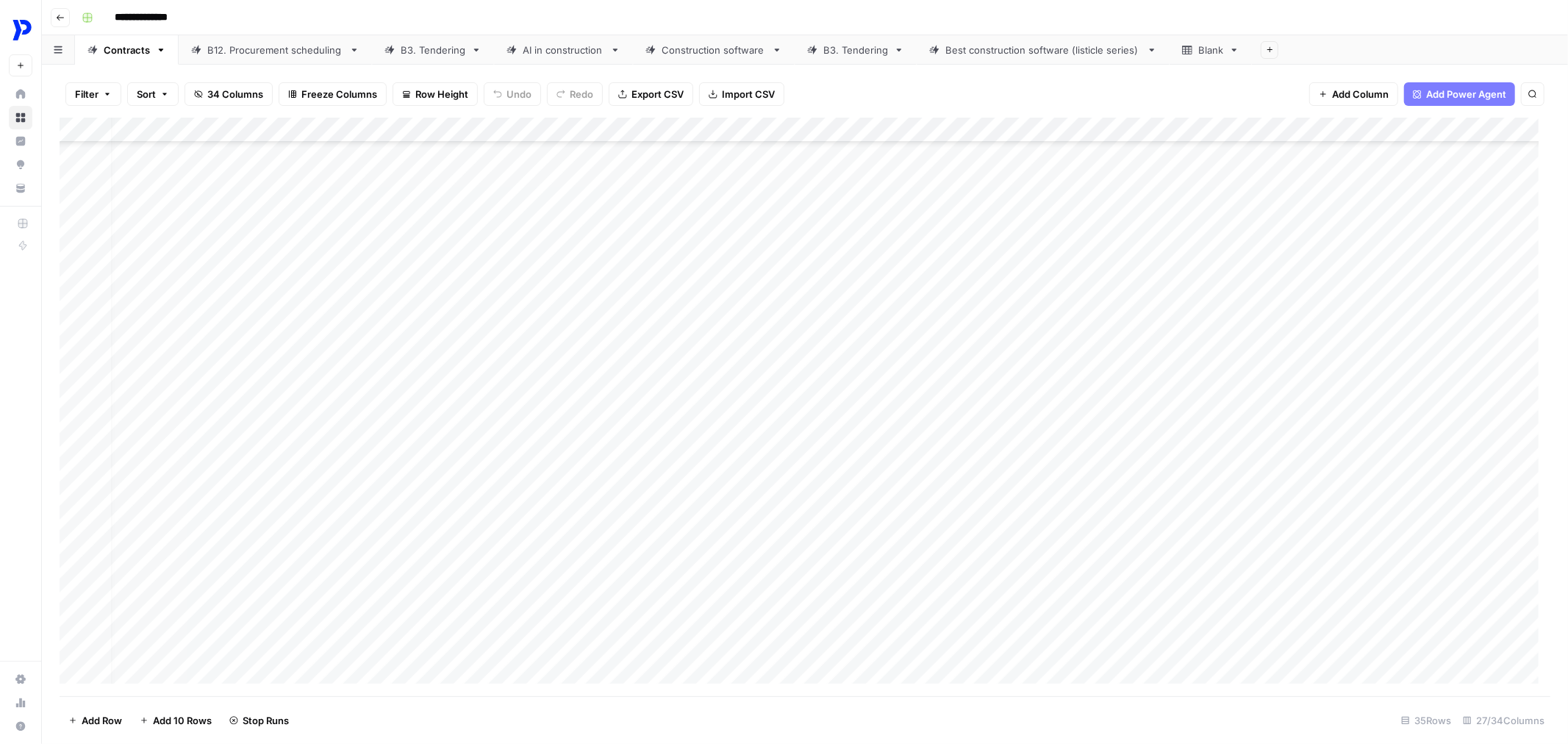
click at [798, 489] on div "Add Column" at bounding box center [804, 407] width 1491 height 578
click at [795, 553] on div "Add Column" at bounding box center [804, 407] width 1491 height 578
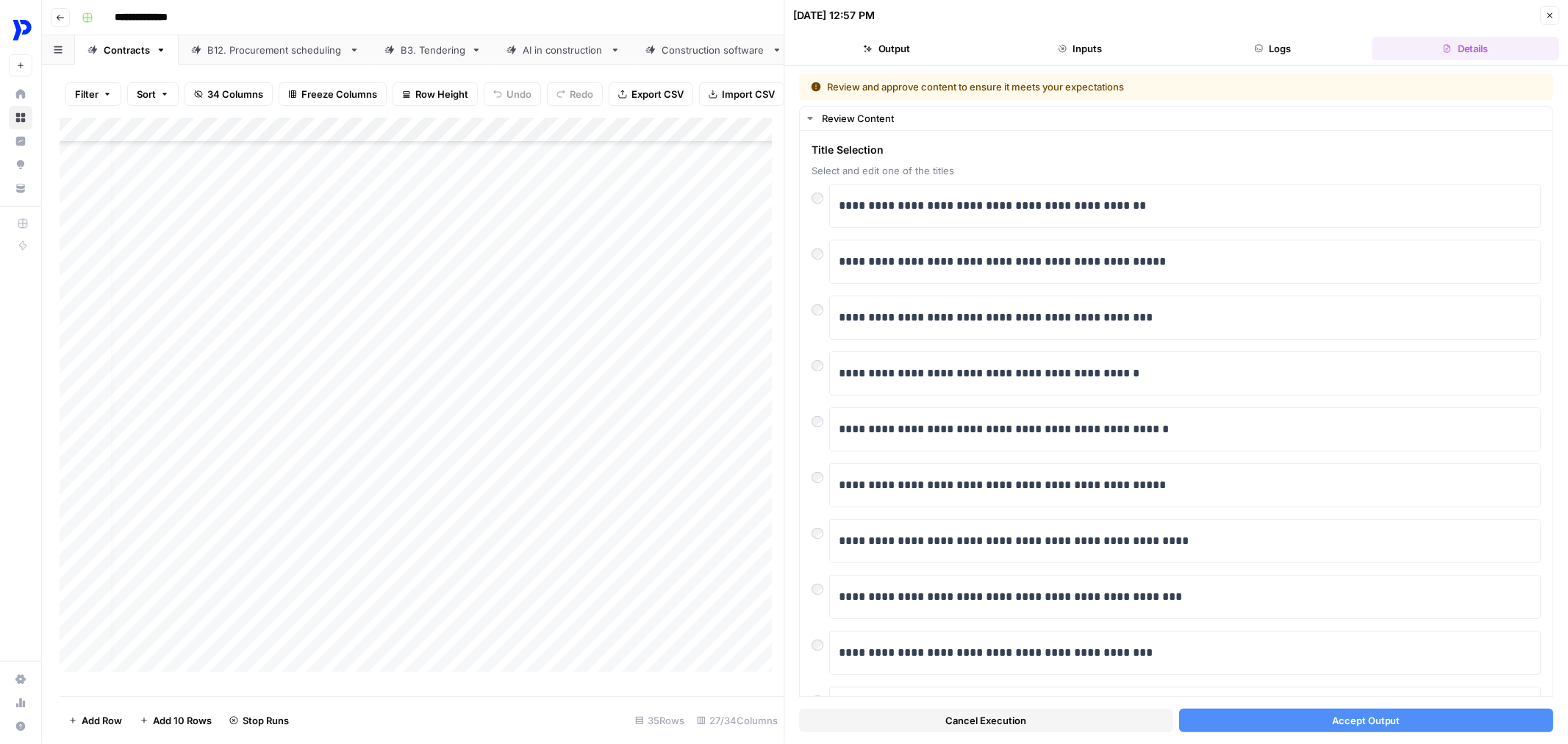
click at [1354, 714] on span "Accept Output" at bounding box center [1366, 721] width 68 height 14
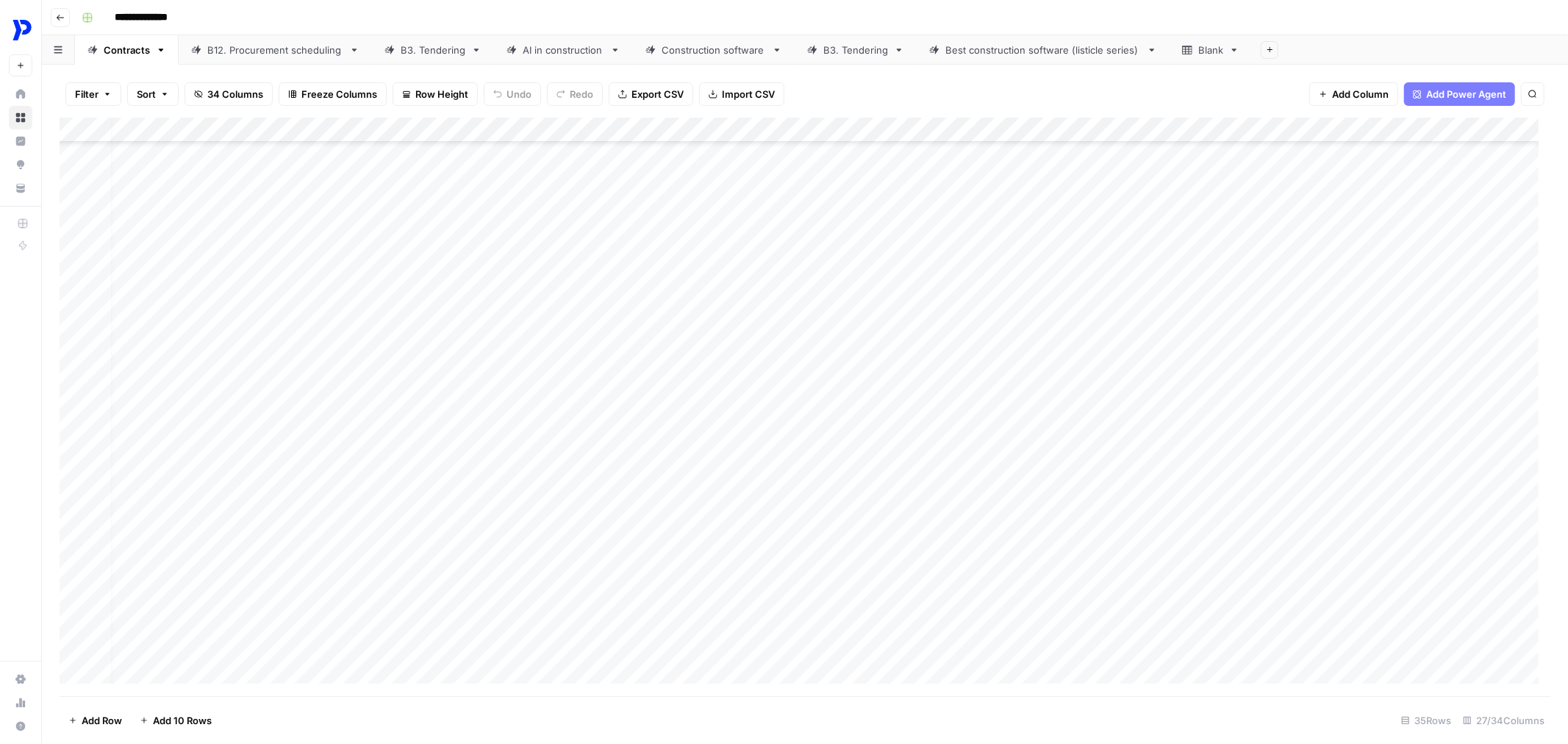
scroll to position [1229, 13]
click at [802, 280] on div "Add Column" at bounding box center [804, 407] width 1491 height 578
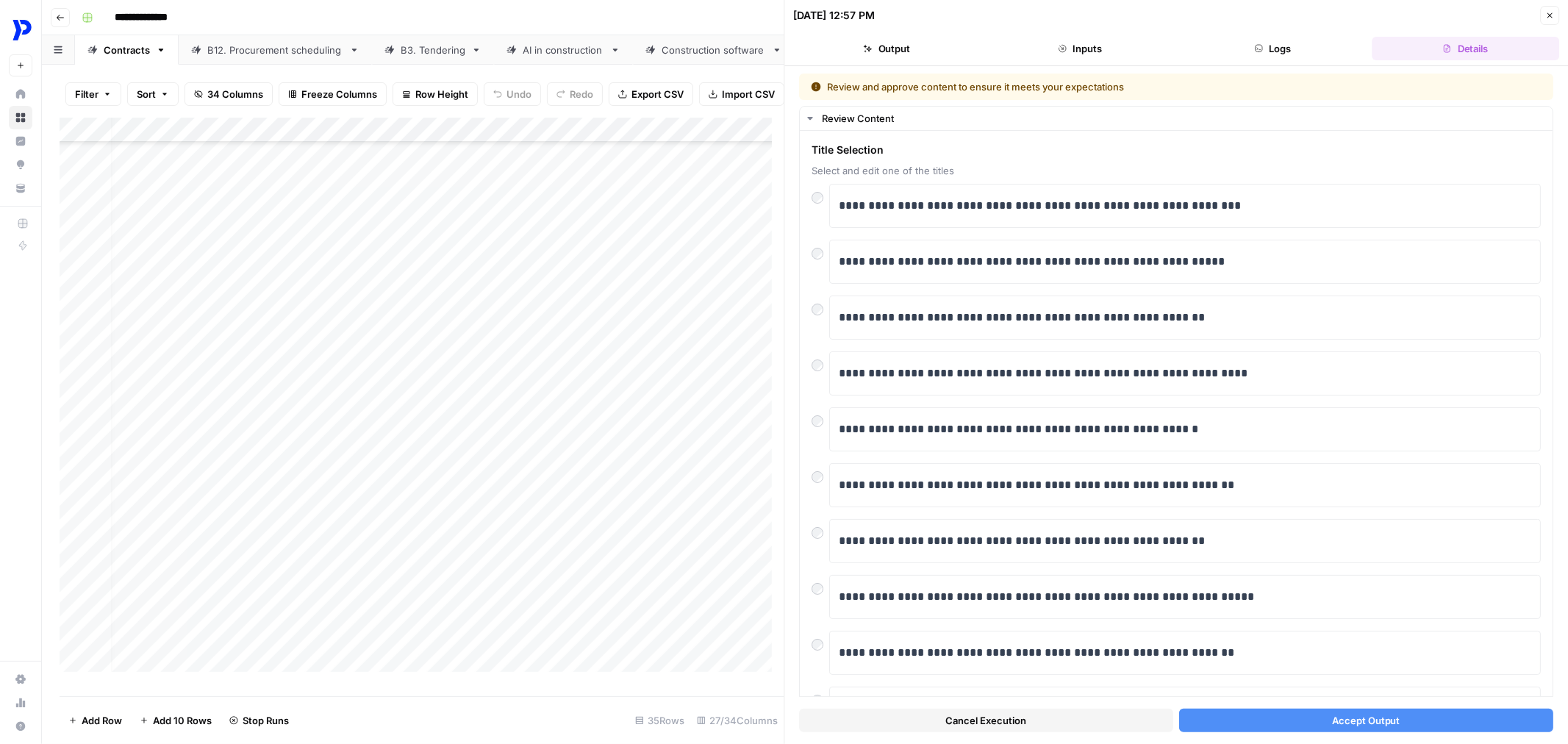
click at [1383, 713] on span "Accept Output" at bounding box center [1366, 721] width 68 height 14
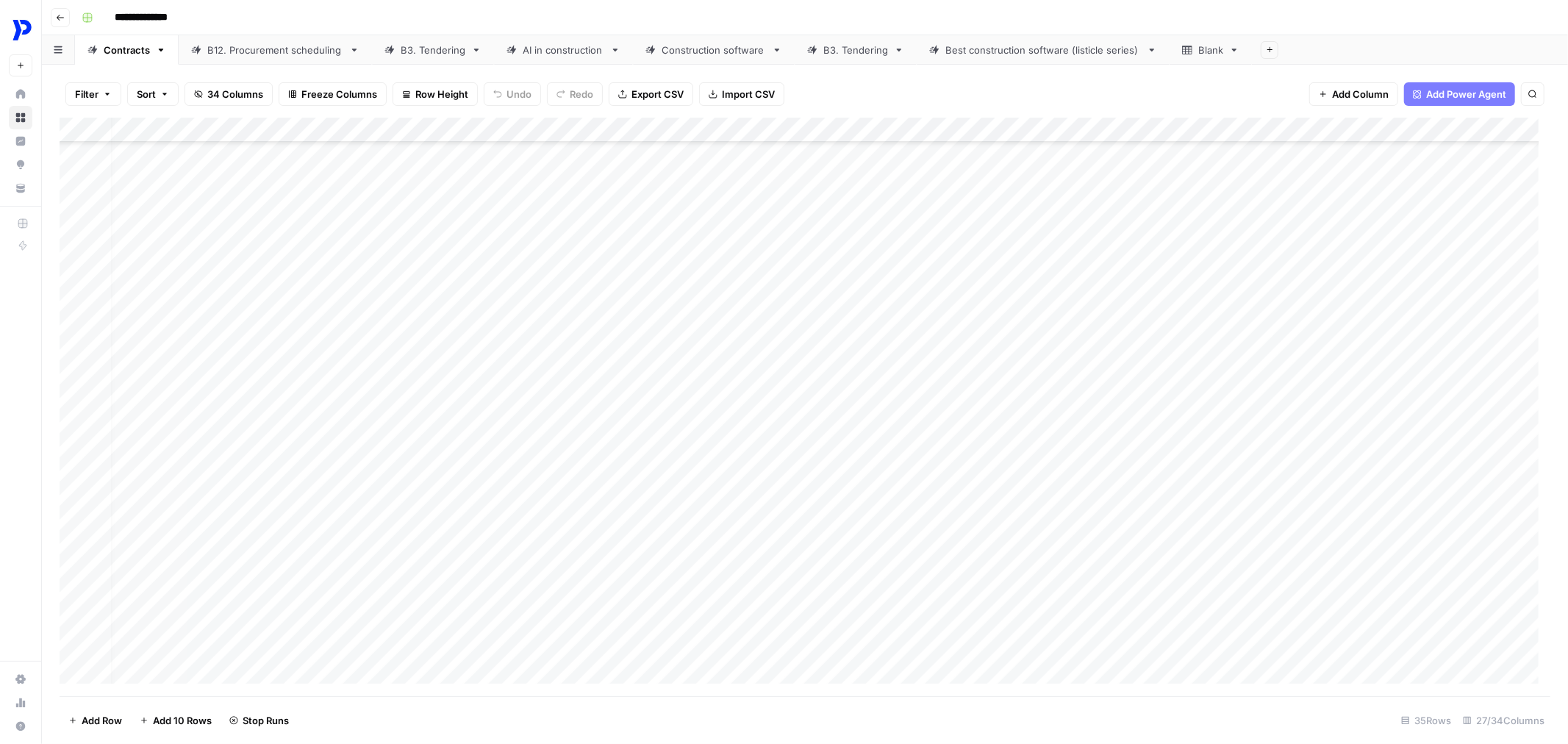
click at [797, 347] on div "Add Column" at bounding box center [804, 407] width 1491 height 578
click at [802, 412] on div "Add Column" at bounding box center [804, 407] width 1491 height 578
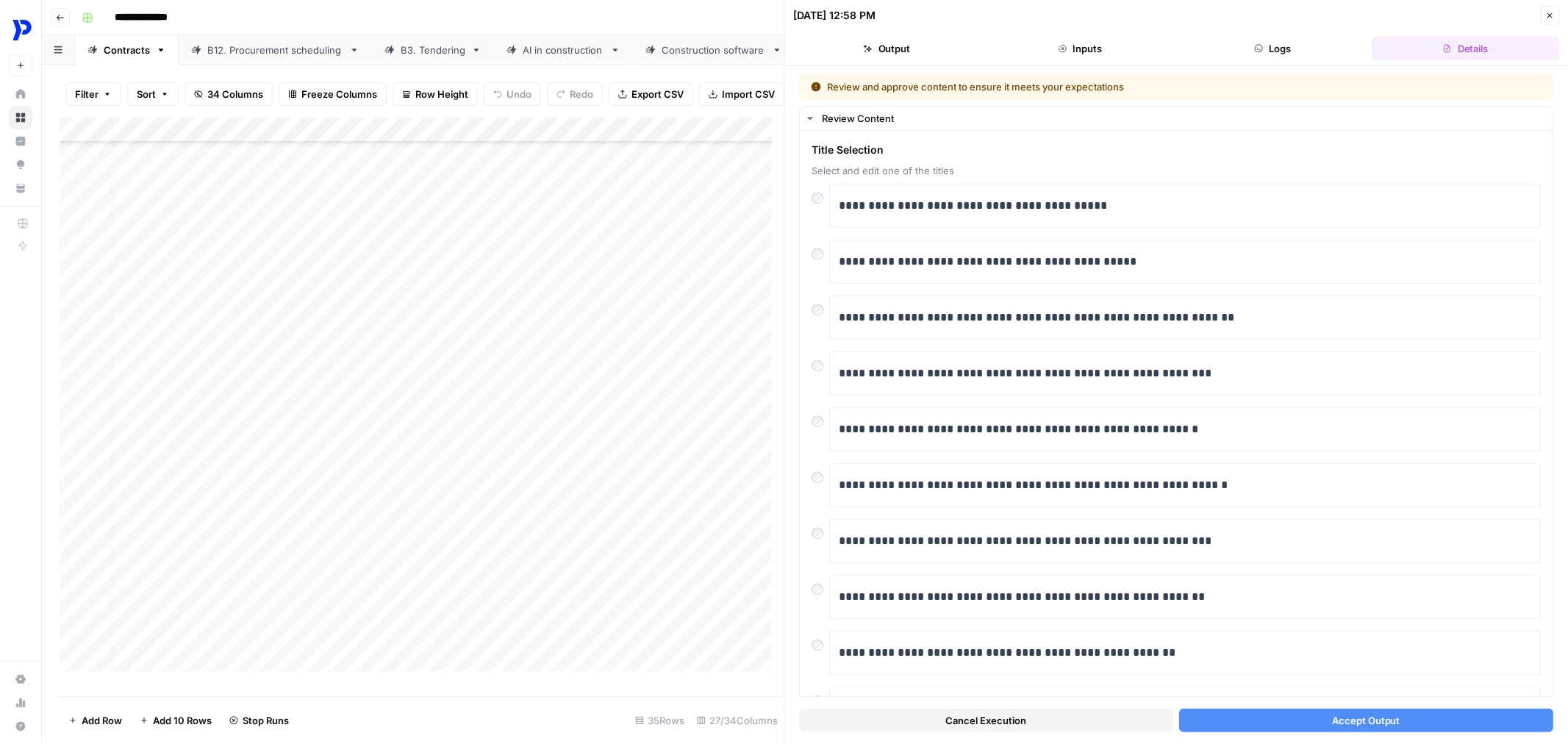
click at [1268, 714] on button "Accept Output" at bounding box center [1366, 721] width 374 height 23
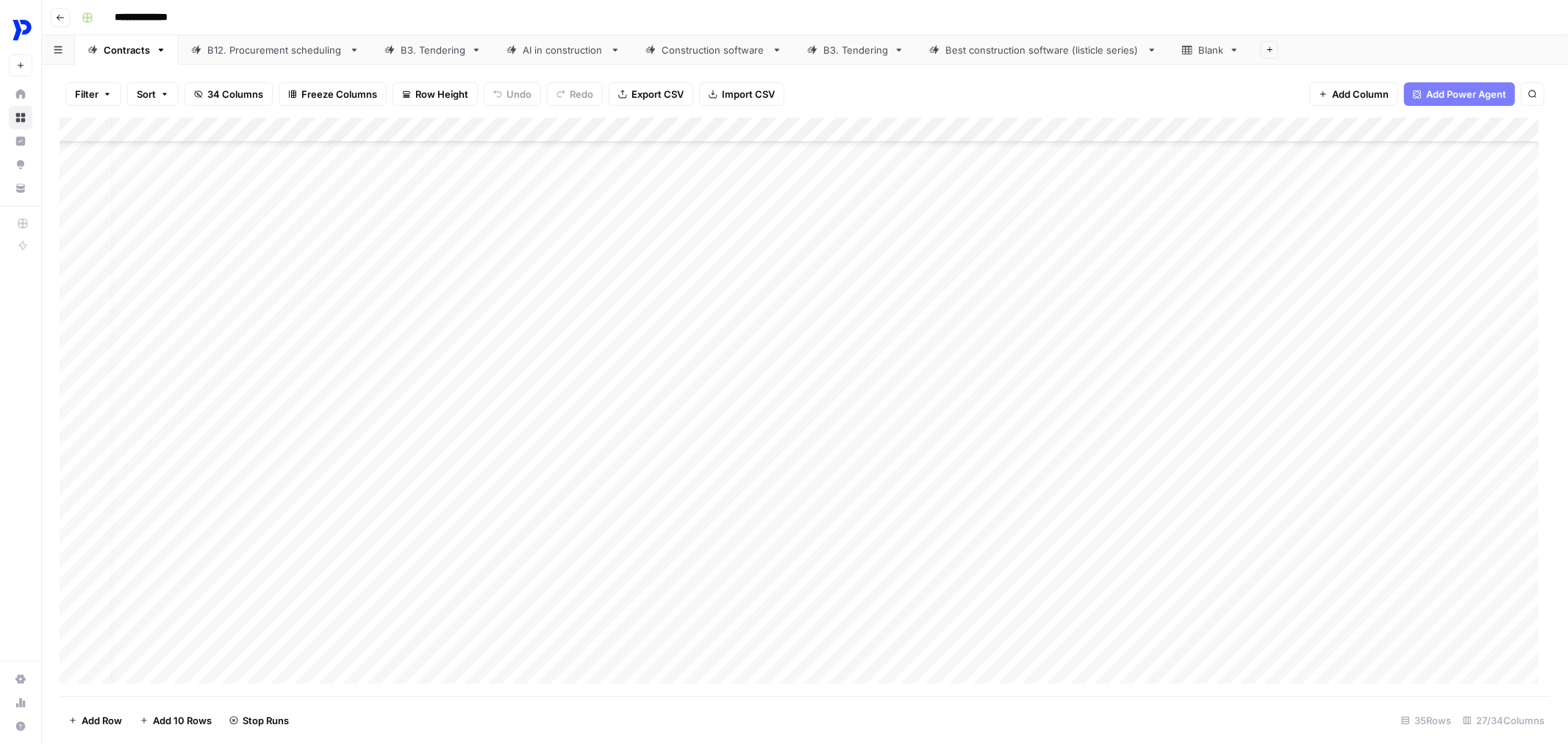
click at [796, 476] on div "Add Column" at bounding box center [804, 407] width 1491 height 578
click at [796, 535] on div "Add Column" at bounding box center [804, 407] width 1491 height 578
click at [799, 187] on div "Add Column" at bounding box center [804, 407] width 1491 height 578
click at [796, 255] on div "Add Column" at bounding box center [804, 407] width 1491 height 578
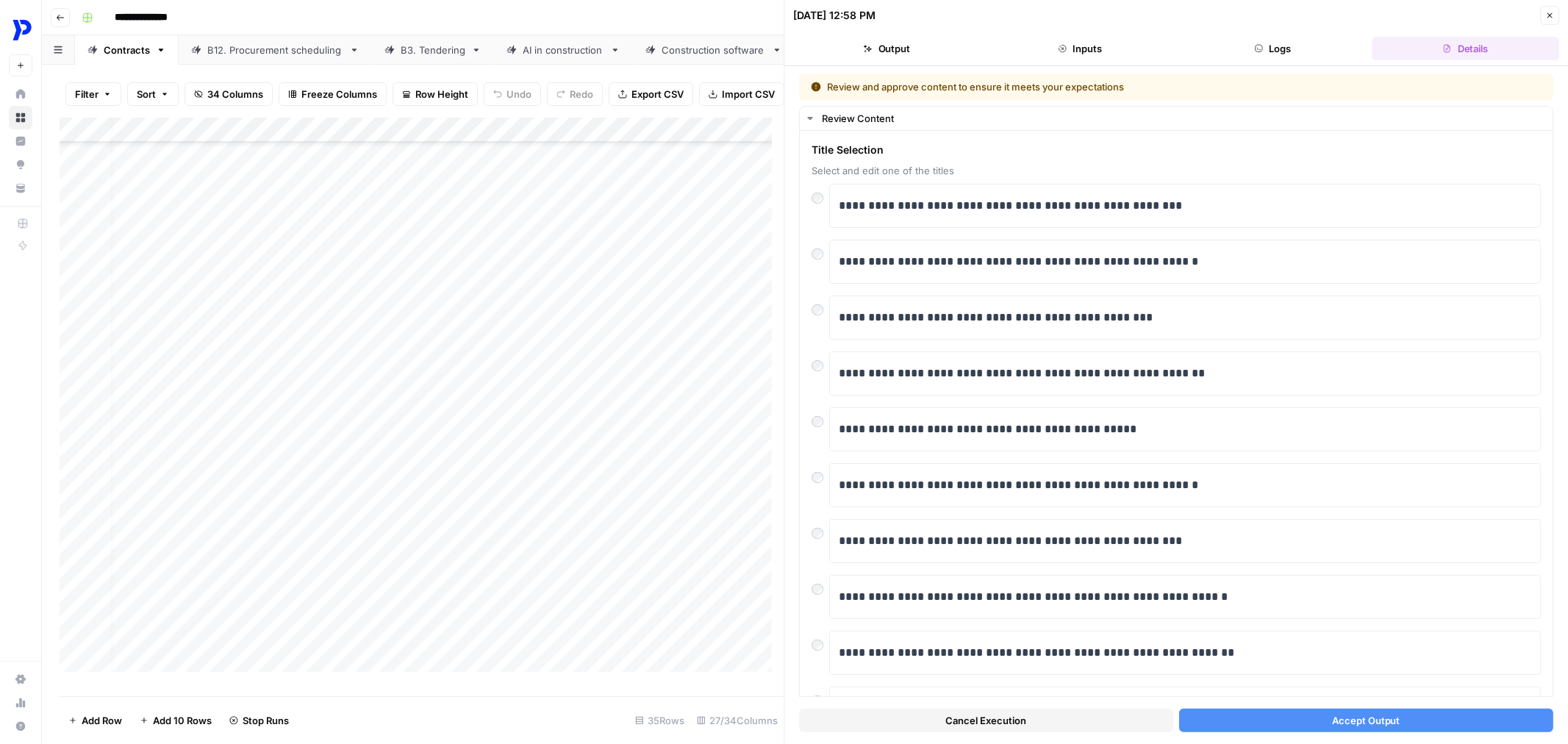
click at [1332, 716] on span "Accept Output" at bounding box center [1366, 721] width 68 height 14
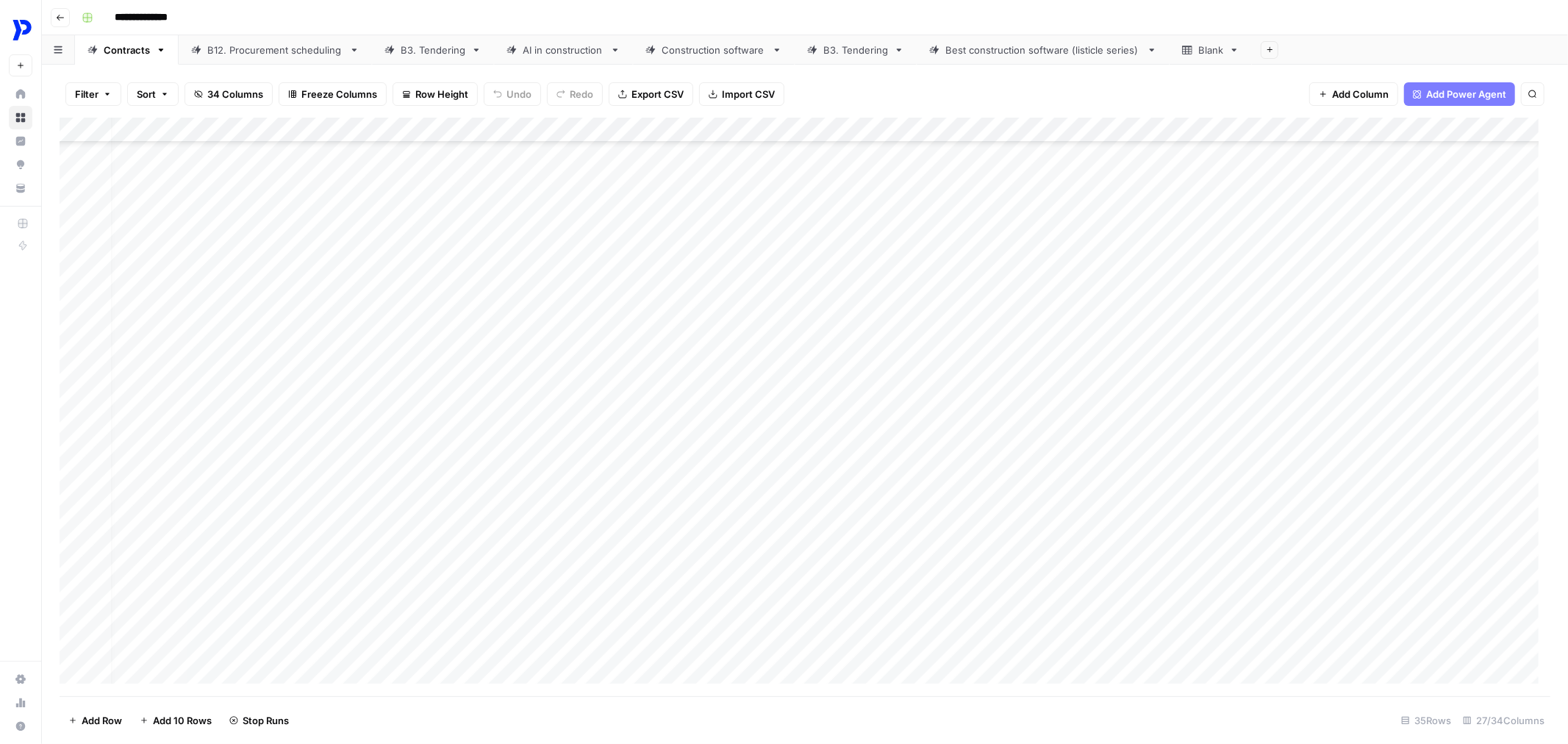
click at [797, 324] on div "Add Column" at bounding box center [804, 407] width 1491 height 578
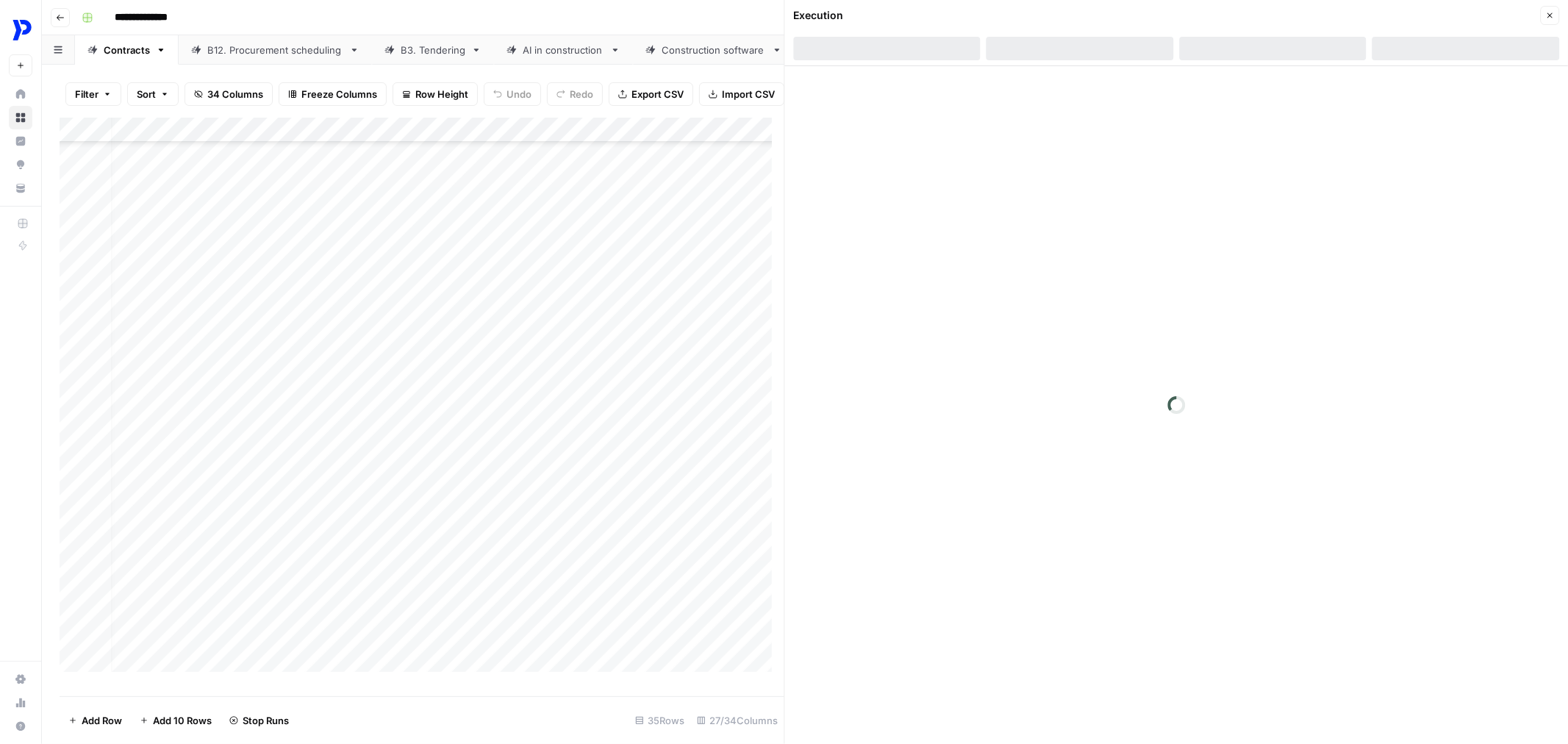
click at [1277, 722] on div at bounding box center [1177, 406] width 784 height 678
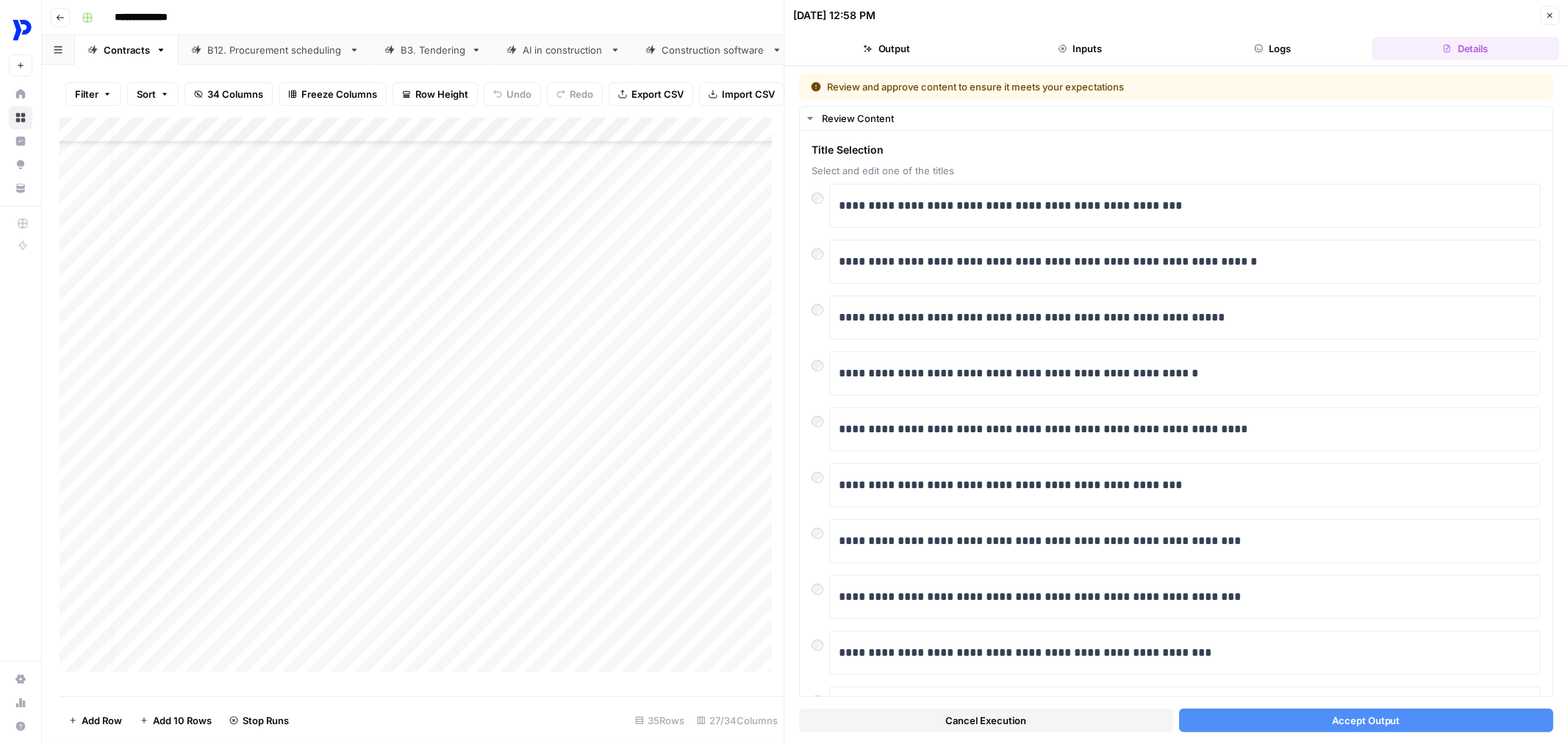
click at [1277, 722] on button "Accept Output" at bounding box center [1366, 721] width 374 height 23
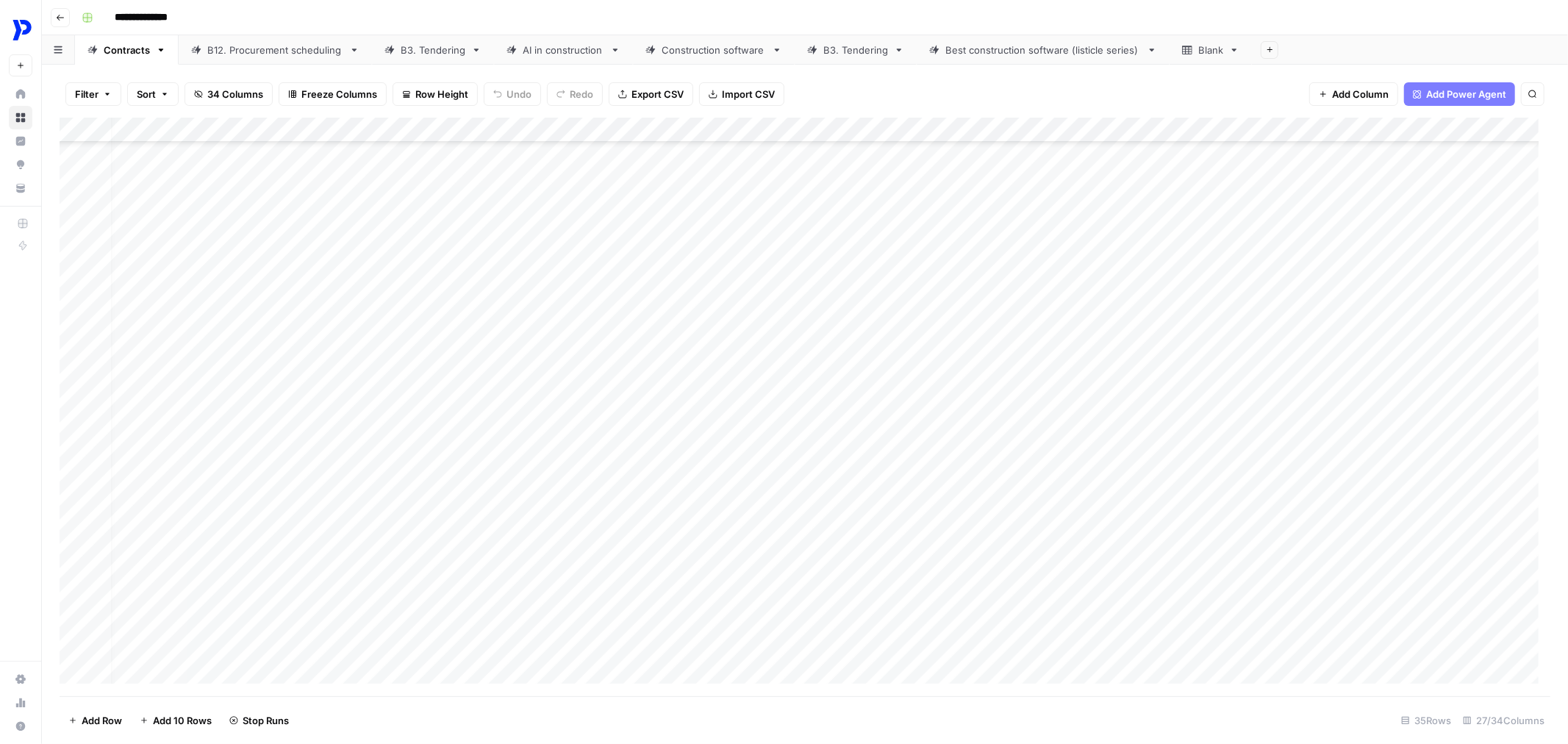
click at [798, 384] on div "Add Column" at bounding box center [804, 407] width 1491 height 578
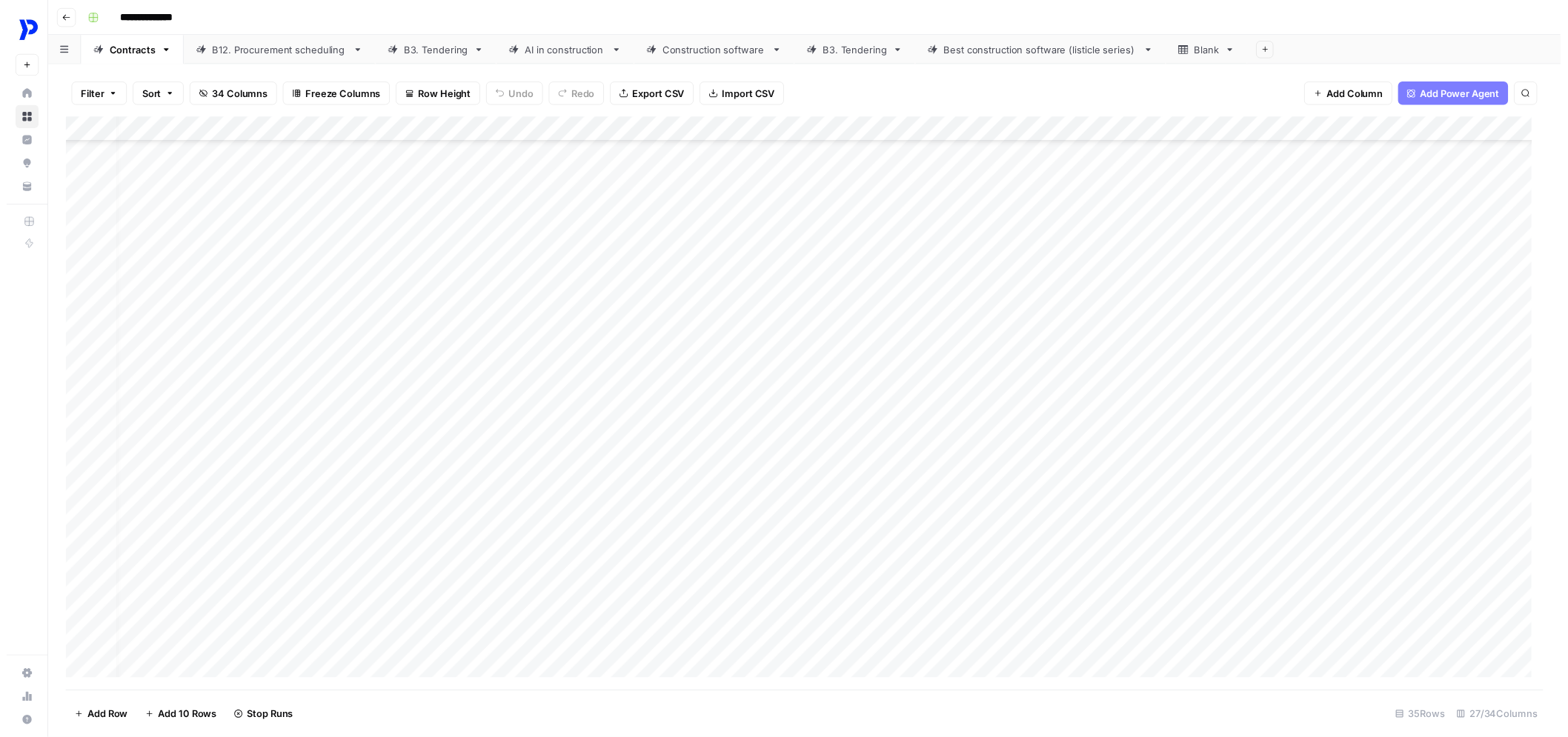
scroll to position [1760, 0]
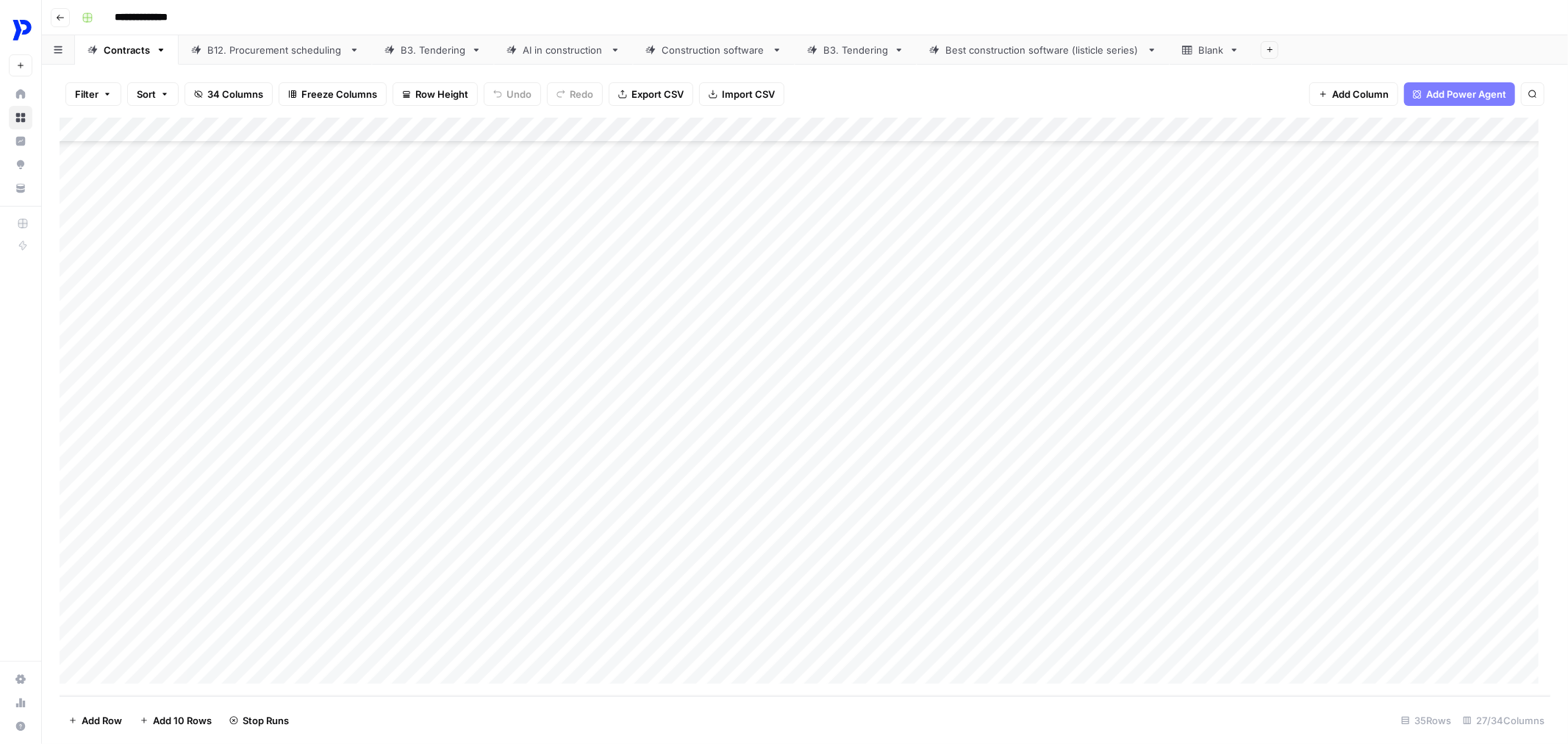
click at [805, 348] on div "Add Column" at bounding box center [804, 407] width 1491 height 578
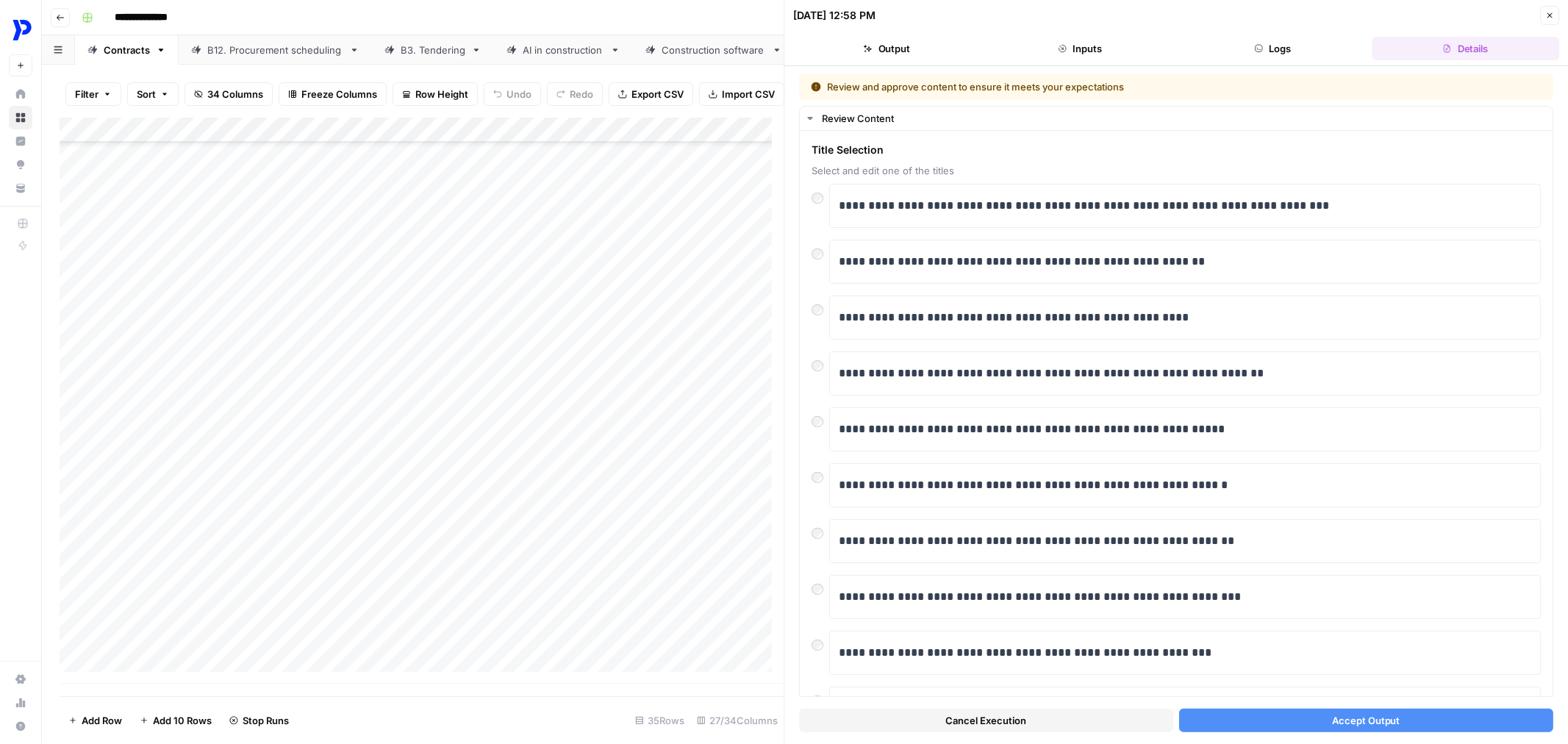
click at [1368, 722] on span "Accept Output" at bounding box center [1366, 721] width 68 height 14
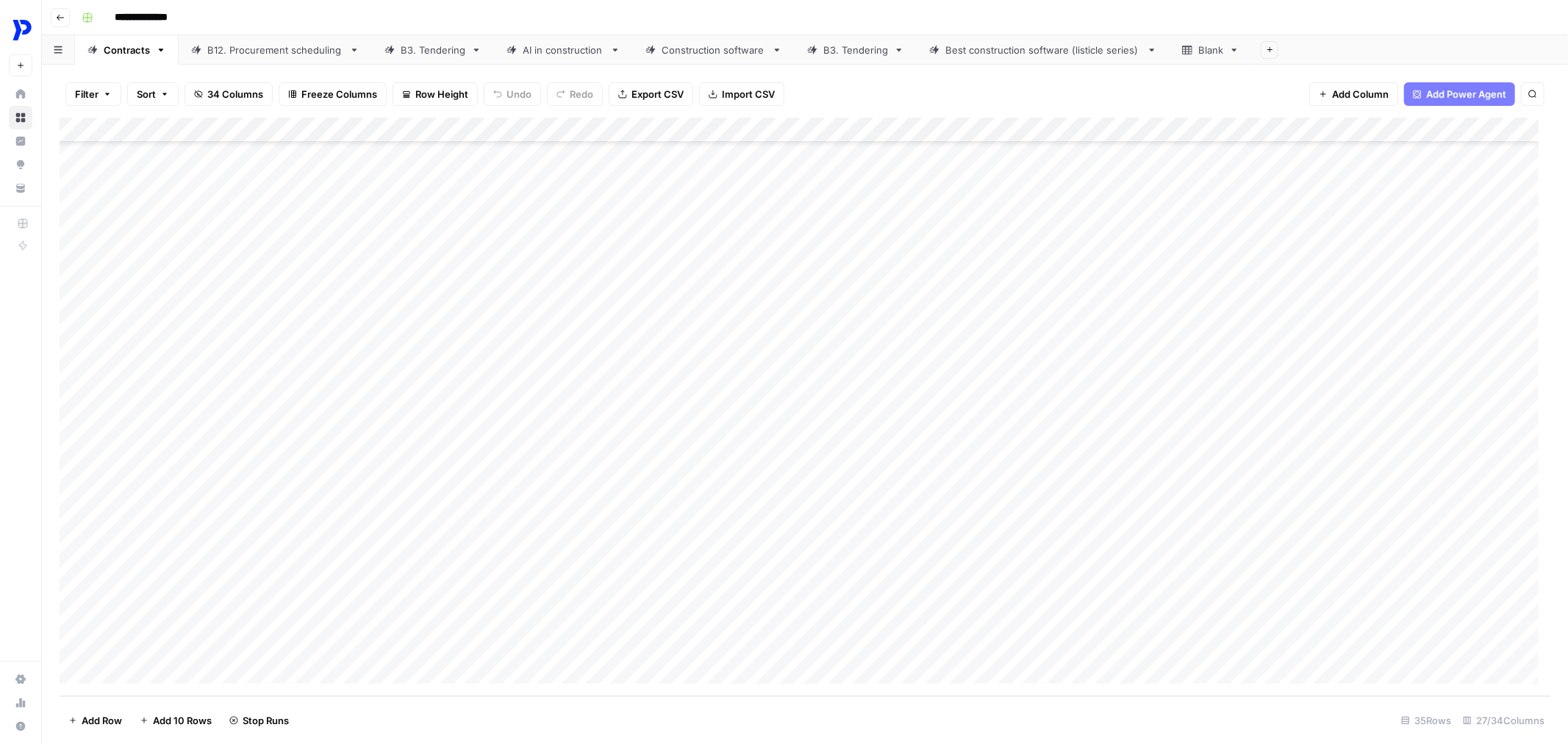
click at [810, 410] on div "Add Column" at bounding box center [804, 407] width 1491 height 578
click at [810, 474] on div "Add Column" at bounding box center [804, 407] width 1491 height 578
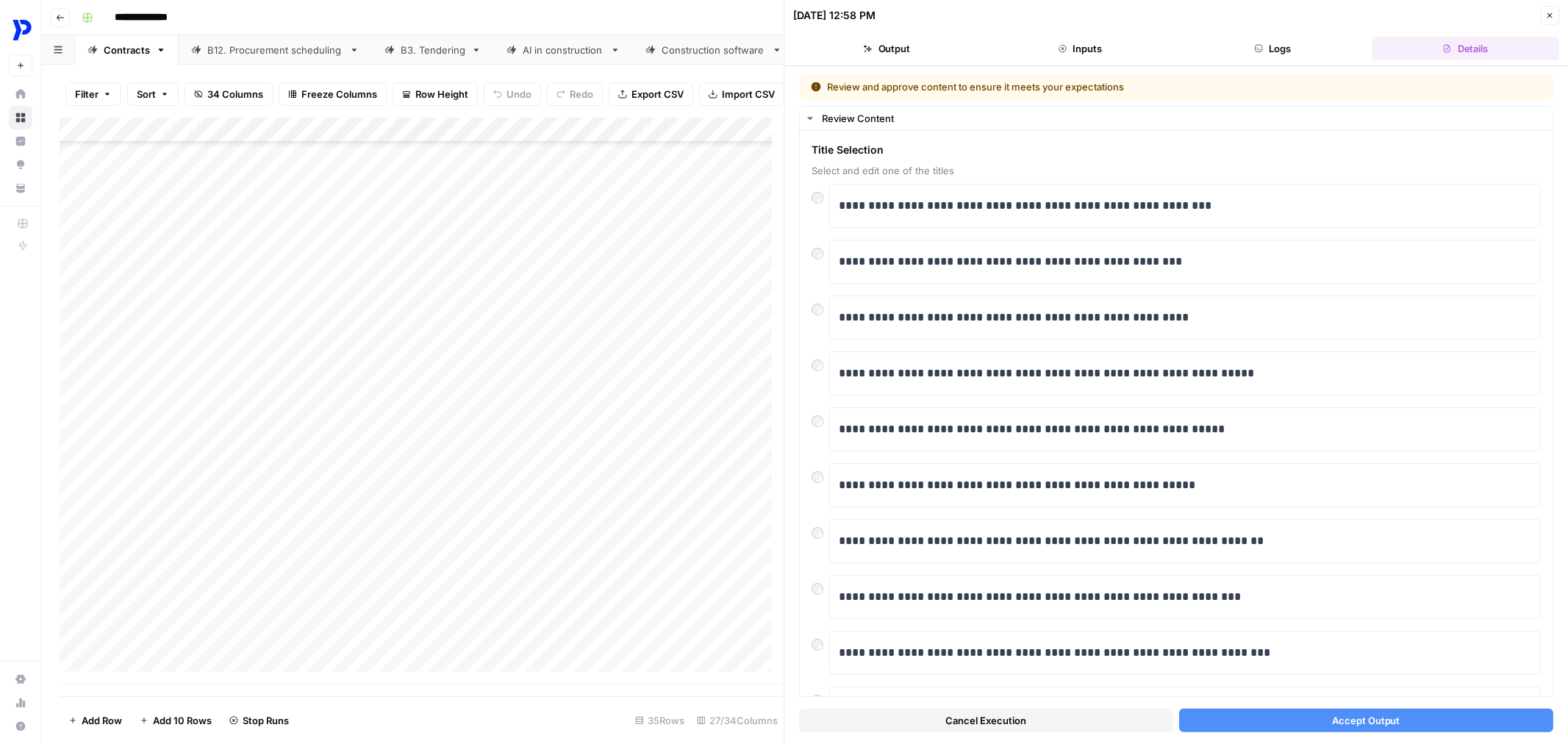
click at [1332, 717] on span "Accept Output" at bounding box center [1366, 721] width 68 height 14
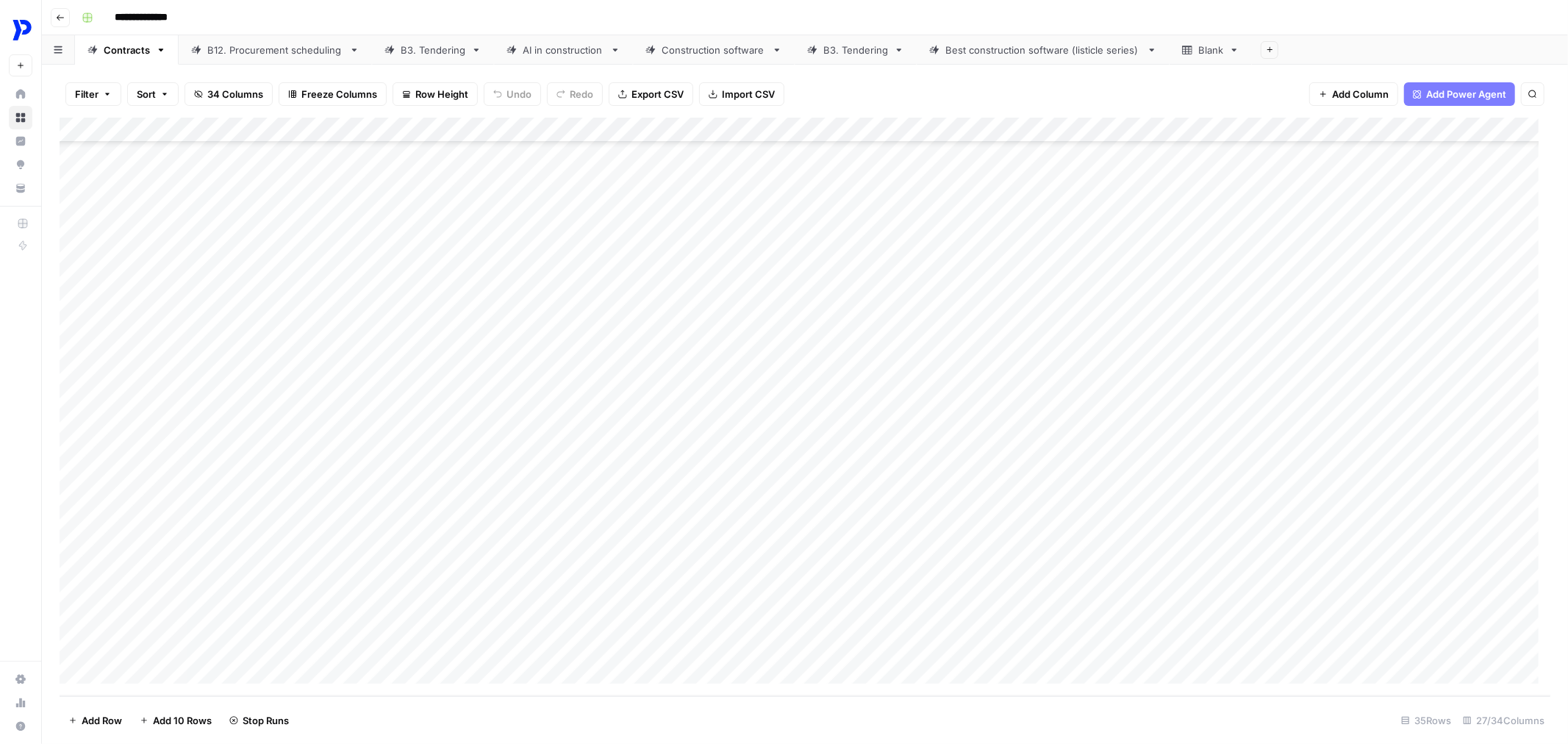
click at [813, 540] on div "Add Column" at bounding box center [804, 407] width 1491 height 578
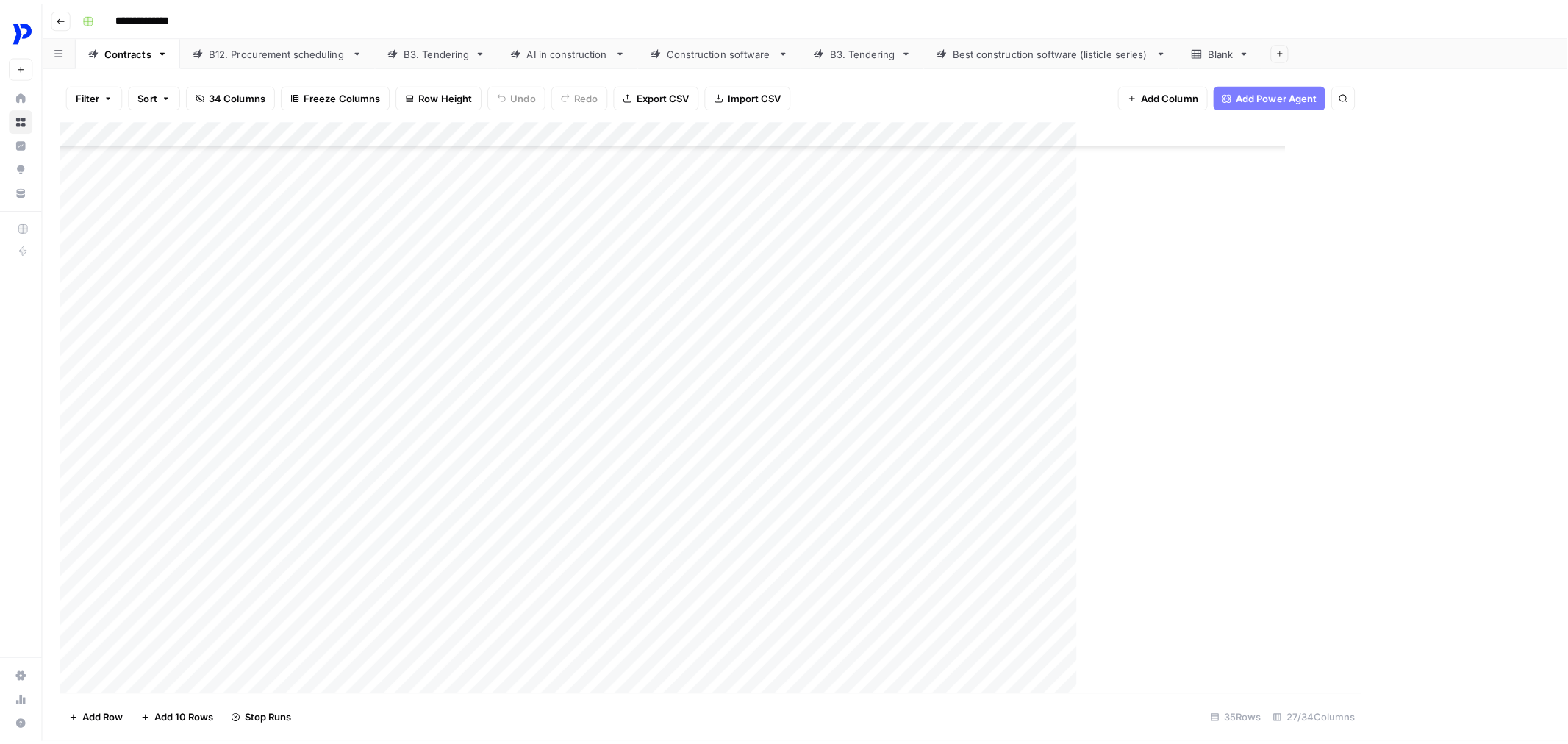
scroll to position [1746, 0]
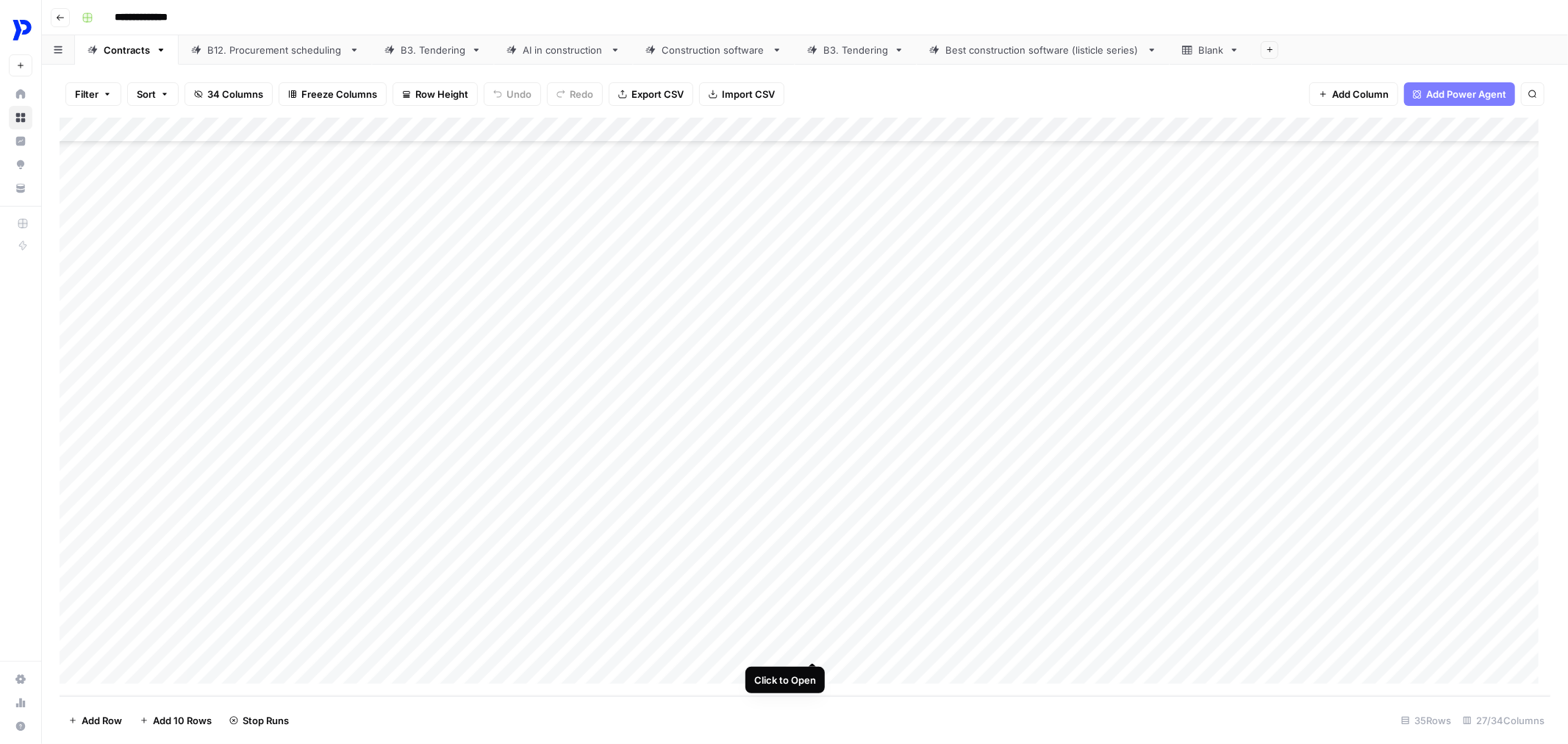
click at [809, 606] on div "Add Column" at bounding box center [804, 407] width 1491 height 578
click at [766, 576] on div "Add Column" at bounding box center [804, 407] width 1491 height 578
click at [1191, 151] on div "Add Column" at bounding box center [804, 407] width 1491 height 578
